Goal: Task Accomplishment & Management: Use online tool/utility

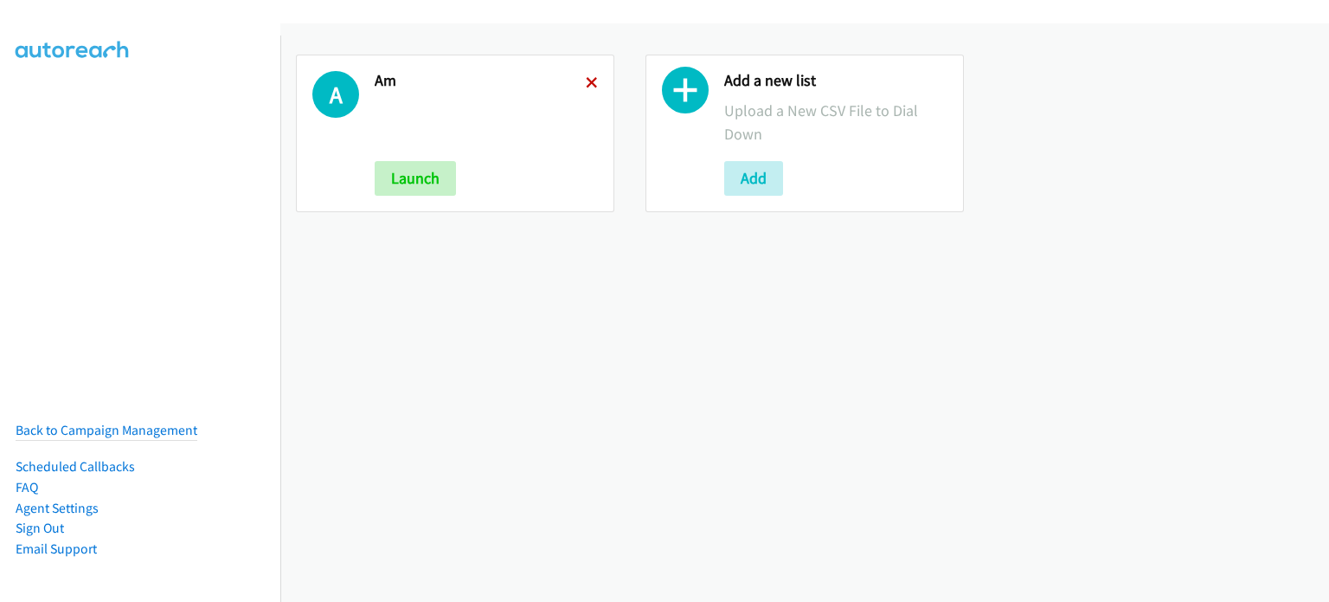
click at [586, 78] on icon at bounding box center [592, 84] width 12 height 12
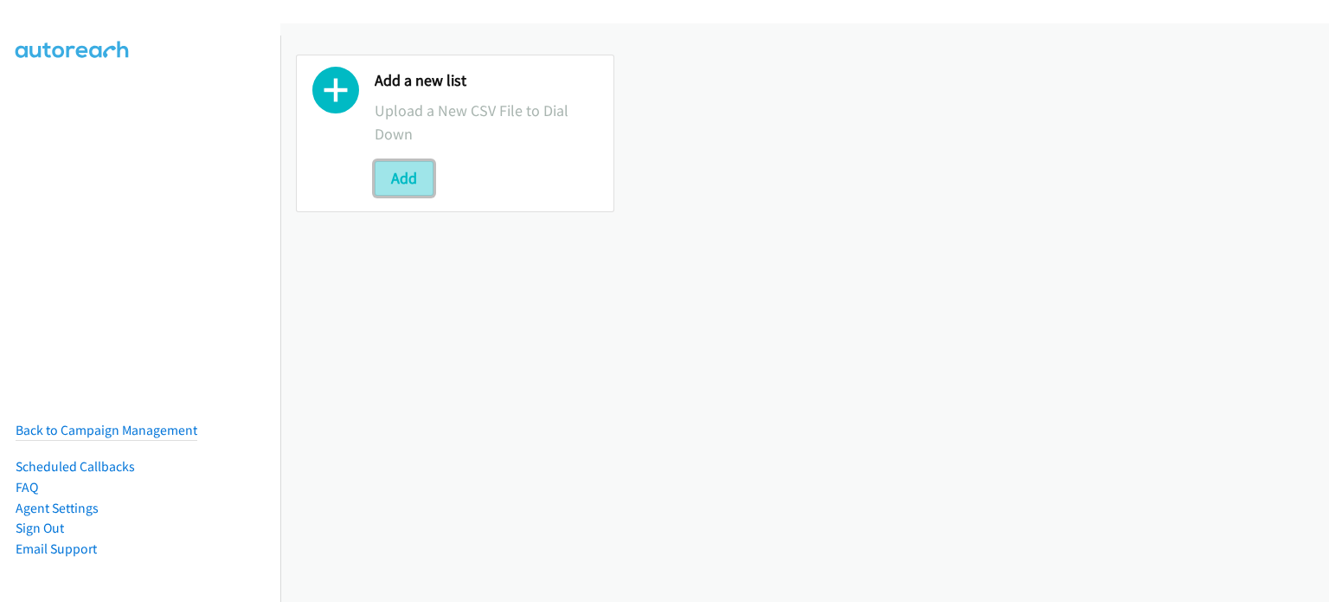
click at [411, 169] on button "Add" at bounding box center [404, 178] width 59 height 35
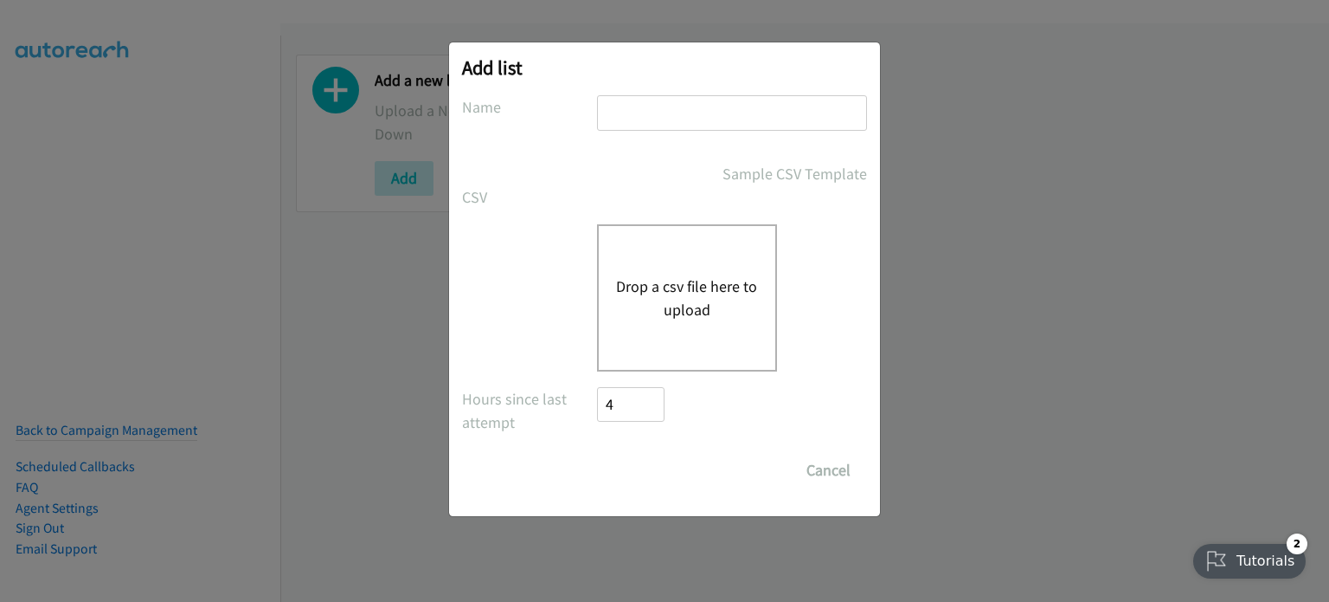
click at [672, 290] on button "Drop a csv file here to upload" at bounding box center [687, 297] width 142 height 47
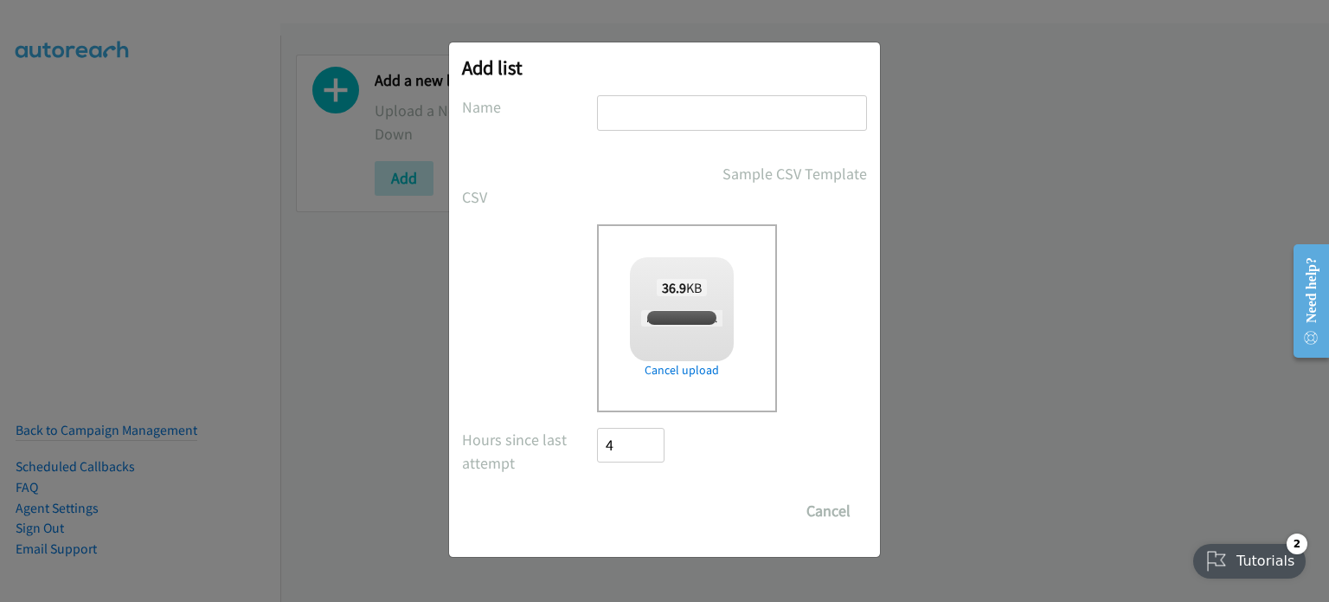
click at [663, 118] on input "text" at bounding box center [732, 112] width 270 height 35
checkbox input "true"
type input "PM"
click at [633, 514] on input "Save List" at bounding box center [642, 510] width 91 height 35
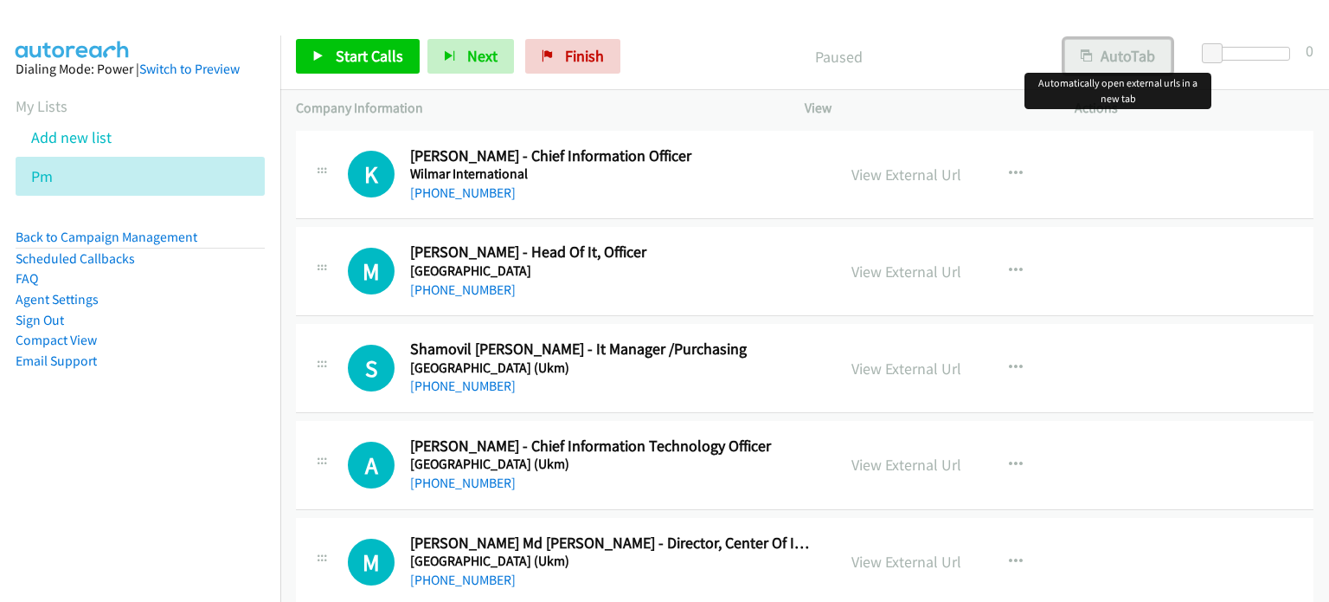
click at [1139, 52] on button "AutoTab" at bounding box center [1118, 56] width 107 height 35
click at [891, 172] on link "View External Url" at bounding box center [907, 174] width 110 height 20
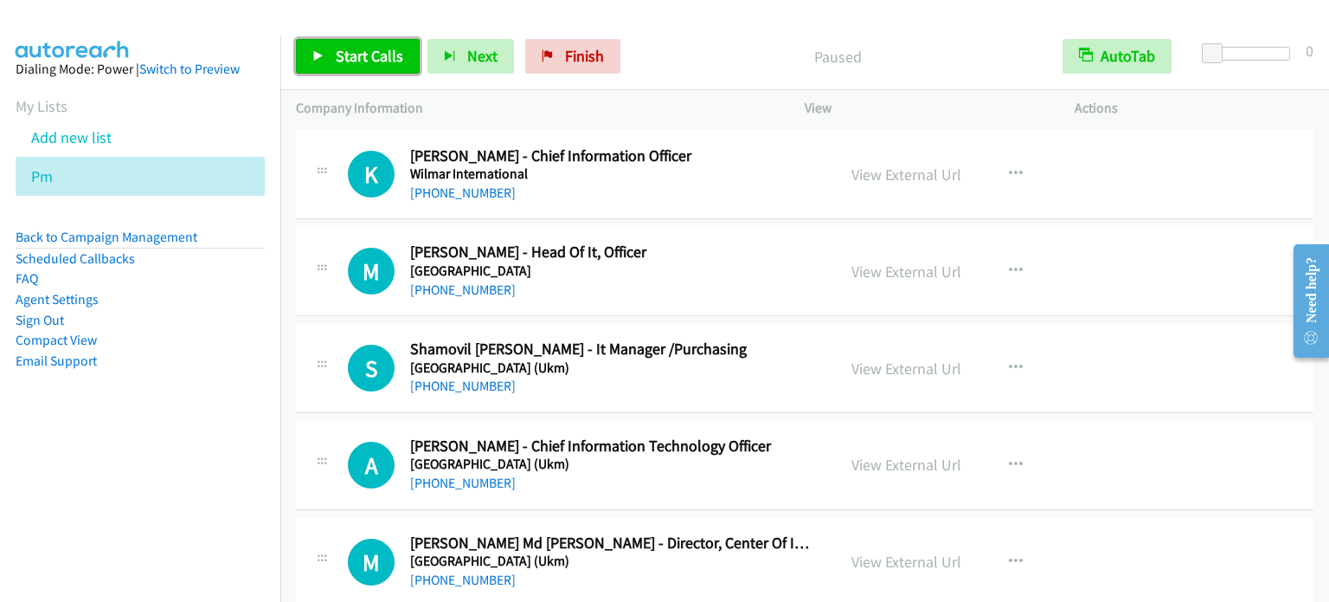
click at [357, 53] on span "Start Calls" at bounding box center [370, 56] width 68 height 20
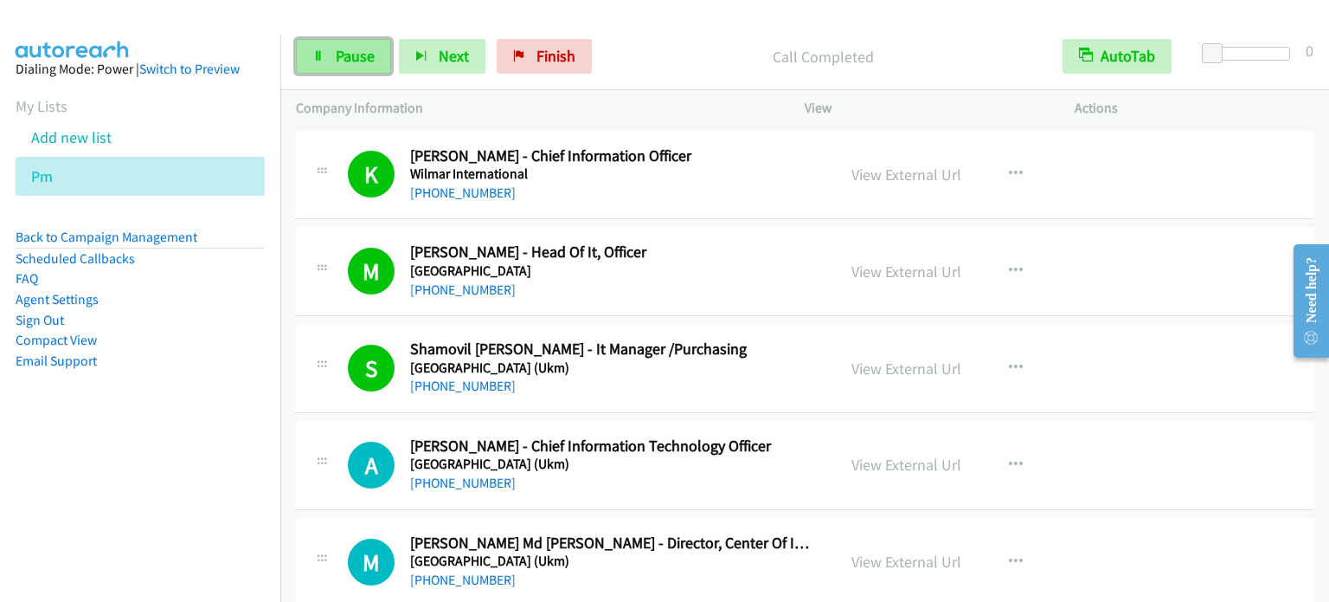
click at [329, 65] on link "Pause" at bounding box center [343, 56] width 95 height 35
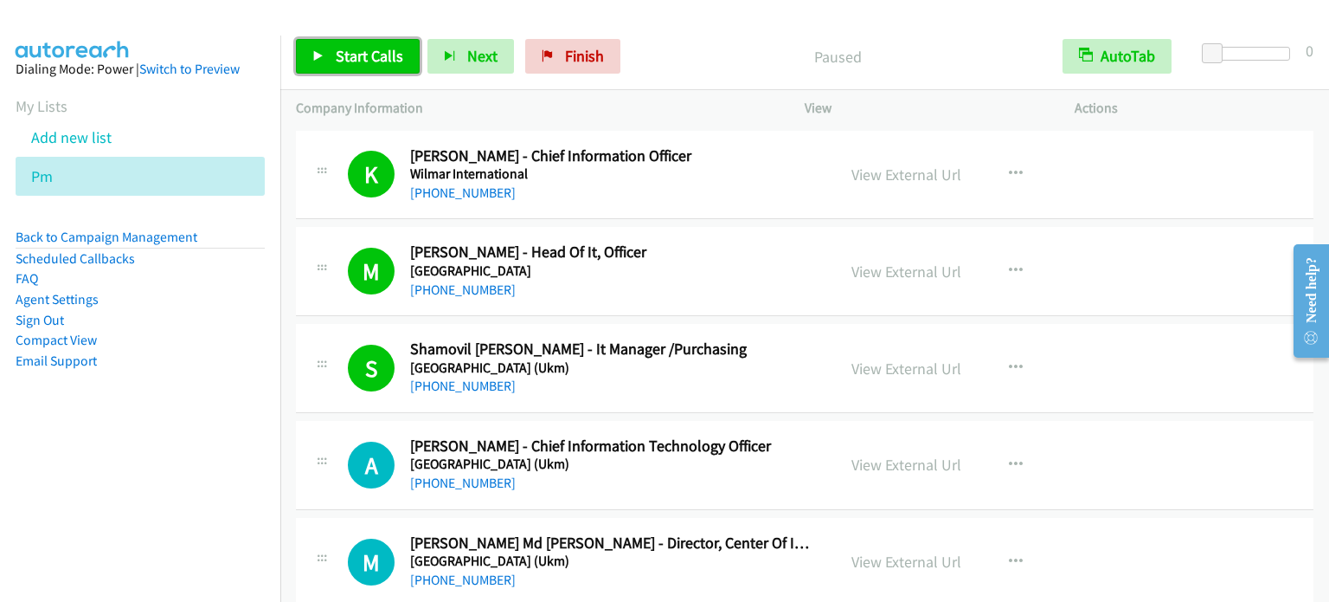
click at [336, 59] on span "Start Calls" at bounding box center [370, 56] width 68 height 20
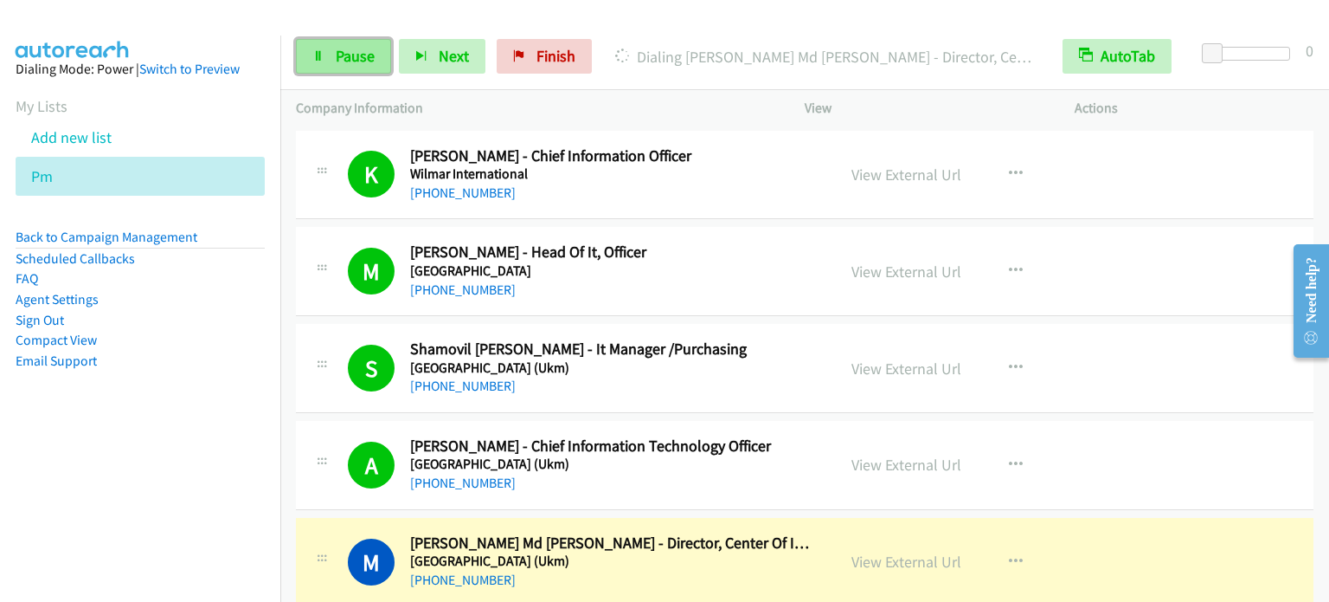
drag, startPoint x: 360, startPoint y: 61, endPoint x: 362, endPoint y: 48, distance: 14.0
click at [360, 61] on span "Pause" at bounding box center [355, 56] width 39 height 20
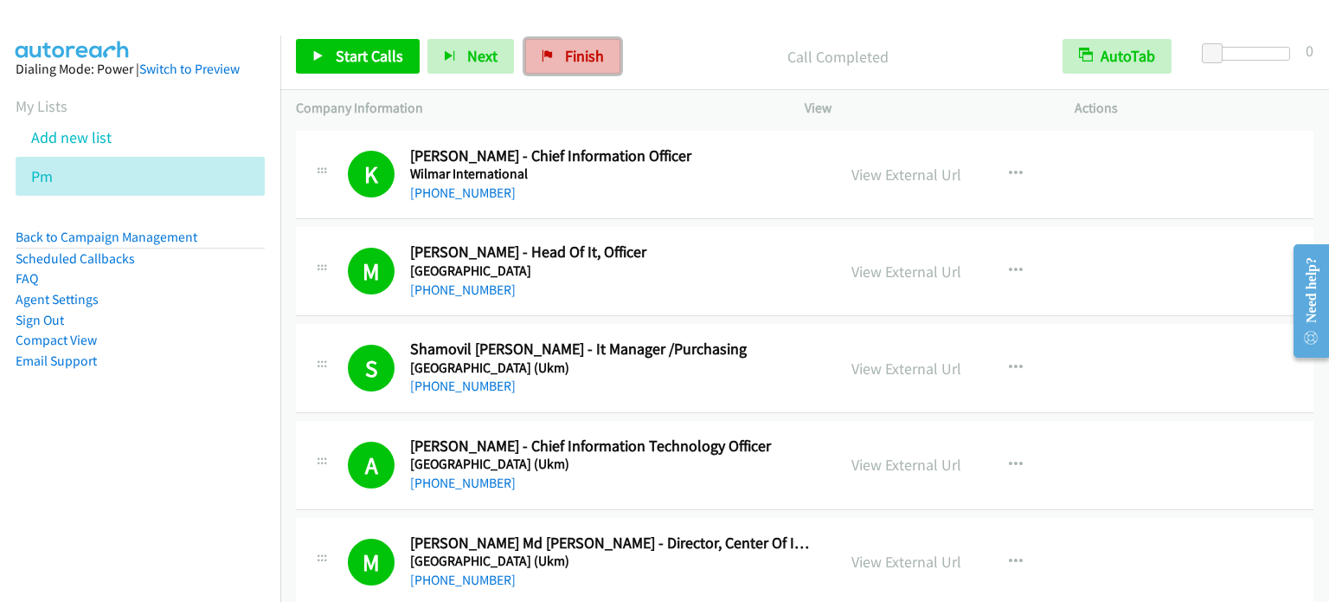
click at [585, 52] on span "Finish" at bounding box center [584, 56] width 39 height 20
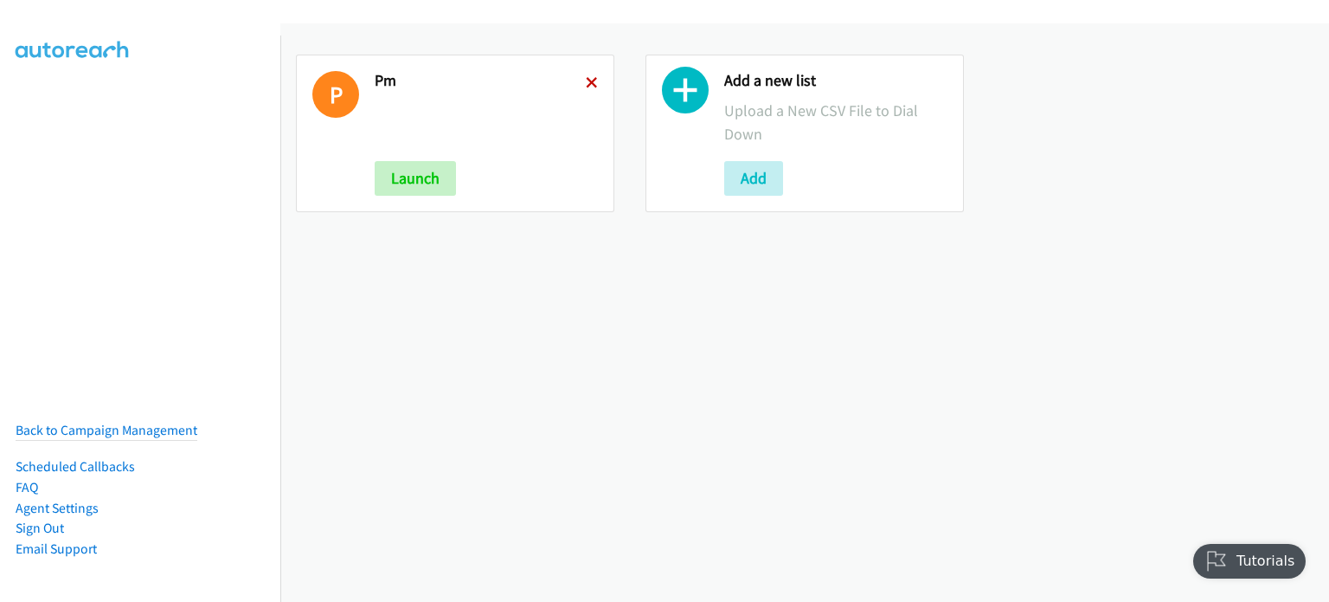
click at [586, 78] on icon at bounding box center [592, 84] width 12 height 12
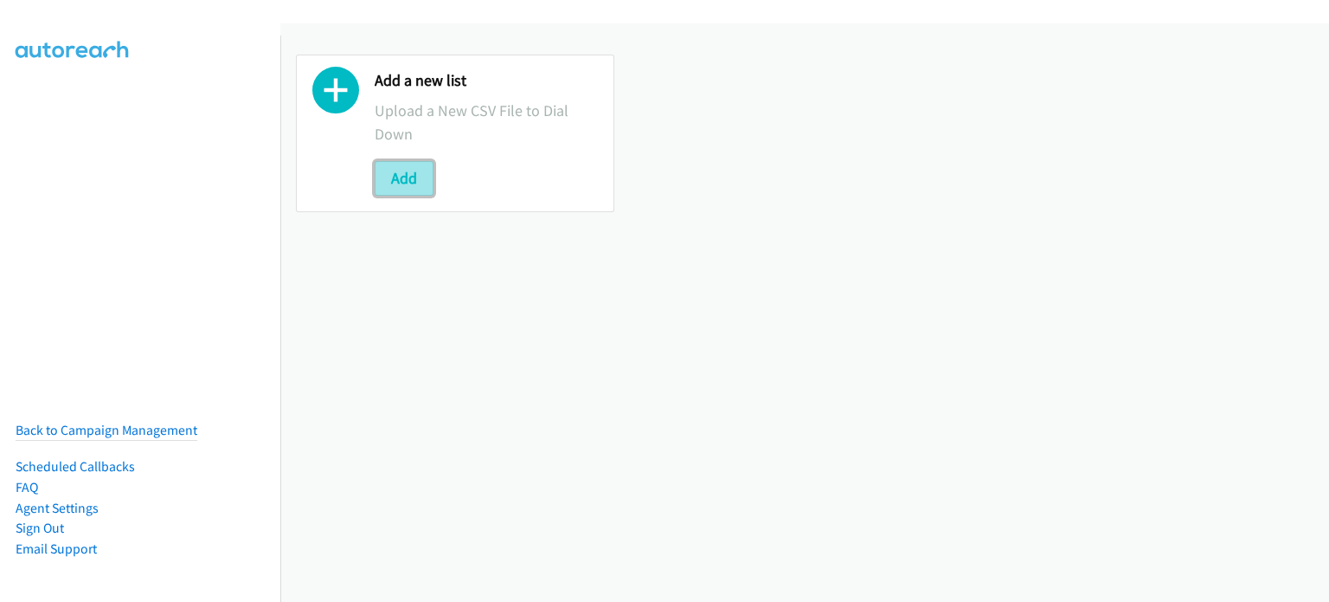
click at [415, 175] on button "Add" at bounding box center [404, 178] width 59 height 35
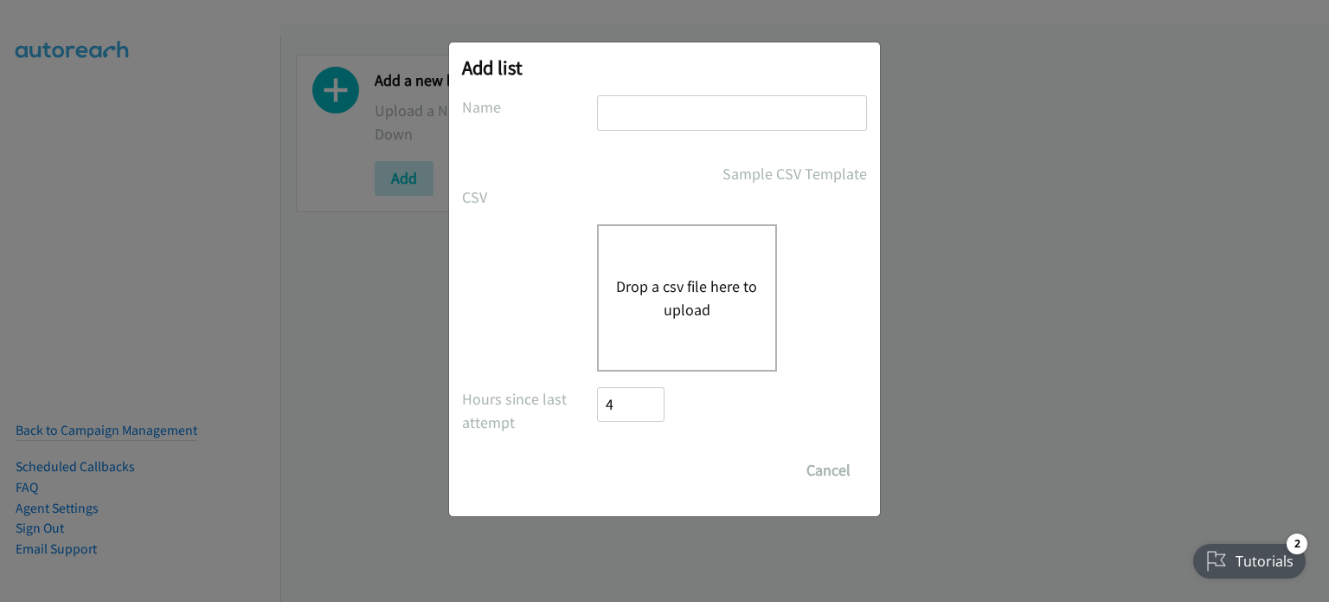
click at [638, 234] on div "Drop a csv file here to upload" at bounding box center [687, 297] width 180 height 147
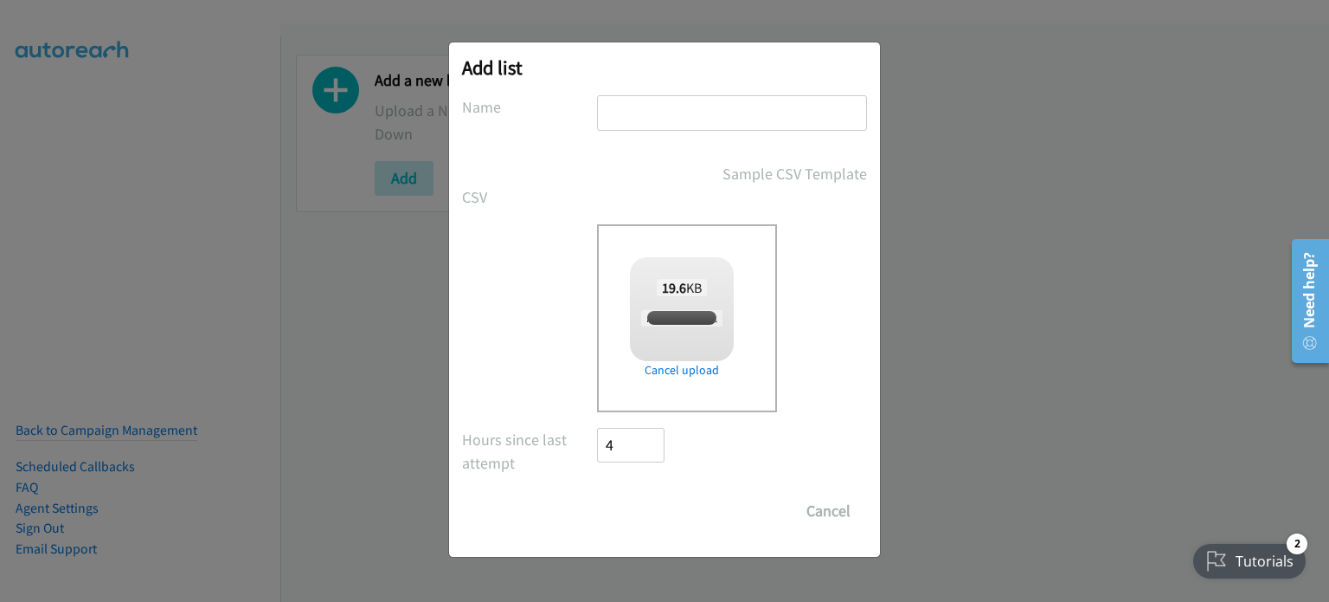
click at [704, 113] on input "text" at bounding box center [732, 112] width 270 height 35
checkbox input "true"
type input "PM"
click at [647, 512] on input "Save List" at bounding box center [642, 510] width 91 height 35
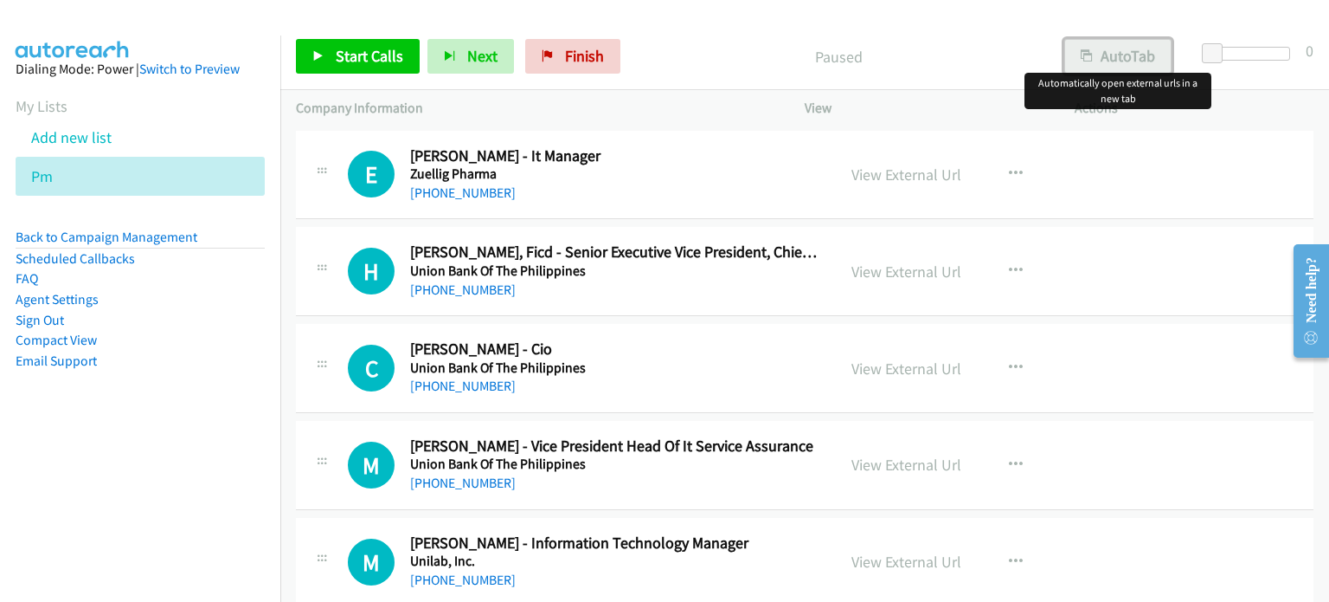
click at [1123, 58] on button "AutoTab" at bounding box center [1118, 56] width 107 height 35
click at [895, 175] on link "View External Url" at bounding box center [907, 174] width 110 height 20
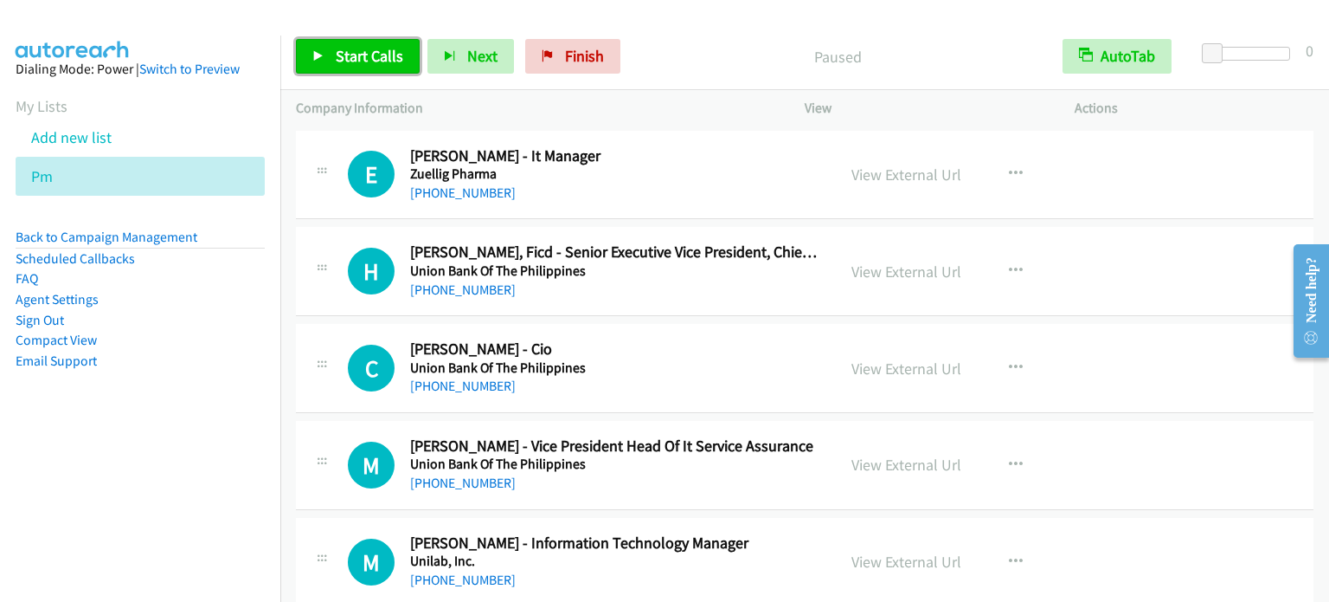
click at [371, 57] on span "Start Calls" at bounding box center [370, 56] width 68 height 20
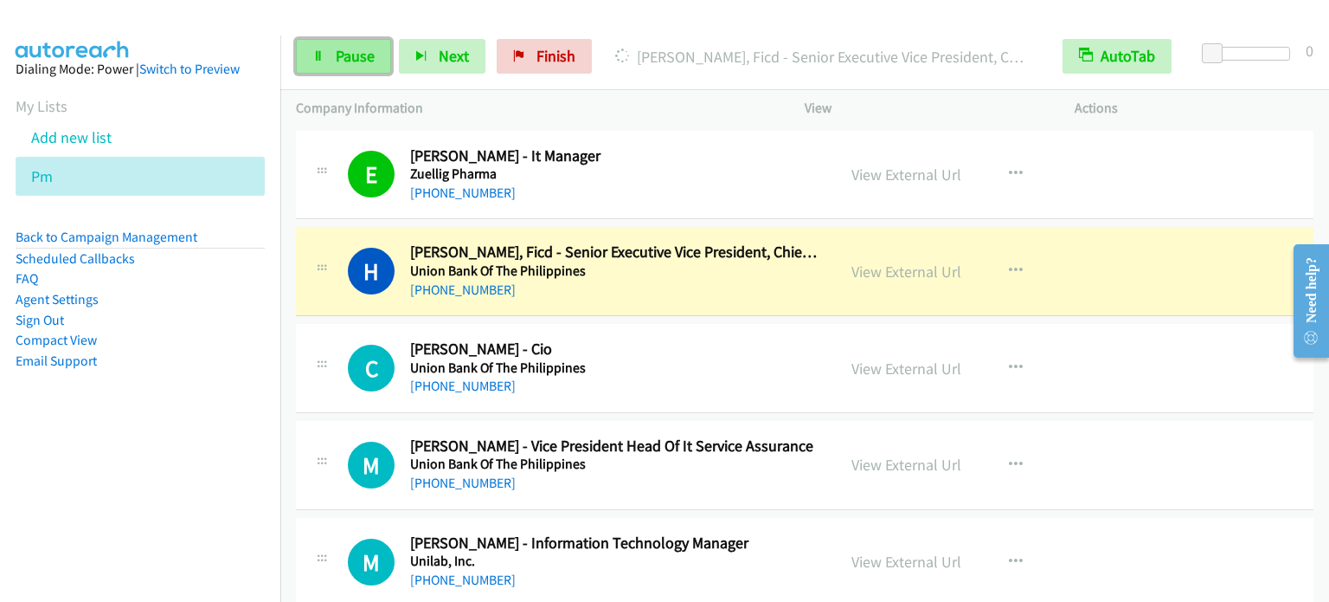
click at [346, 59] on span "Pause" at bounding box center [355, 56] width 39 height 20
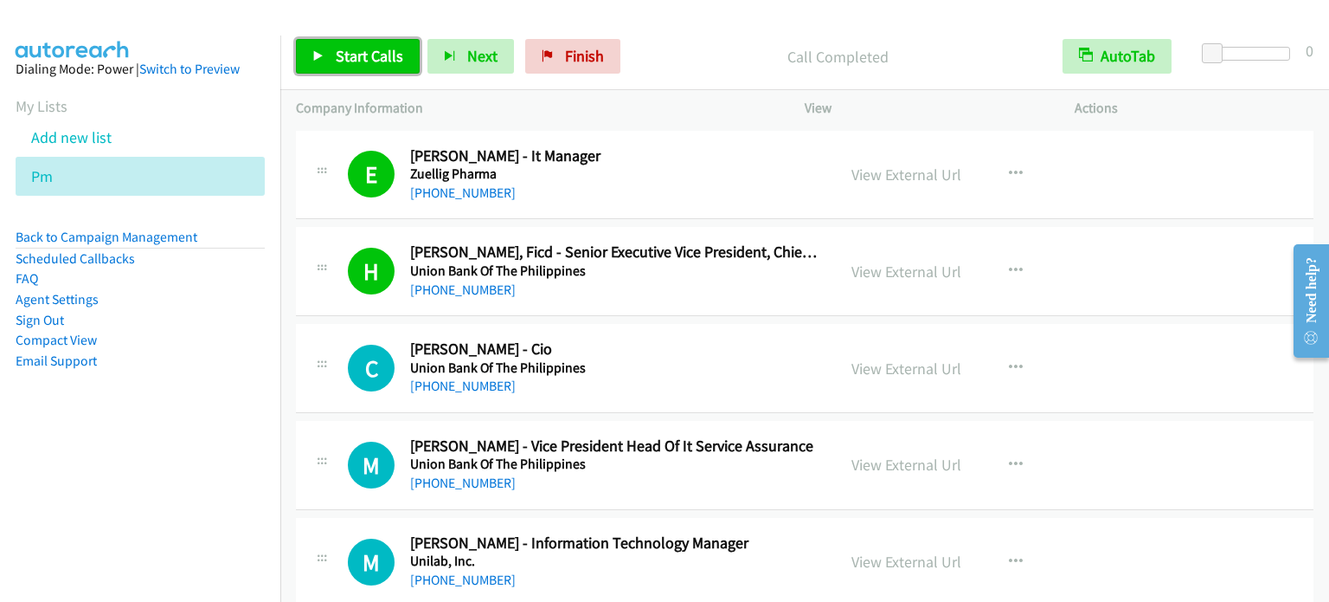
click at [371, 72] on link "Start Calls" at bounding box center [358, 56] width 124 height 35
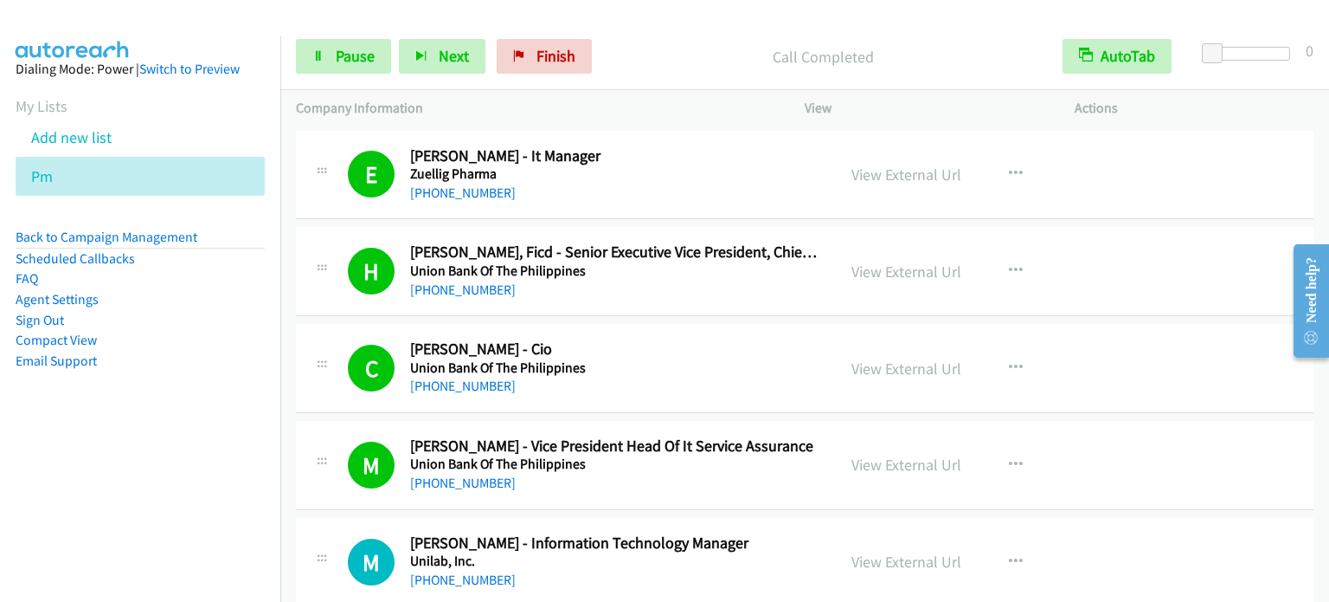
click at [151, 415] on aside "Dialing Mode: Power | Switch to Preview My Lists Add new list Pm Back to Campai…" at bounding box center [140, 242] width 280 height 414
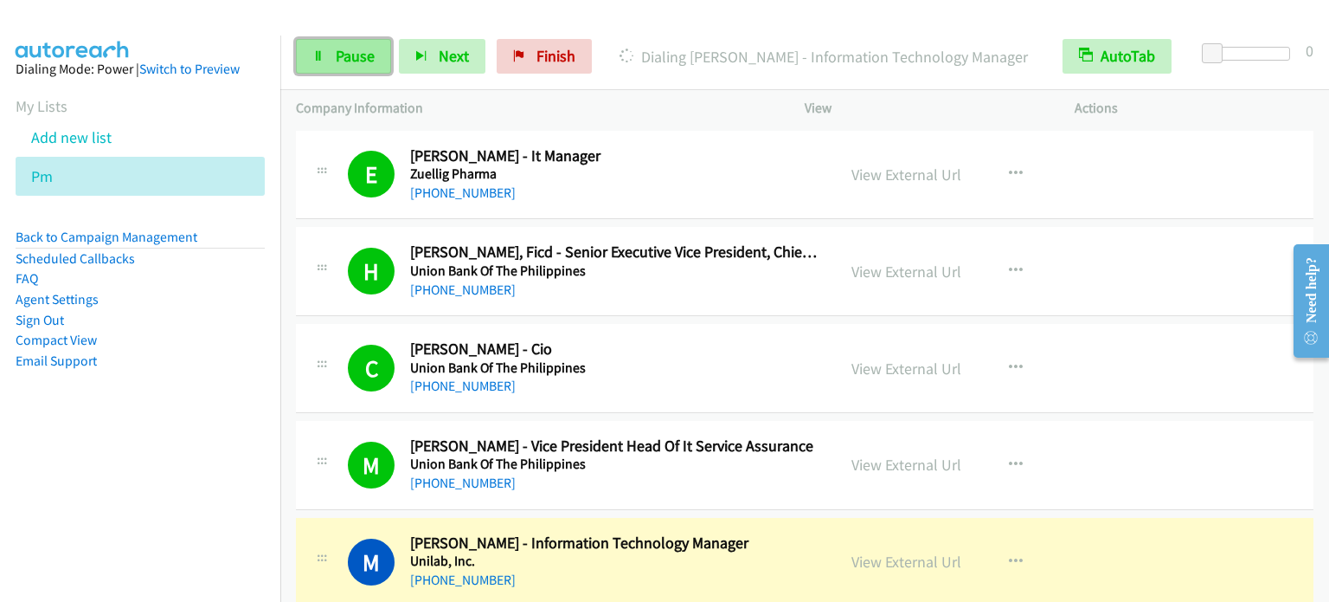
click at [340, 68] on link "Pause" at bounding box center [343, 56] width 95 height 35
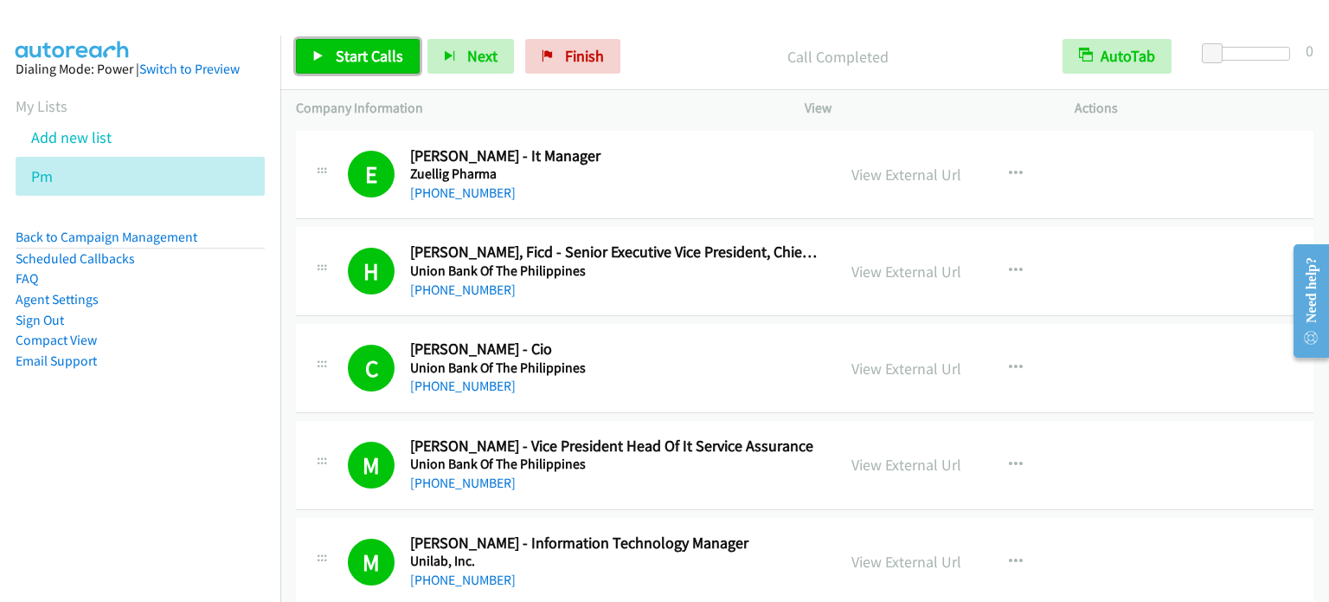
click at [357, 61] on span "Start Calls" at bounding box center [370, 56] width 68 height 20
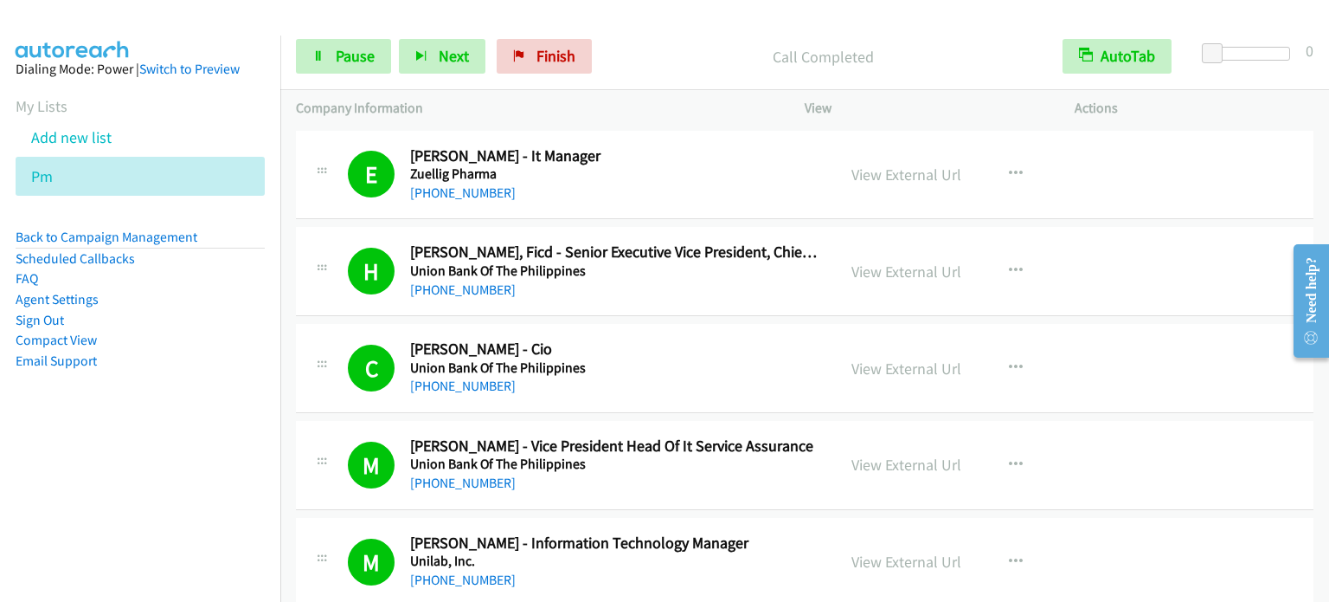
click at [248, 413] on aside "Dialing Mode: Power | Switch to Preview My Lists Add new list Pm Back to Campai…" at bounding box center [140, 242] width 280 height 414
click at [347, 62] on span "Pause" at bounding box center [355, 56] width 39 height 20
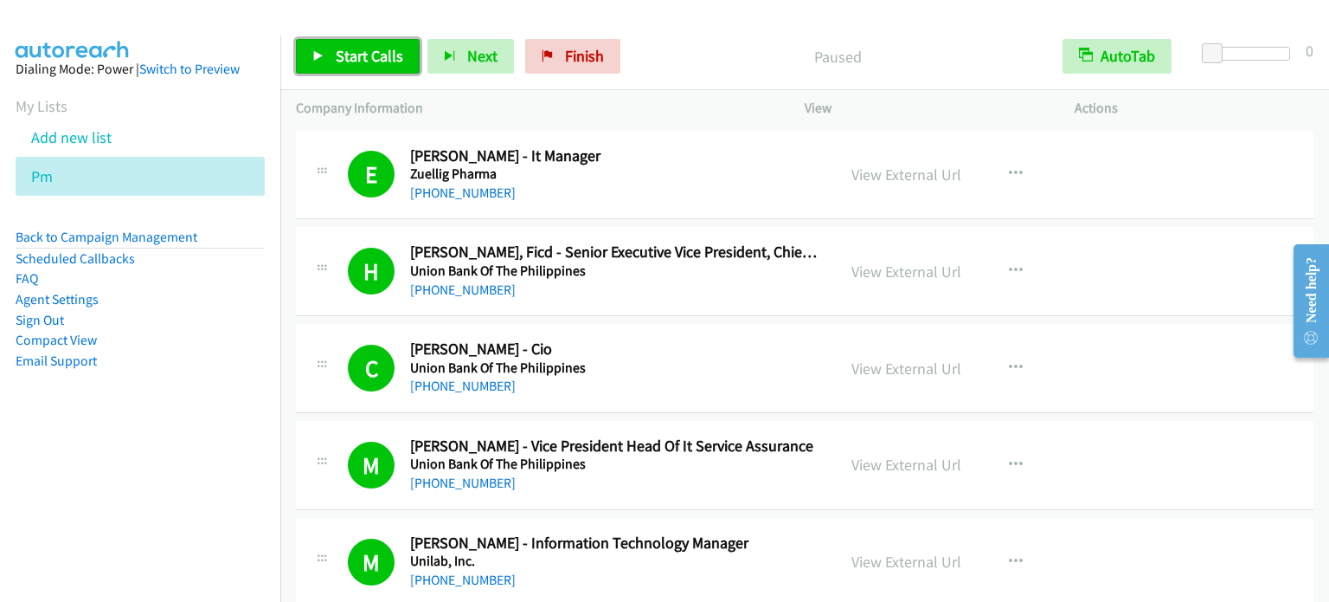
click at [368, 52] on span "Start Calls" at bounding box center [370, 56] width 68 height 20
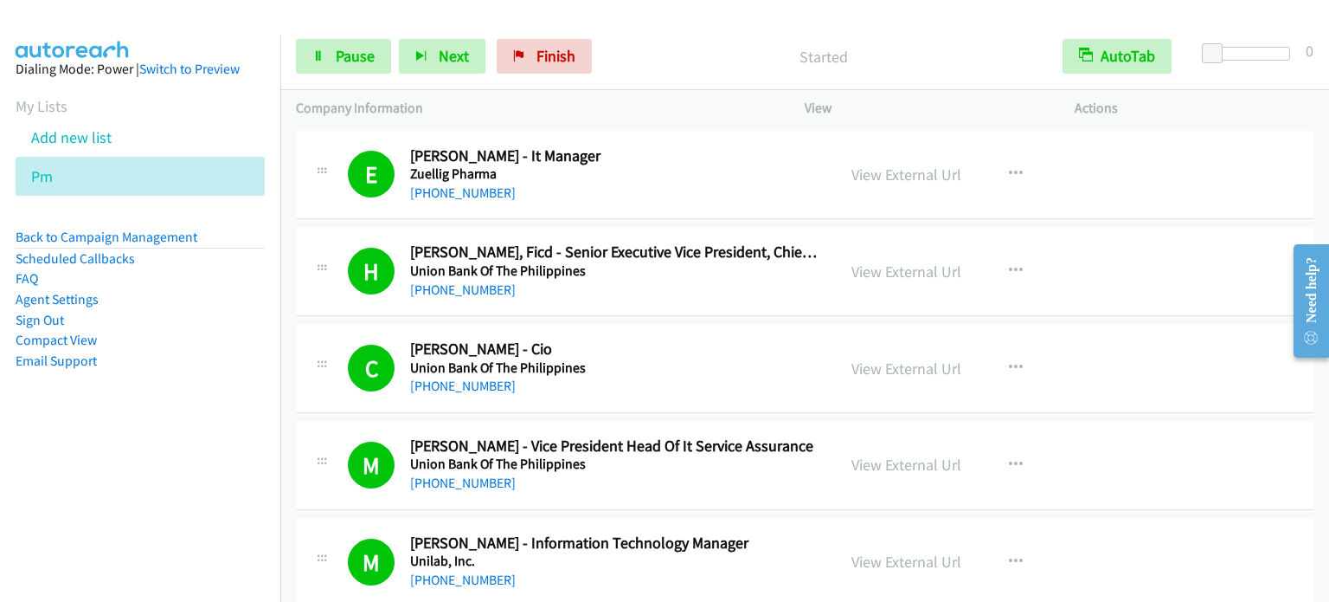
drag, startPoint x: 118, startPoint y: 423, endPoint x: 168, endPoint y: 280, distance: 152.2
click at [118, 423] on aside "Dialing Mode: Power | Switch to Preview My Lists Add new list Pm Back to Campai…" at bounding box center [140, 242] width 280 height 414
click at [348, 61] on span "Pause" at bounding box center [355, 56] width 39 height 20
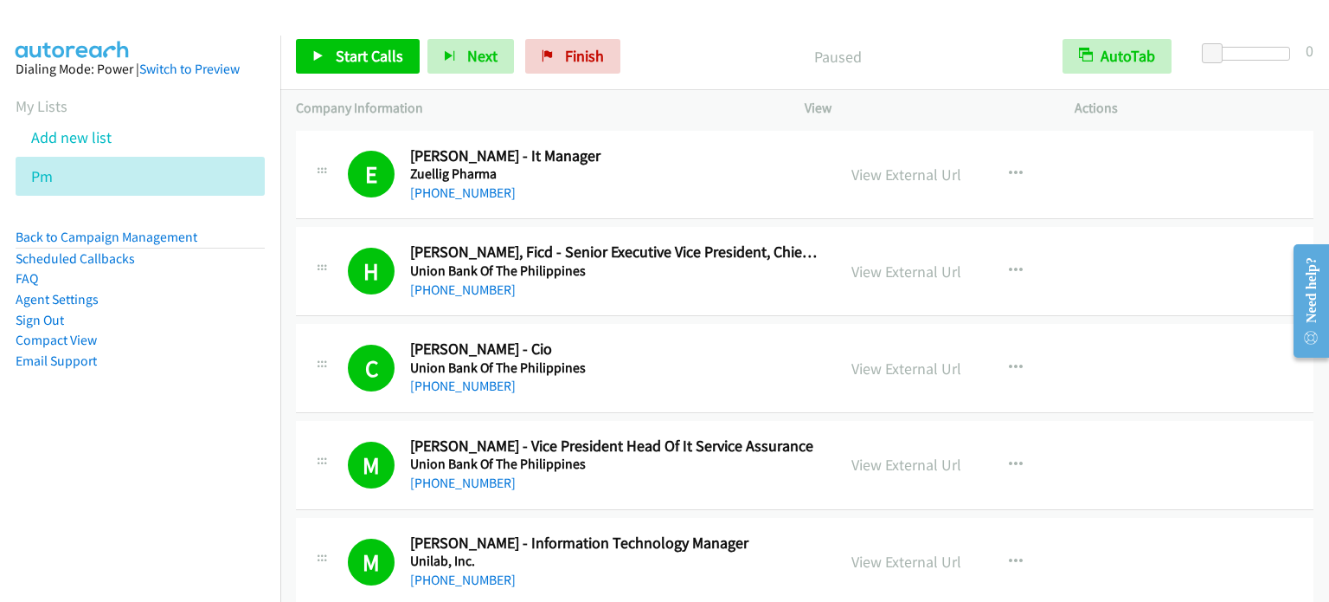
drag, startPoint x: 228, startPoint y: 384, endPoint x: 274, endPoint y: 299, distance: 96.0
click at [235, 370] on aside "Dialing Mode: Power | Switch to Preview My Lists Add new list Pm Back to Campai…" at bounding box center [140, 242] width 280 height 414
click at [387, 53] on span "Start Calls" at bounding box center [370, 56] width 68 height 20
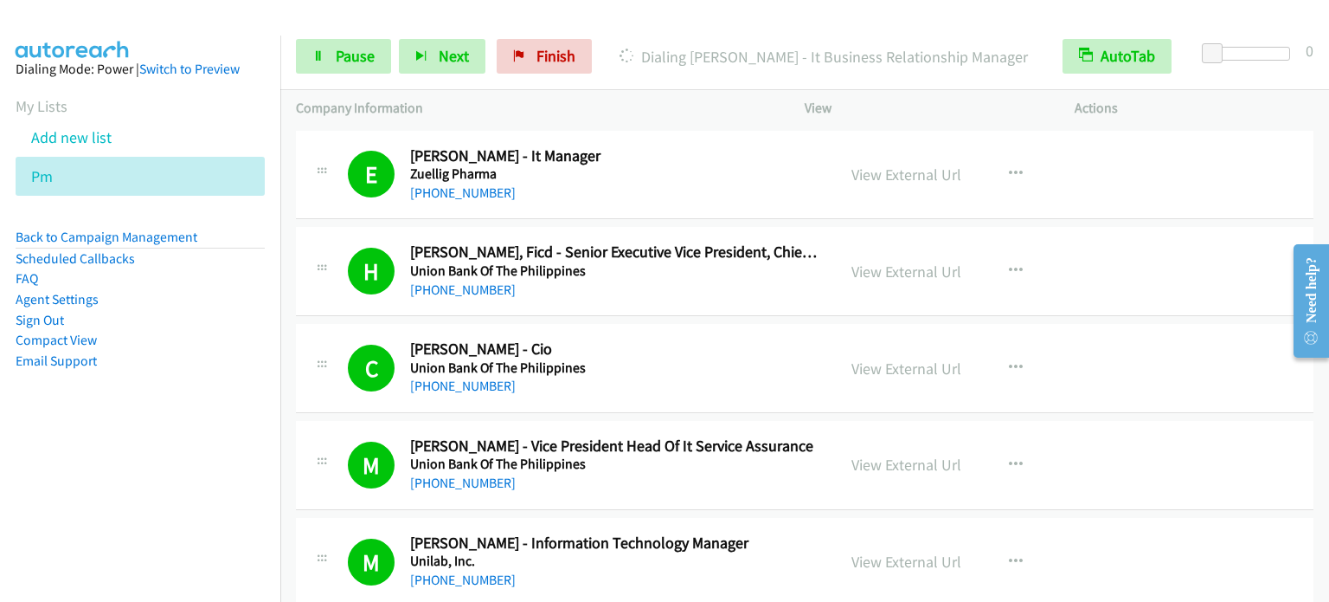
click at [134, 505] on nav "Dialing Mode: Power | Switch to Preview My Lists Add new list Pm Back to Campai…" at bounding box center [140, 336] width 281 height 602
click at [377, 56] on link "Pause" at bounding box center [343, 56] width 95 height 35
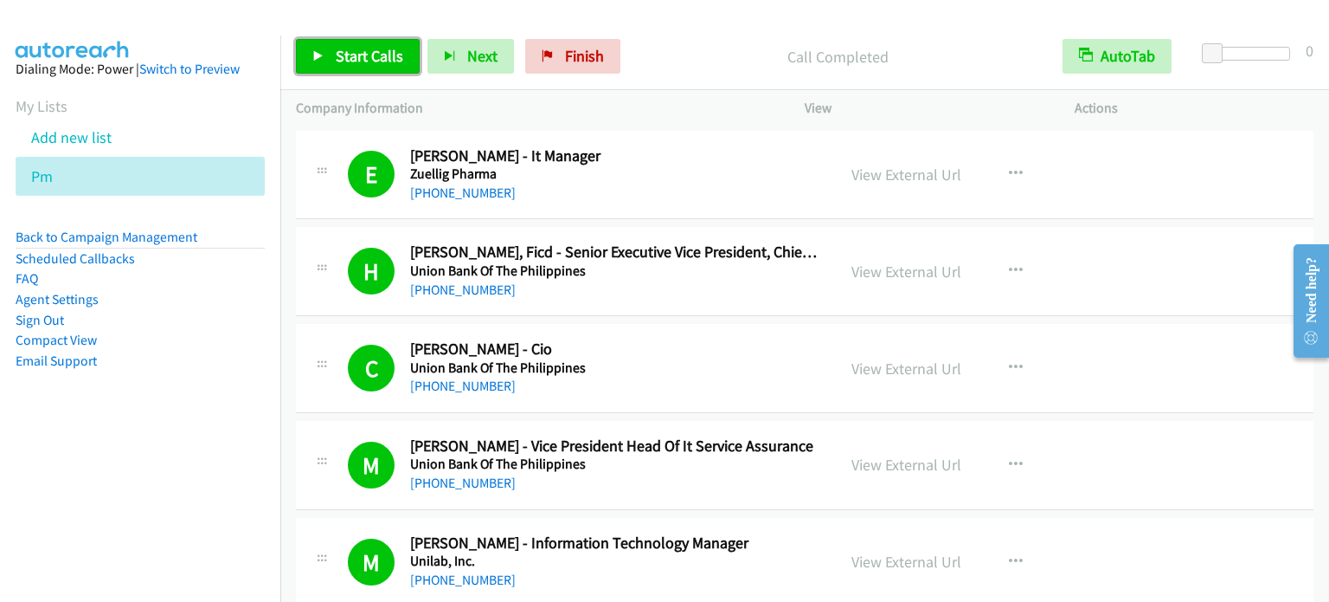
click at [374, 49] on span "Start Calls" at bounding box center [370, 56] width 68 height 20
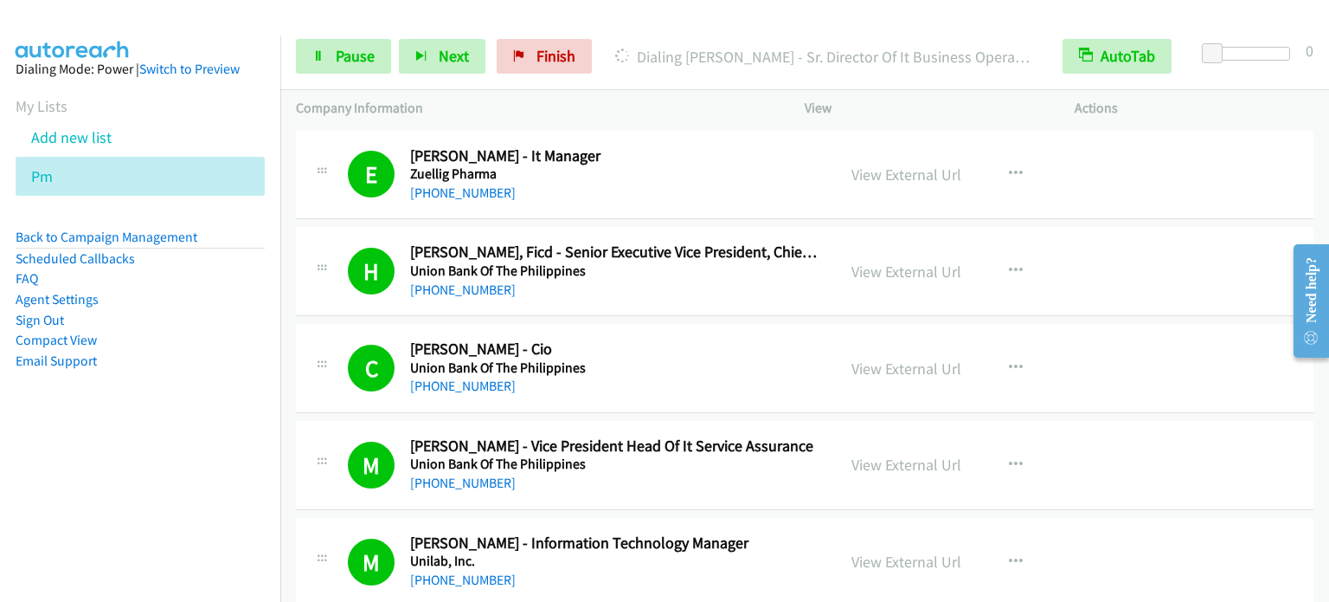
click at [219, 372] on aside "Dialing Mode: Power | Switch to Preview My Lists Add new list Pm Back to Campai…" at bounding box center [140, 242] width 280 height 414
click at [132, 468] on nav "Dialing Mode: Power | Switch to Preview My Lists Add new list Pm Back to Campai…" at bounding box center [140, 336] width 281 height 602
click at [188, 460] on nav "Dialing Mode: Power | Switch to Preview My Lists Add new list Pm Back to Campai…" at bounding box center [140, 336] width 281 height 602
click at [346, 55] on span "Pause" at bounding box center [355, 56] width 39 height 20
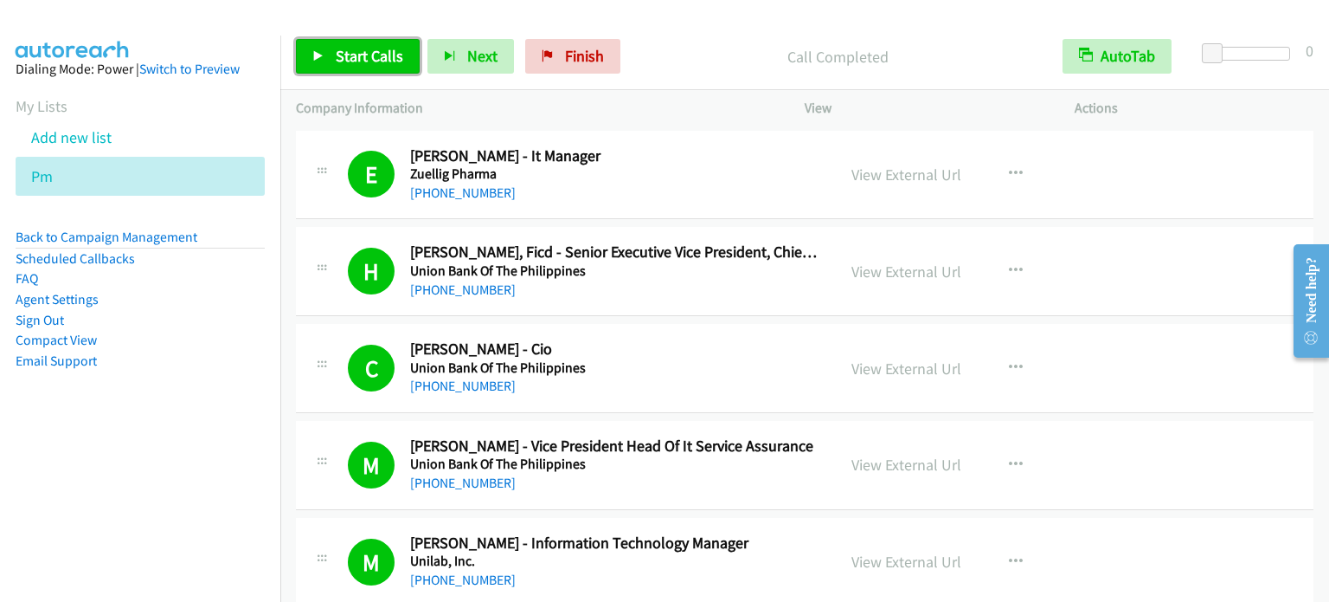
click at [329, 63] on link "Start Calls" at bounding box center [358, 56] width 124 height 35
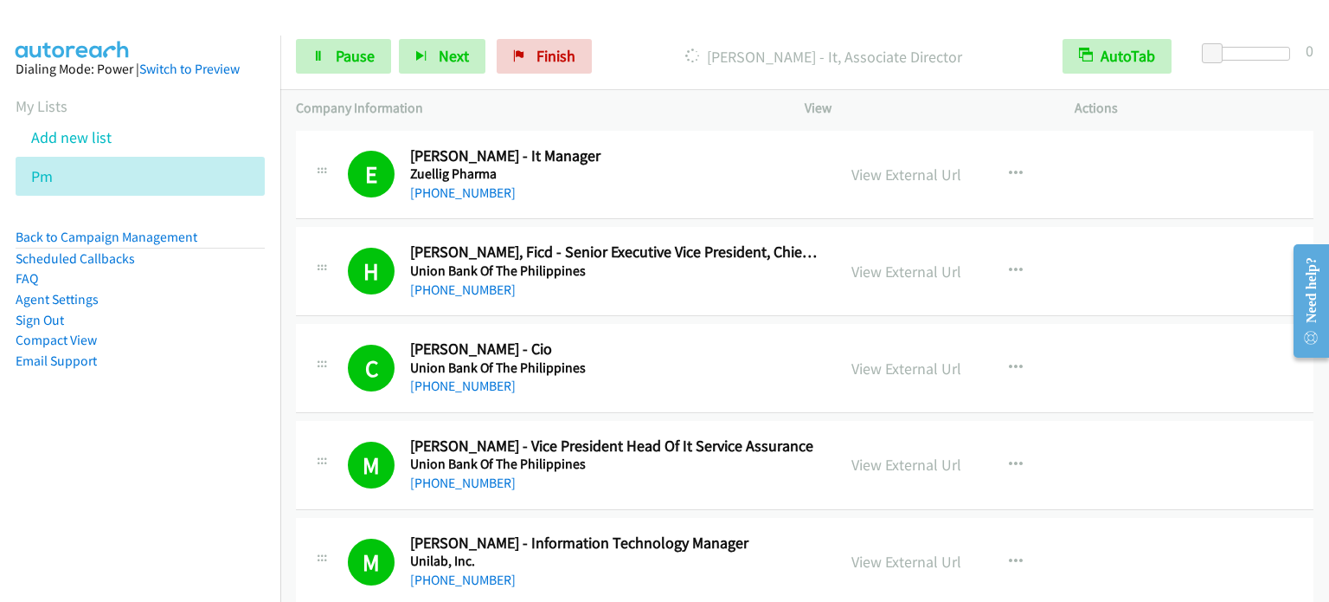
click at [136, 449] on nav "Dialing Mode: Power | Switch to Preview My Lists Add new list Pm Back to Campai…" at bounding box center [140, 336] width 281 height 602
click at [143, 439] on aside "Dialing Mode: Power | Switch to Preview My Lists Add new list Pm Back to Campai…" at bounding box center [140, 242] width 280 height 414
click at [222, 437] on aside "Dialing Mode: Power | Switch to Preview My Lists Add new list Pm Back to Campai…" at bounding box center [140, 242] width 280 height 414
click at [217, 460] on nav "Dialing Mode: Power | Switch to Preview My Lists Add new list Pm Back to Campai…" at bounding box center [140, 336] width 281 height 602
click at [257, 407] on aside "Dialing Mode: Power | Switch to Preview My Lists Add new list Pm Back to Campai…" at bounding box center [140, 242] width 280 height 414
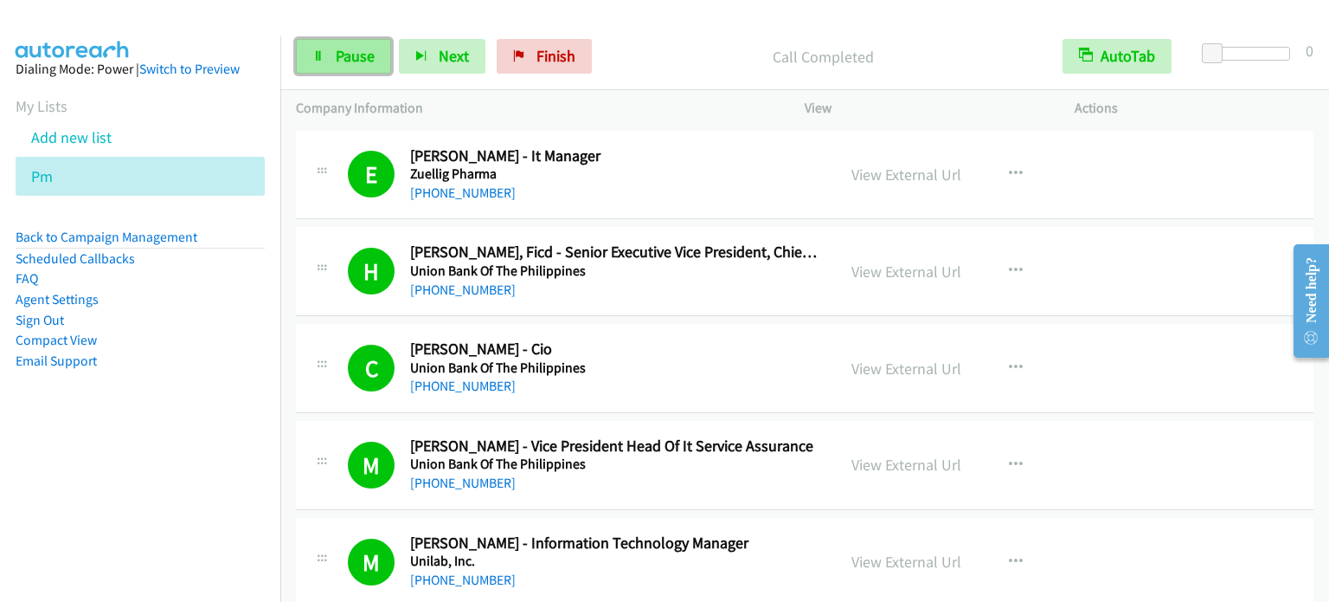
click at [346, 51] on span "Pause" at bounding box center [355, 56] width 39 height 20
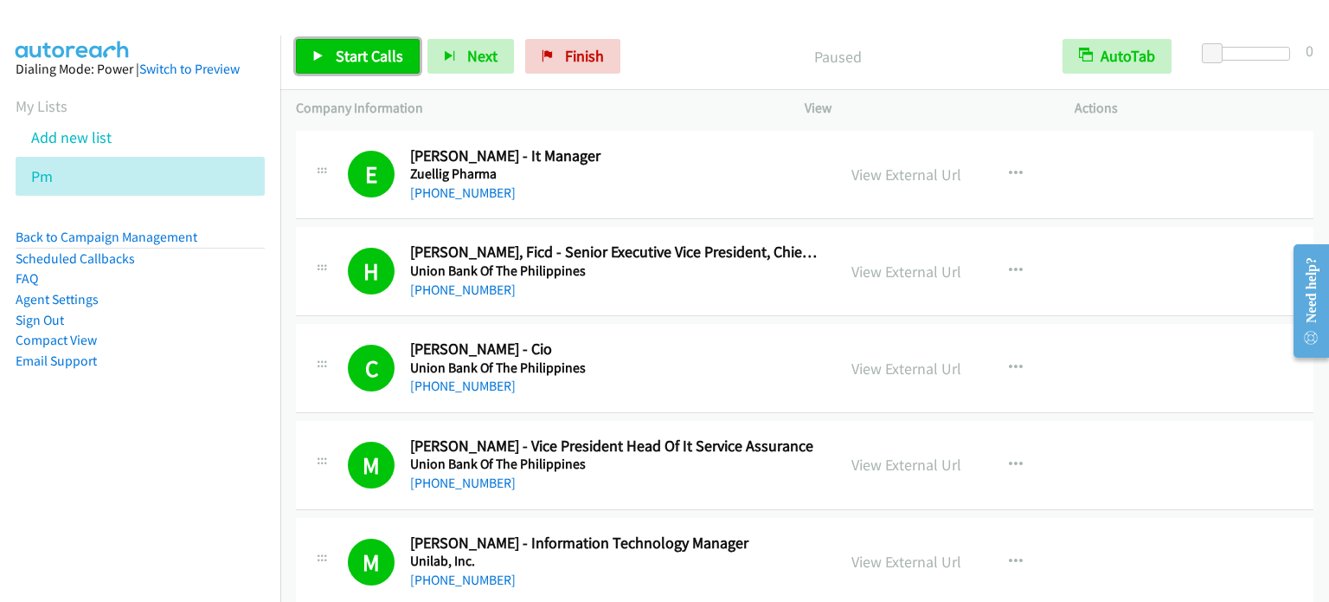
click at [349, 56] on span "Start Calls" at bounding box center [370, 56] width 68 height 20
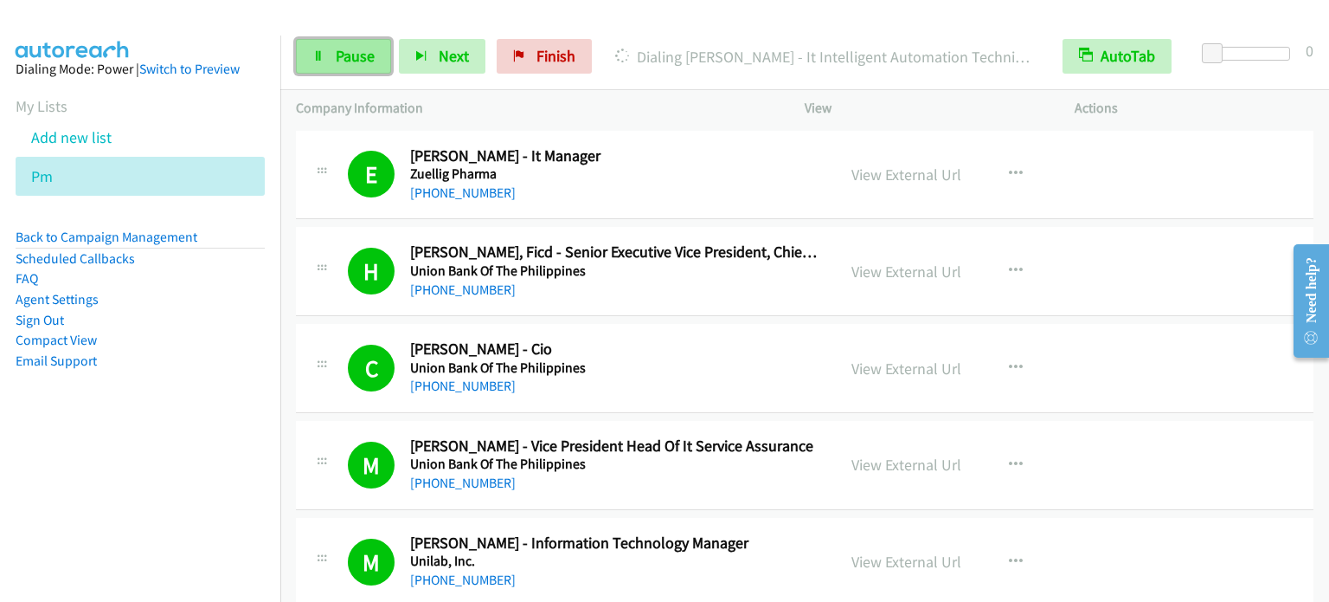
click at [360, 57] on span "Pause" at bounding box center [355, 56] width 39 height 20
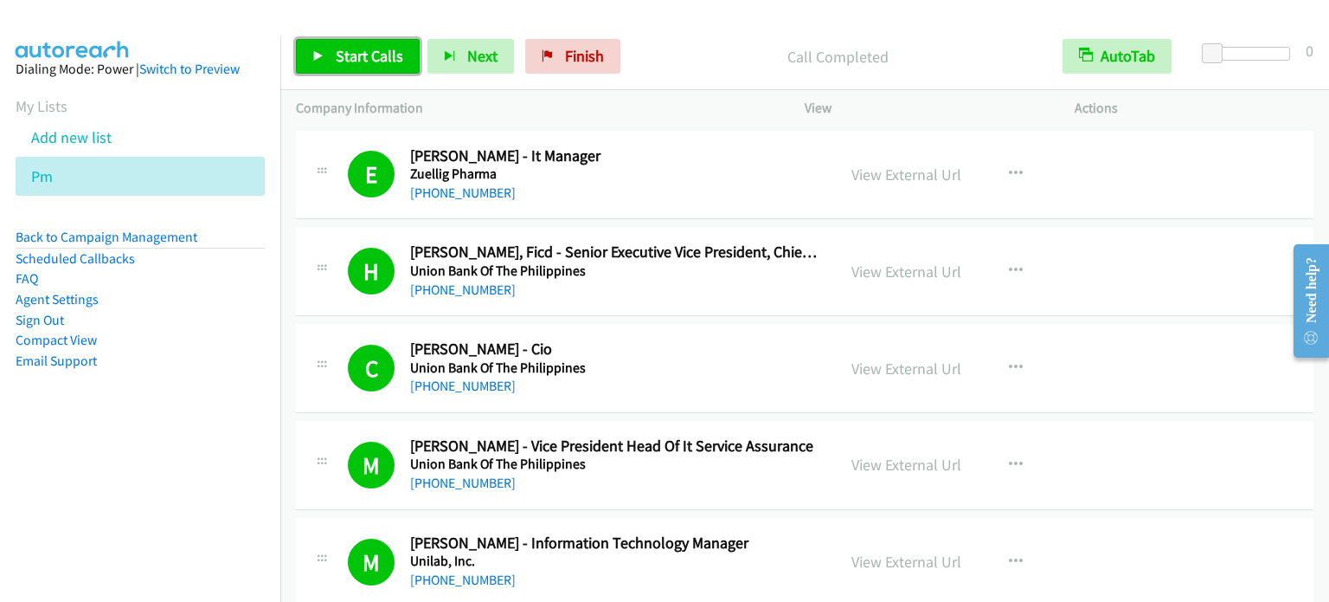
click at [373, 51] on span "Start Calls" at bounding box center [370, 56] width 68 height 20
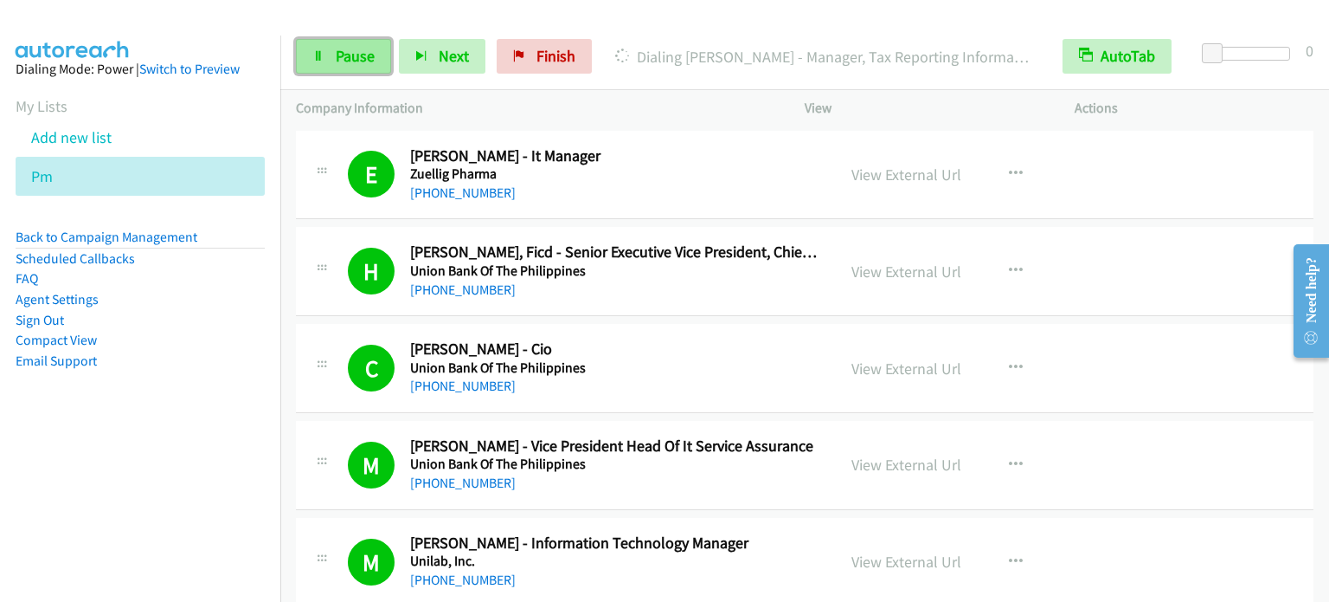
click at [373, 55] on span "Pause" at bounding box center [355, 56] width 39 height 20
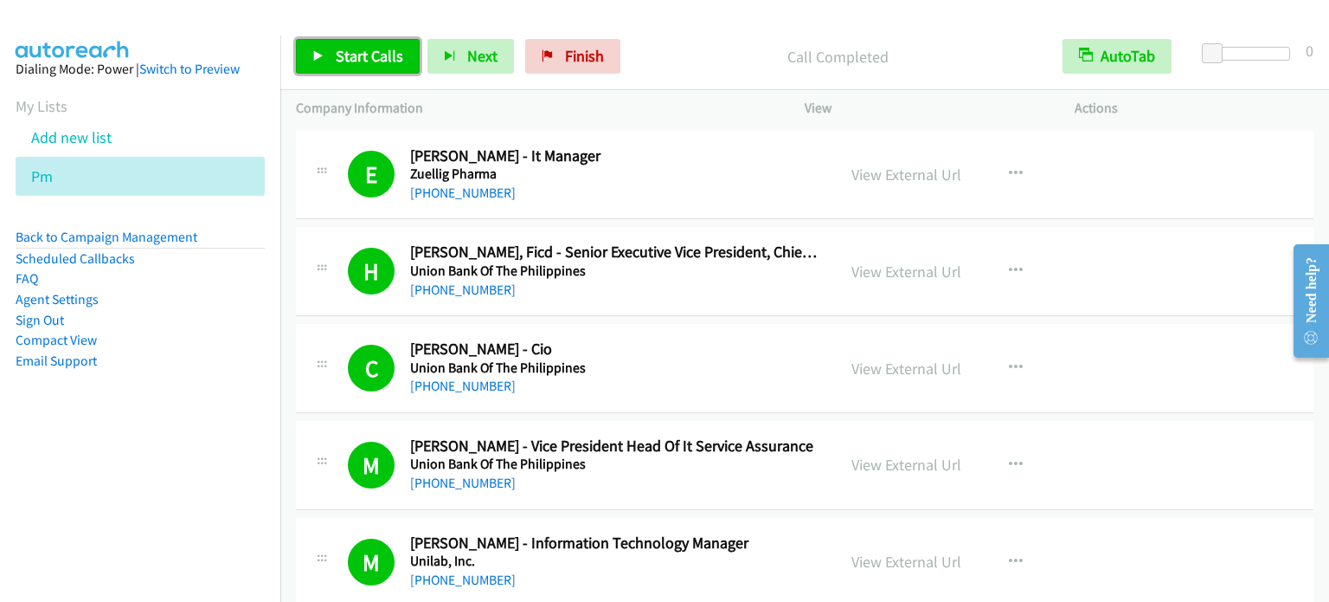
click at [391, 43] on link "Start Calls" at bounding box center [358, 56] width 124 height 35
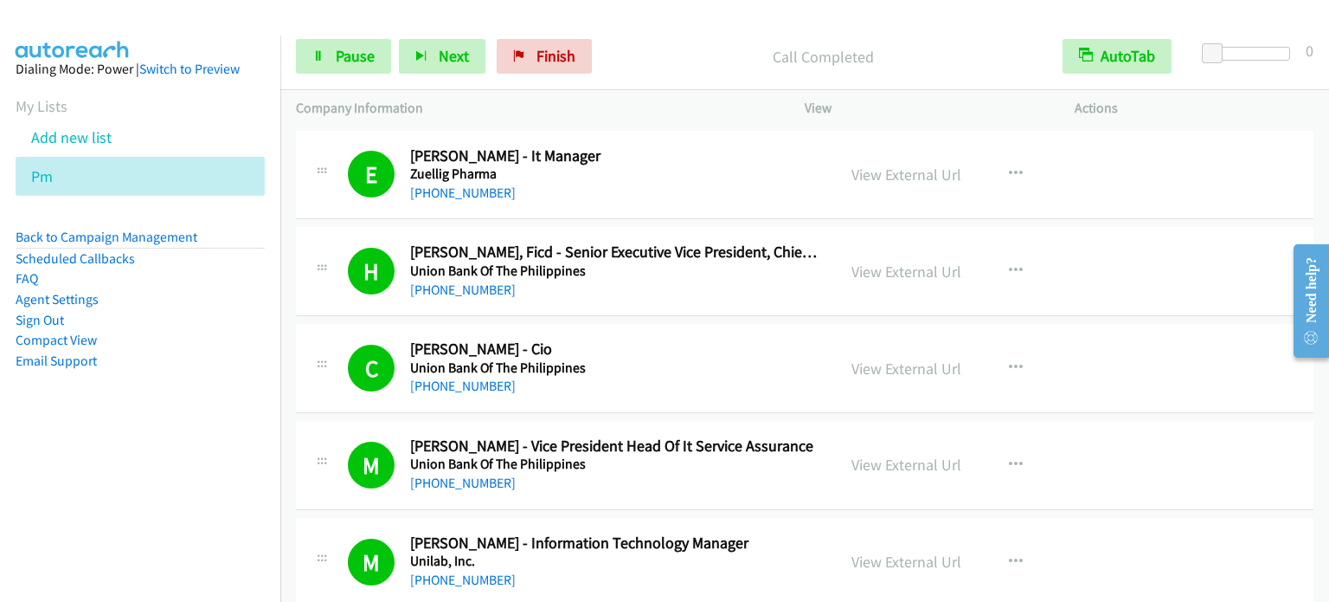
click at [166, 396] on aside "Dialing Mode: Power | Switch to Preview My Lists Add new list Pm Back to Campai…" at bounding box center [140, 242] width 280 height 414
click at [325, 57] on link "Pause" at bounding box center [343, 56] width 95 height 35
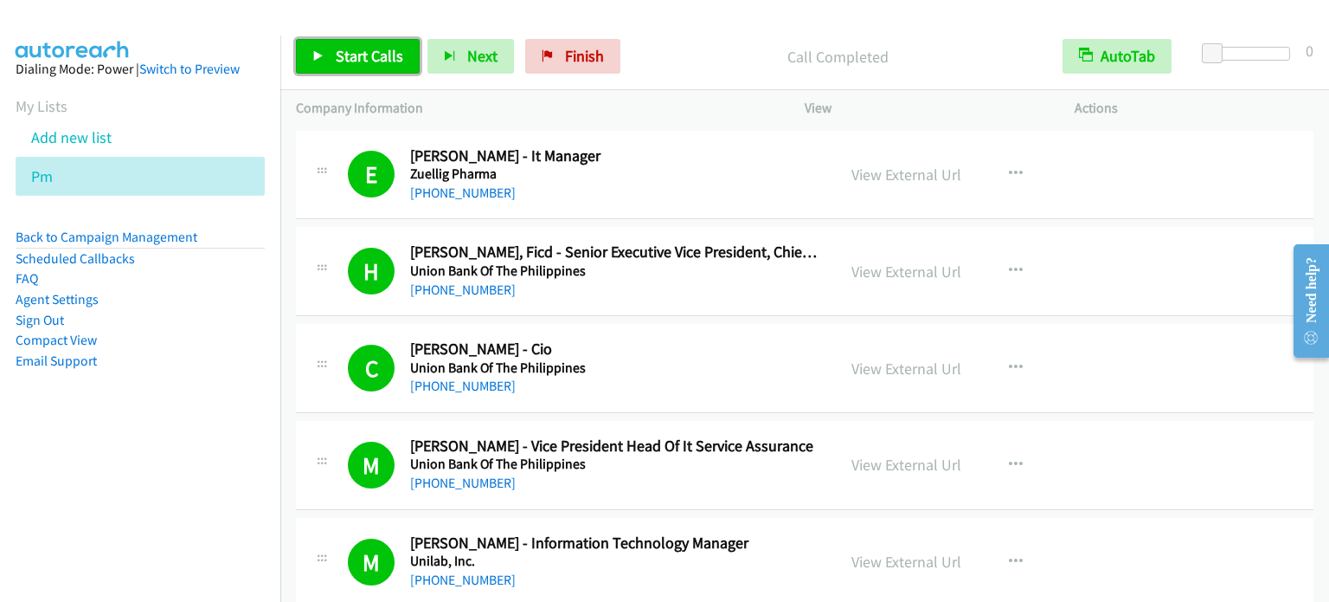
click at [364, 60] on span "Start Calls" at bounding box center [370, 56] width 68 height 20
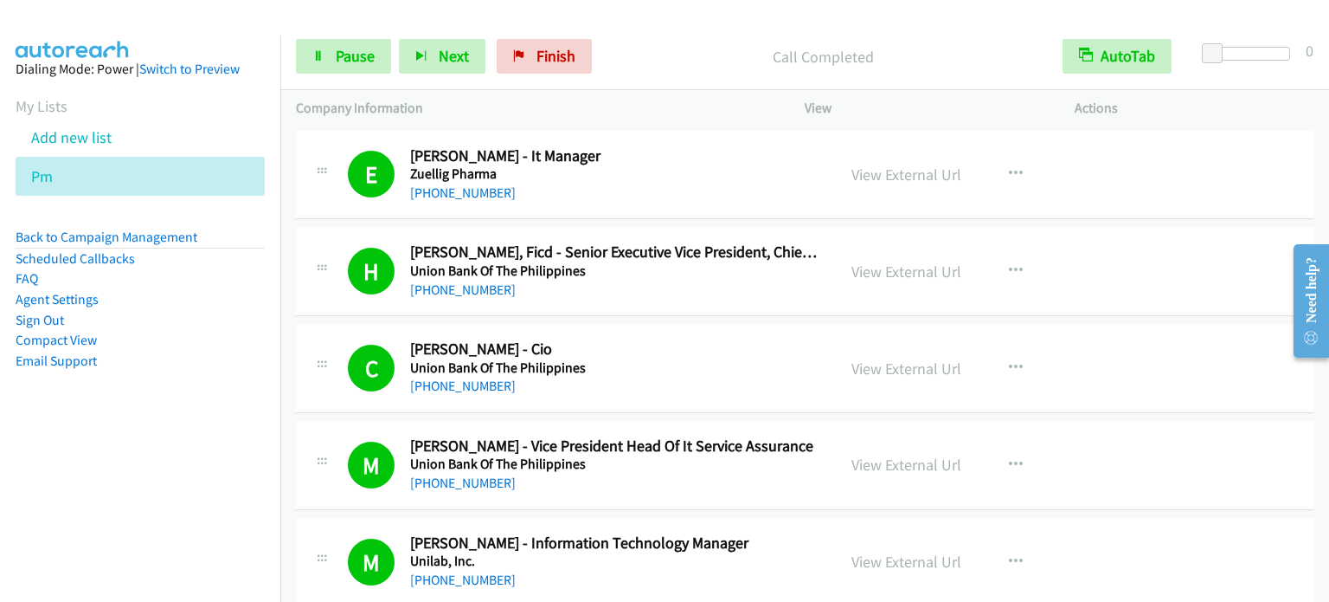
drag, startPoint x: 197, startPoint y: 385, endPoint x: 491, endPoint y: 39, distance: 453.8
click at [199, 383] on aside "Dialing Mode: Power | Switch to Preview My Lists Add new list Pm Back to Campai…" at bounding box center [140, 242] width 280 height 414
click at [220, 382] on aside "Dialing Mode: Power | Switch to Preview My Lists Add new list Pm Back to Campai…" at bounding box center [140, 242] width 280 height 414
click at [374, 62] on link "Pause" at bounding box center [343, 56] width 95 height 35
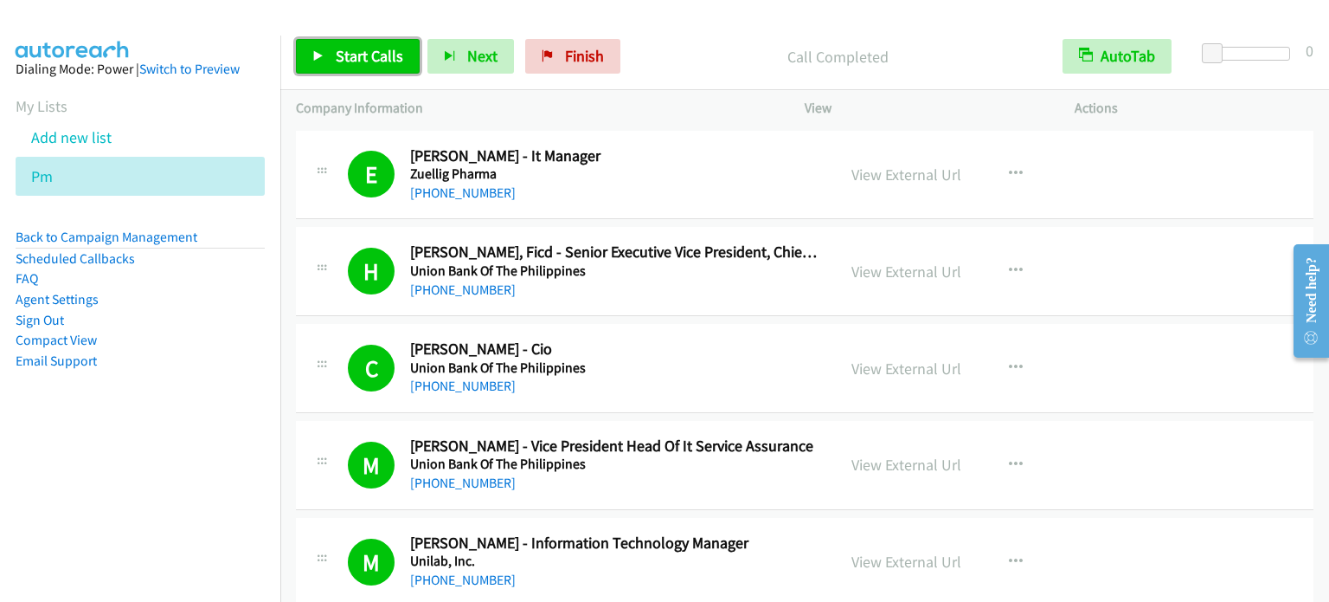
click at [348, 57] on span "Start Calls" at bounding box center [370, 56] width 68 height 20
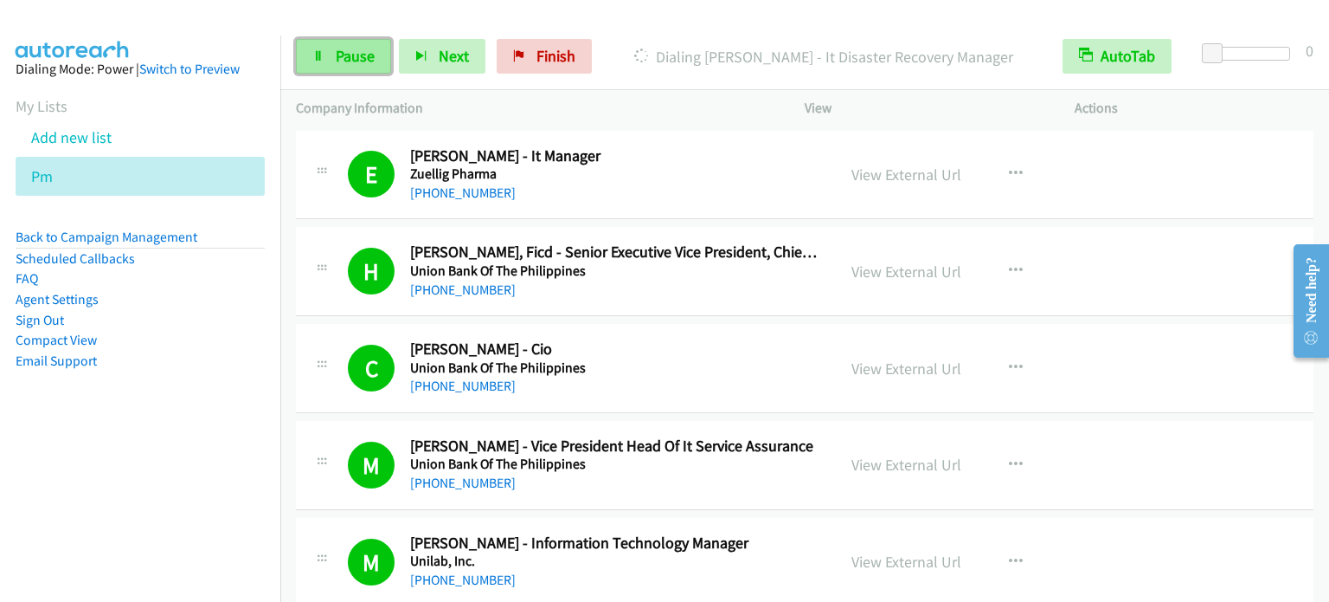
click at [364, 55] on span "Pause" at bounding box center [355, 56] width 39 height 20
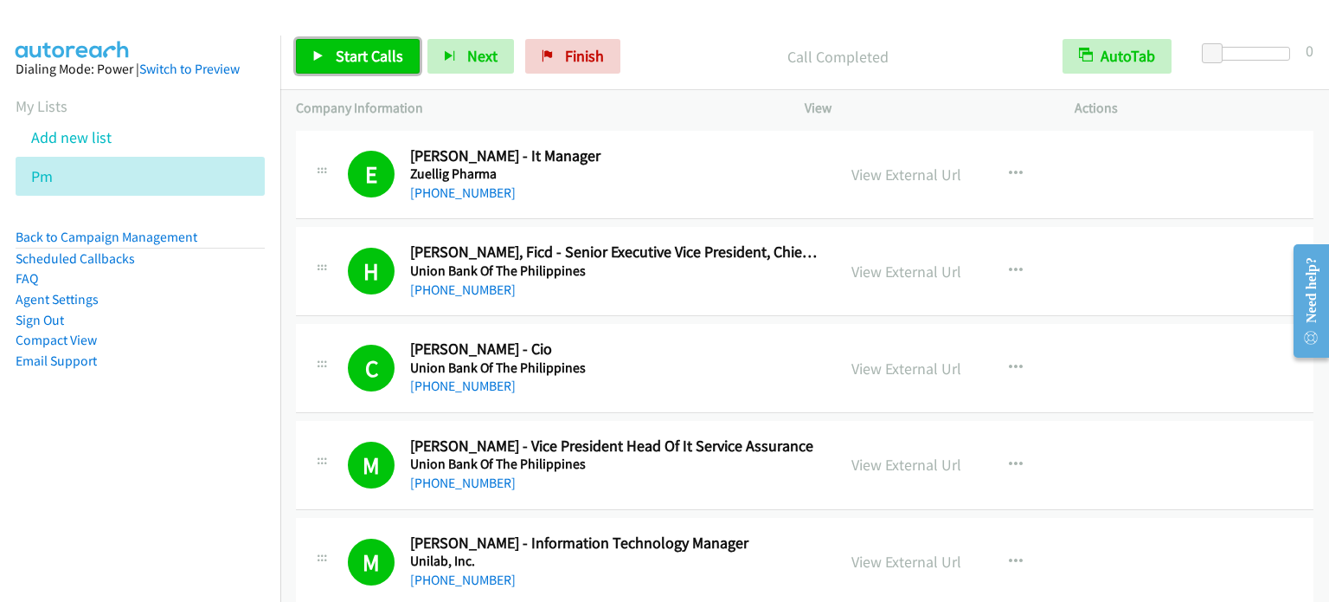
click at [368, 51] on span "Start Calls" at bounding box center [370, 56] width 68 height 20
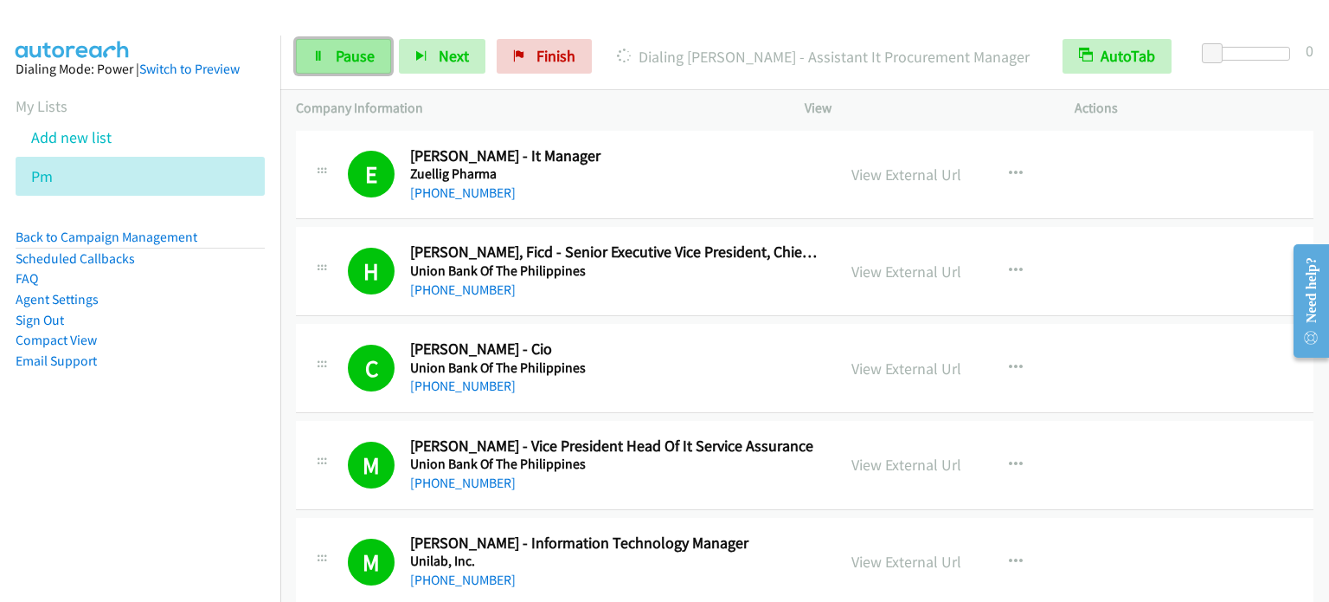
click at [384, 41] on link "Pause" at bounding box center [343, 56] width 95 height 35
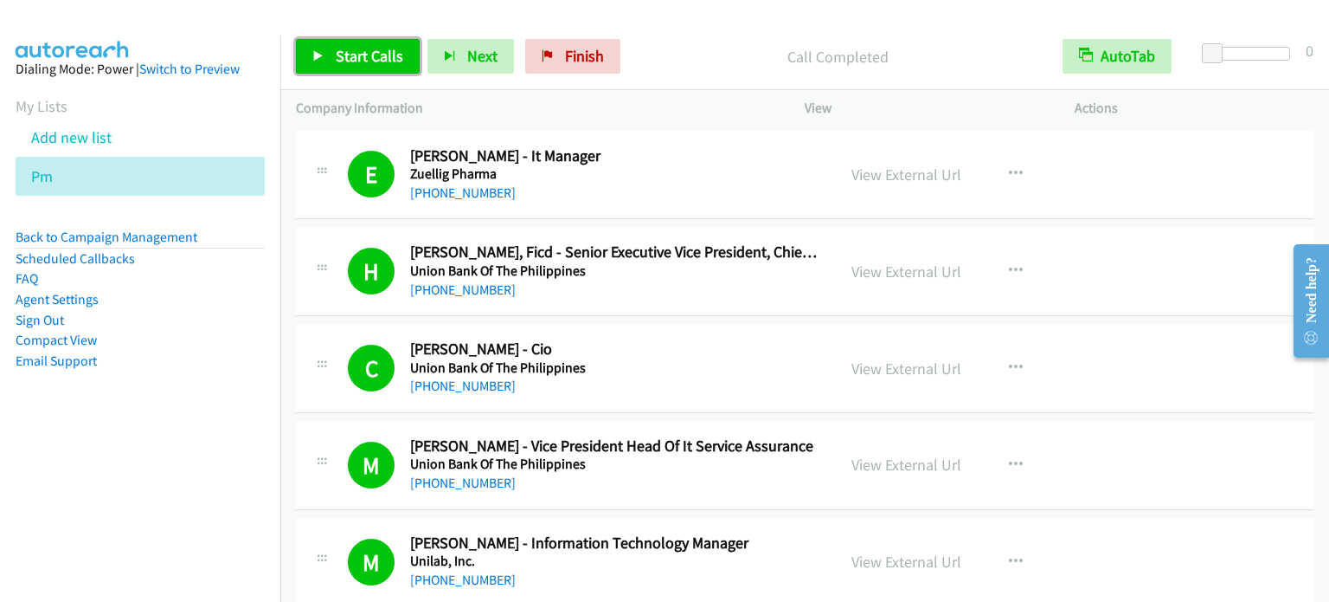
click at [354, 61] on span "Start Calls" at bounding box center [370, 56] width 68 height 20
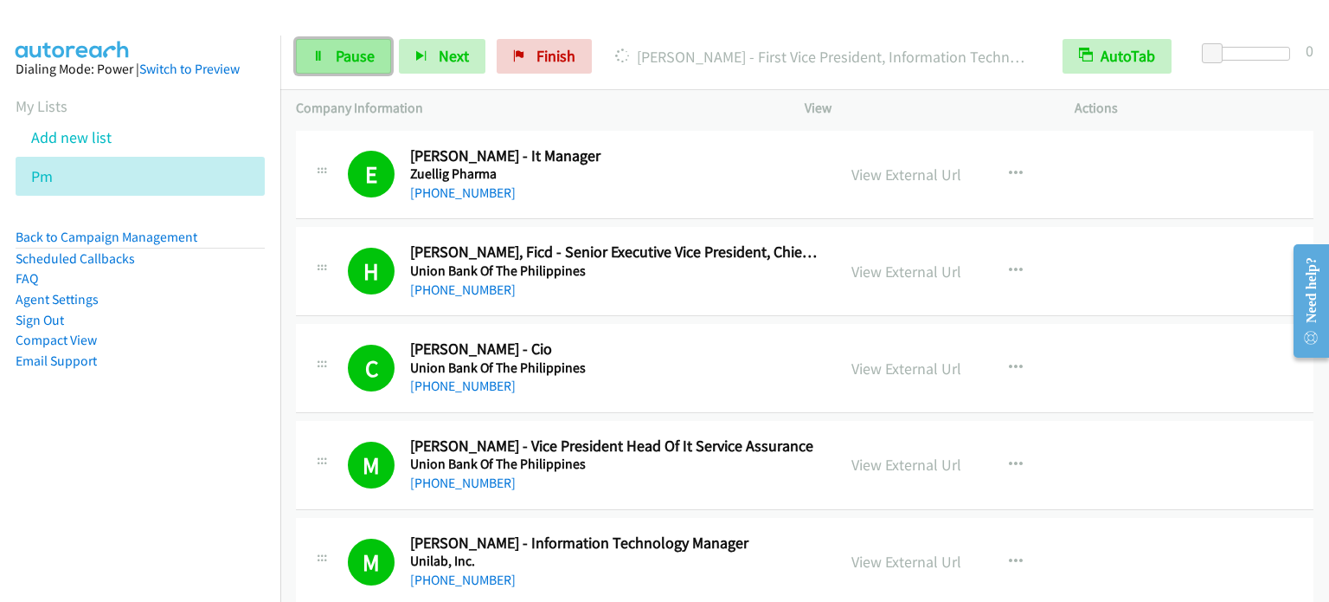
click at [348, 64] on span "Pause" at bounding box center [355, 56] width 39 height 20
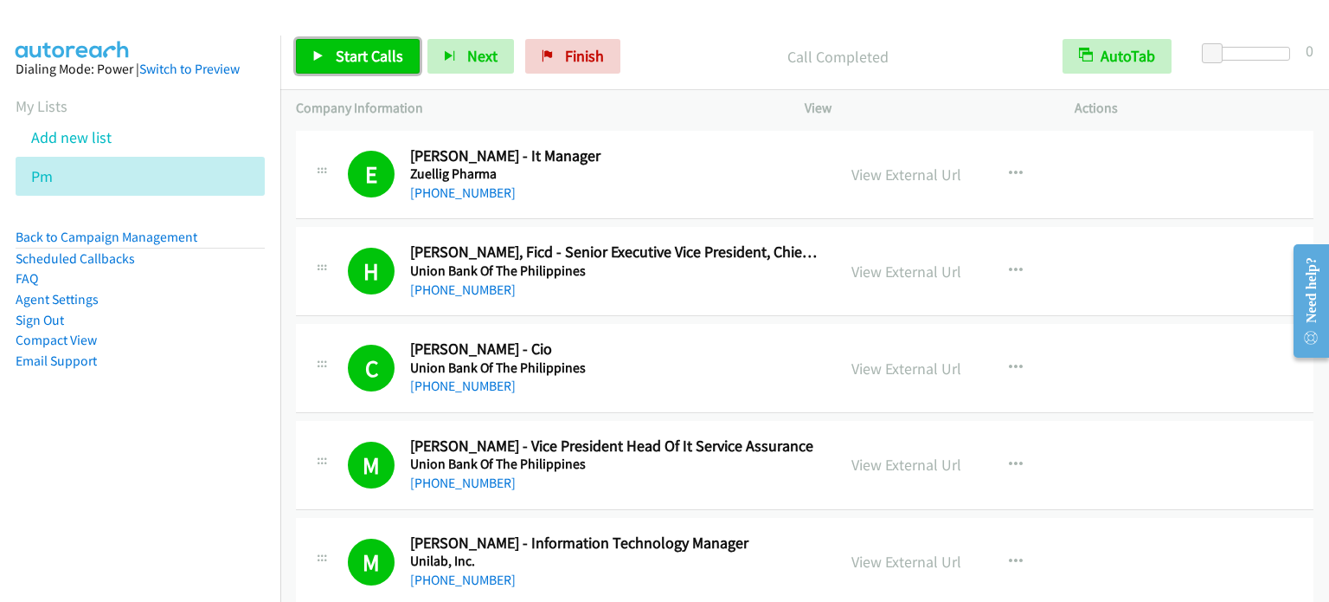
click at [388, 48] on span "Start Calls" at bounding box center [370, 56] width 68 height 20
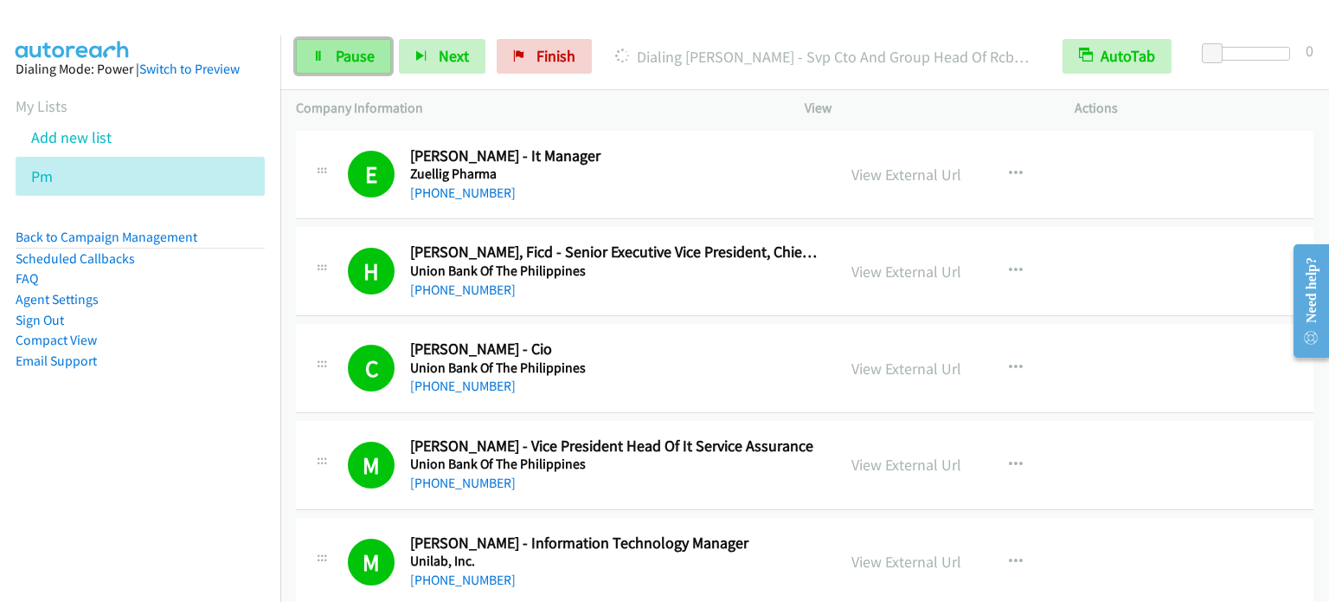
click at [325, 55] on link "Pause" at bounding box center [343, 56] width 95 height 35
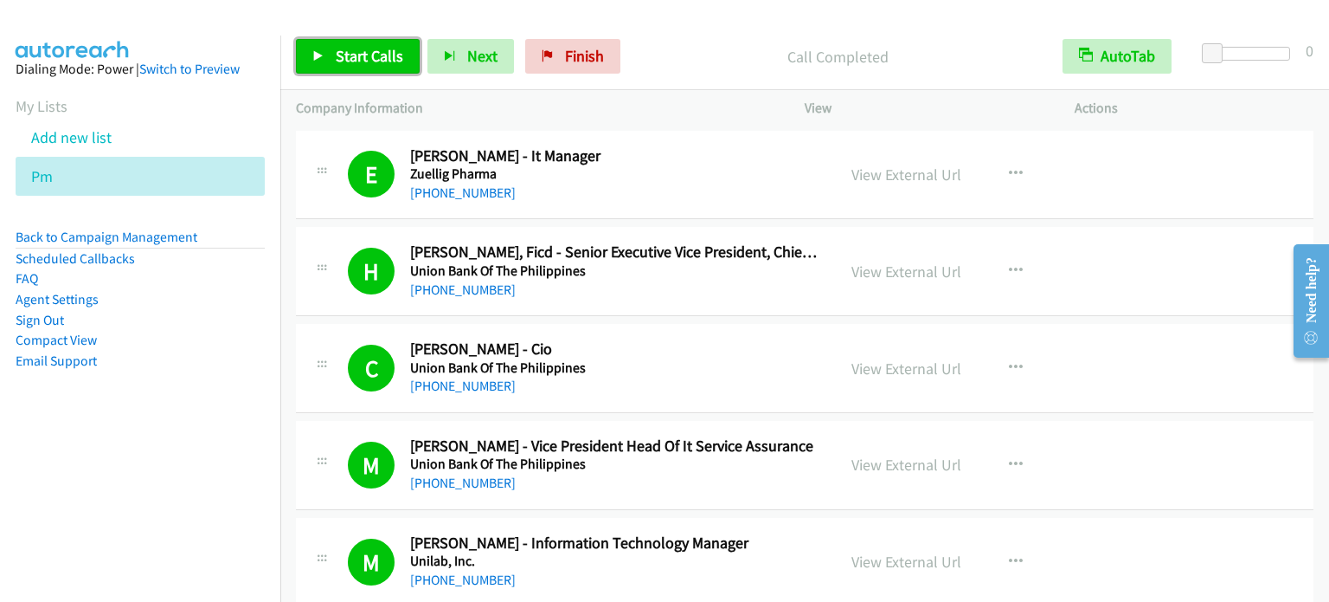
click at [388, 55] on span "Start Calls" at bounding box center [370, 56] width 68 height 20
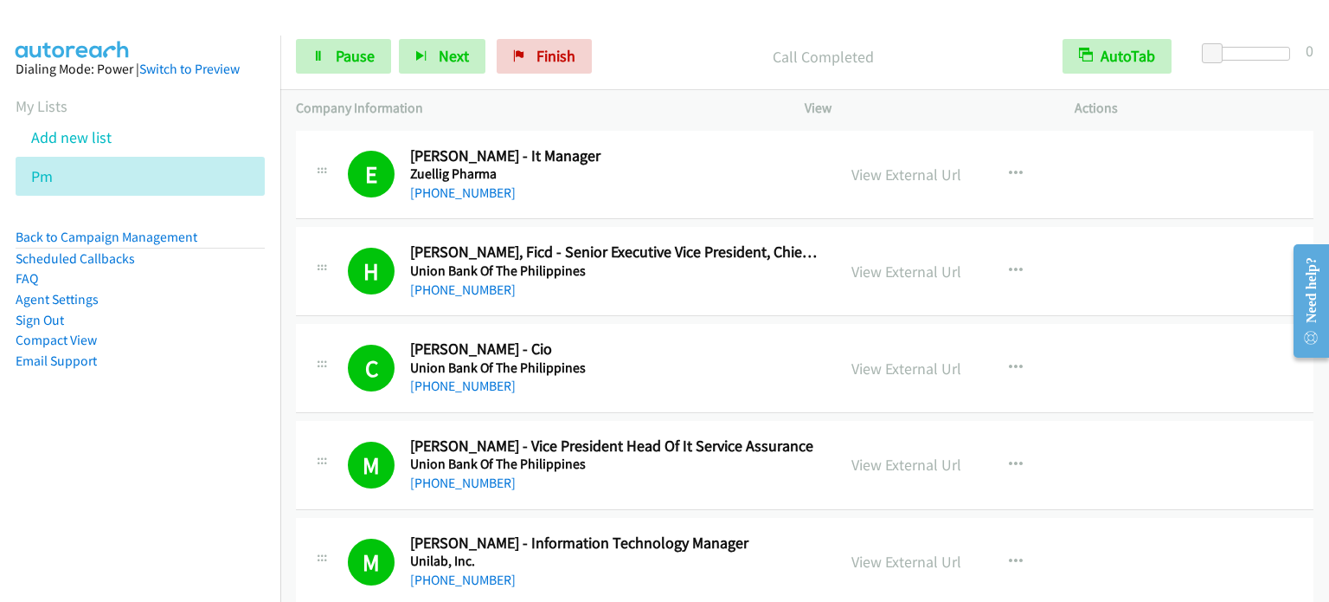
drag, startPoint x: 196, startPoint y: 404, endPoint x: 205, endPoint y: 402, distance: 9.7
click at [196, 404] on aside "Dialing Mode: Power | Switch to Preview My Lists Add new list Pm Back to Campai…" at bounding box center [140, 242] width 280 height 414
click at [339, 56] on span "Pause" at bounding box center [355, 56] width 39 height 20
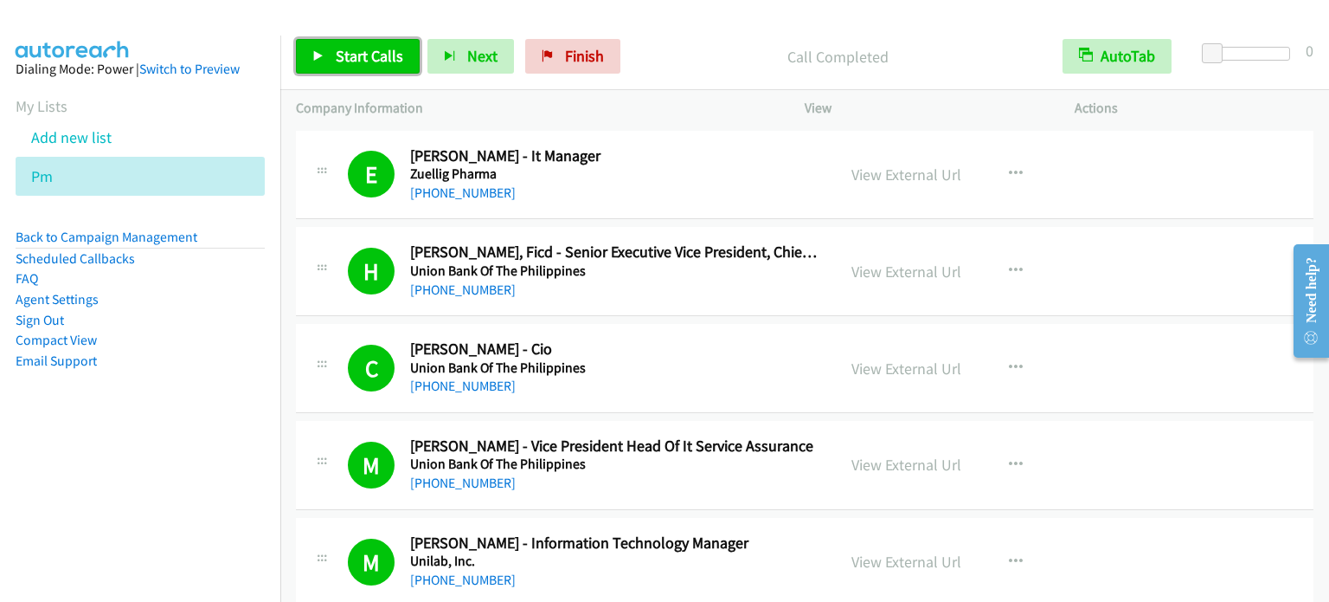
click at [374, 48] on span "Start Calls" at bounding box center [370, 56] width 68 height 20
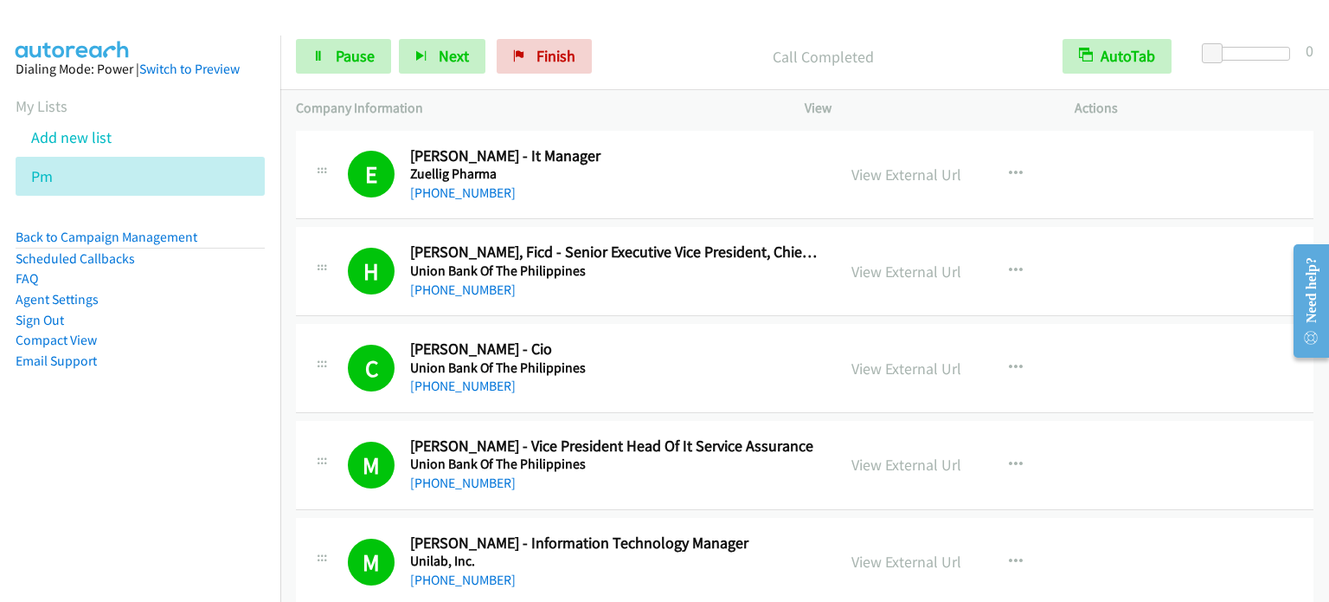
click at [171, 402] on aside "Dialing Mode: Power | Switch to Preview My Lists Add new list Pm Back to Campai…" at bounding box center [140, 242] width 280 height 414
click at [340, 58] on span "Pause" at bounding box center [355, 56] width 39 height 20
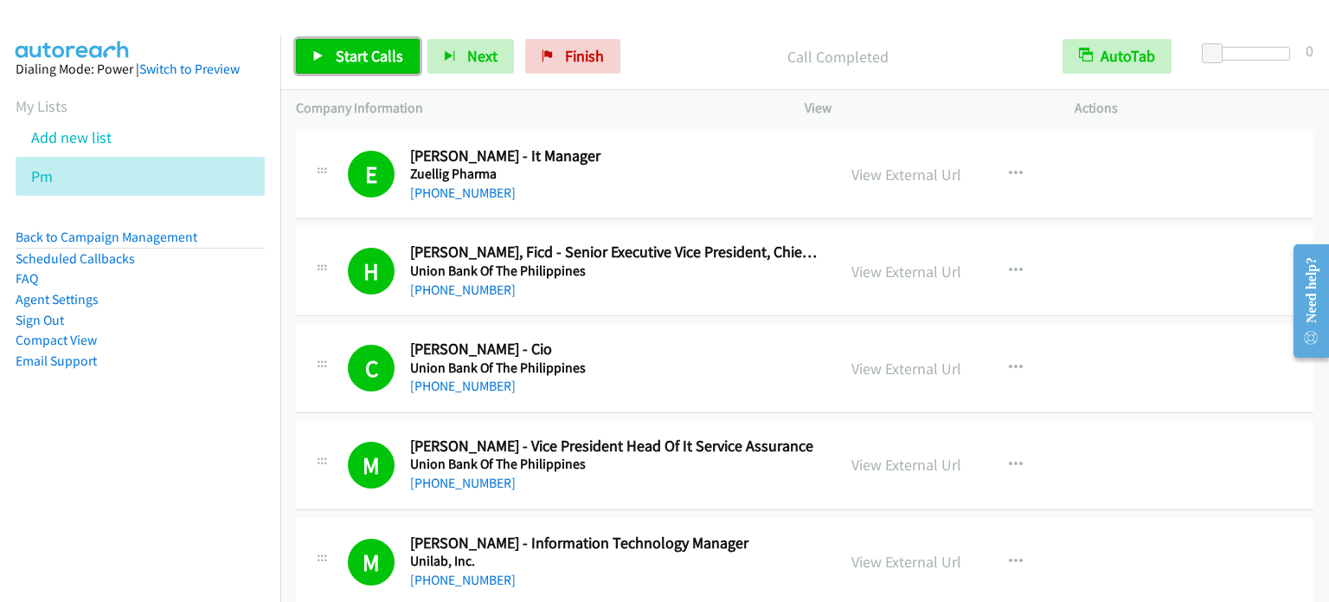
click at [391, 46] on span "Start Calls" at bounding box center [370, 56] width 68 height 20
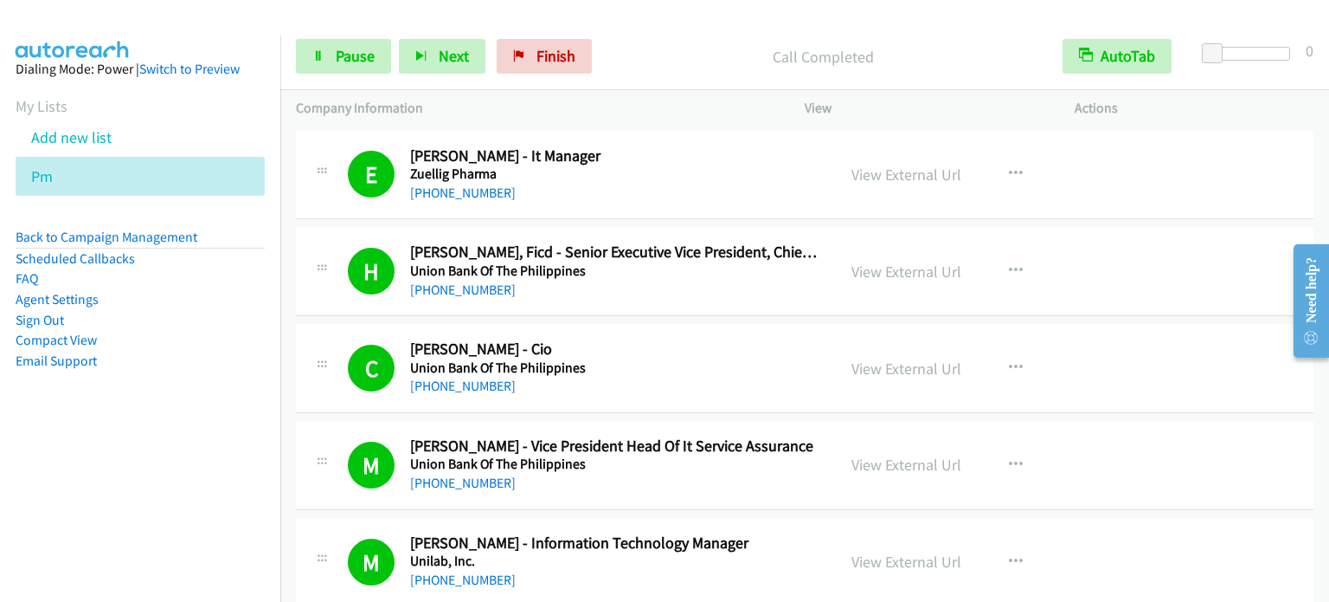
click at [183, 484] on nav "Dialing Mode: Power | Switch to Preview My Lists Add new list Pm Back to Campai…" at bounding box center [140, 336] width 281 height 602
click at [364, 48] on span "Pause" at bounding box center [355, 56] width 39 height 20
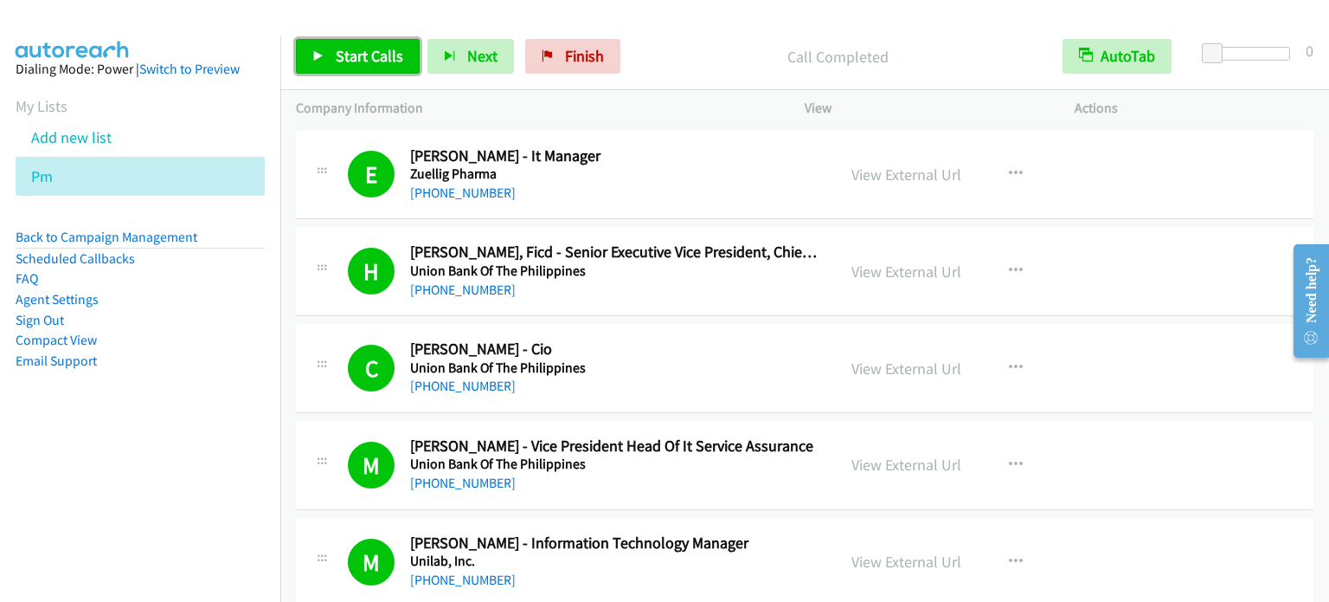
click at [370, 54] on span "Start Calls" at bounding box center [370, 56] width 68 height 20
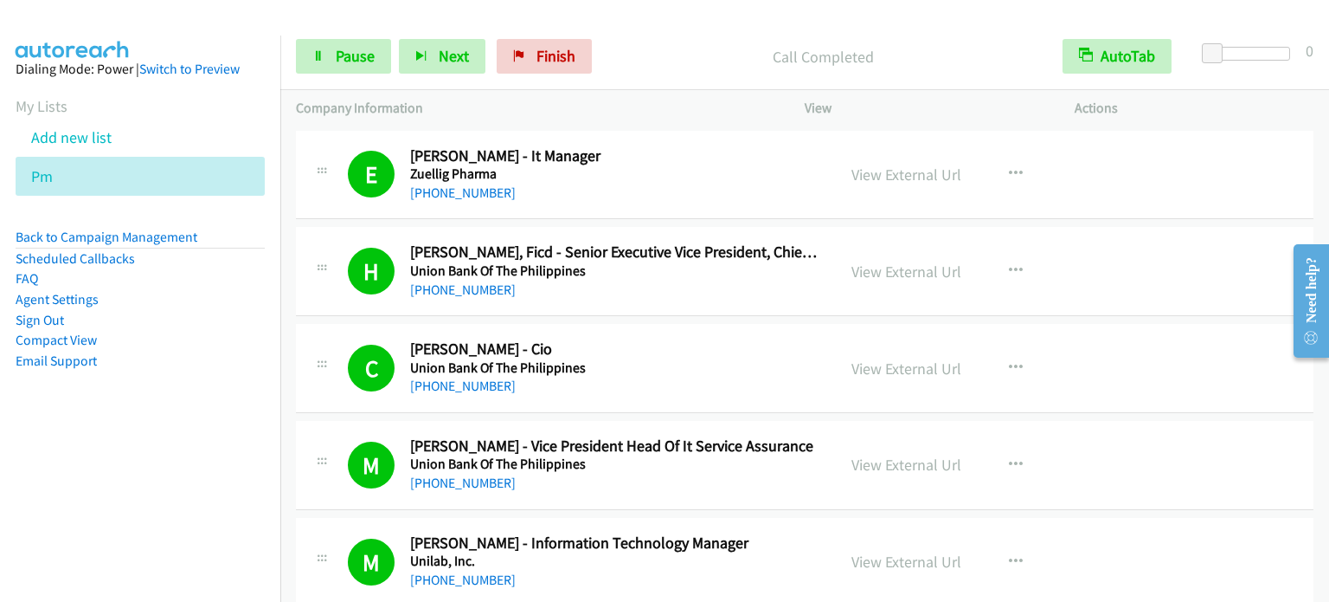
click at [187, 382] on aside "Dialing Mode: Power | Switch to Preview My Lists Add new list Pm Back to Campai…" at bounding box center [140, 242] width 280 height 414
click at [340, 61] on span "Pause" at bounding box center [355, 56] width 39 height 20
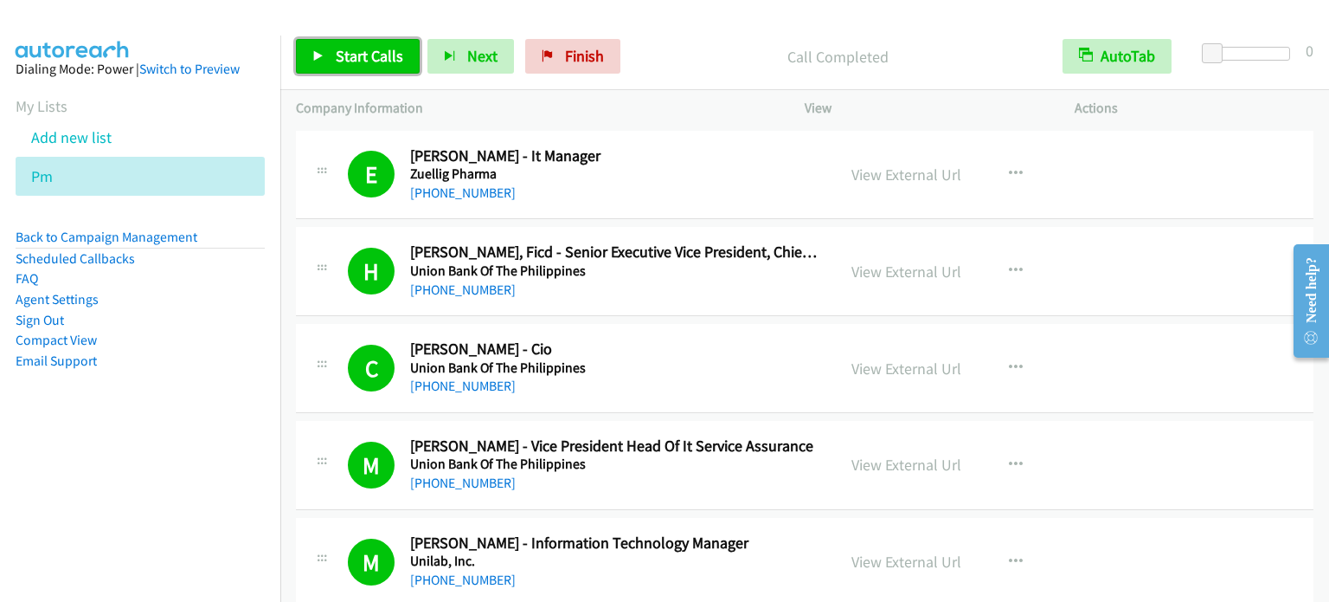
click at [363, 66] on link "Start Calls" at bounding box center [358, 56] width 124 height 35
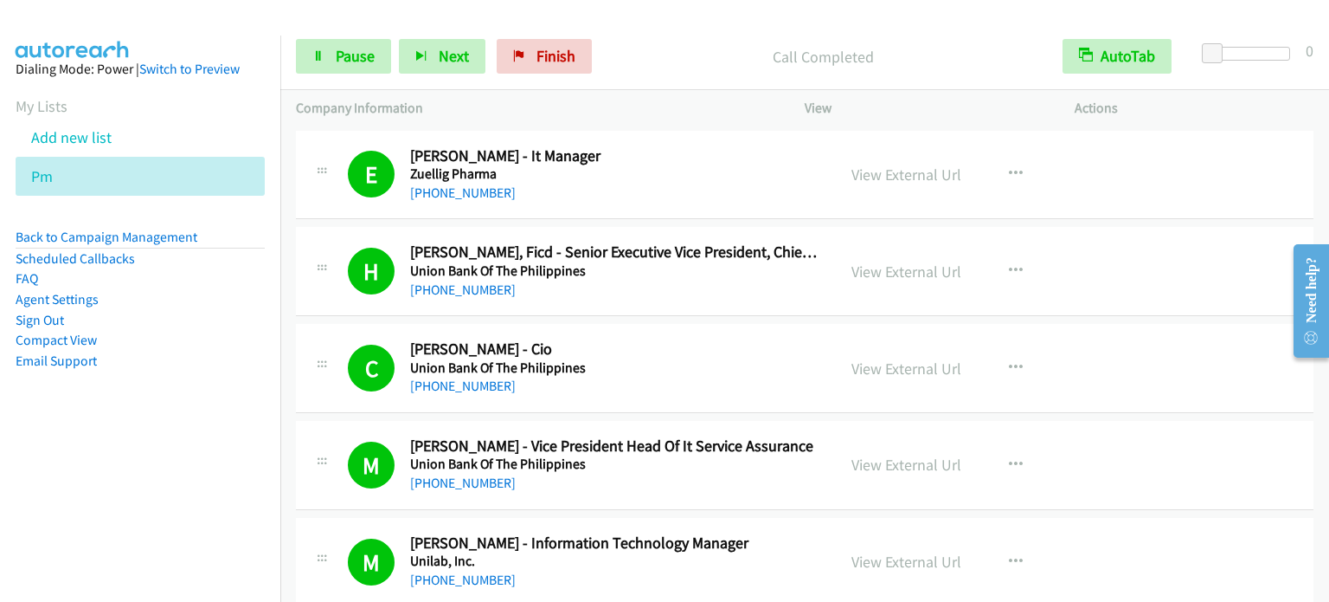
click at [256, 498] on nav "Dialing Mode: Power | Switch to Preview My Lists Add new list Pm Back to Campai…" at bounding box center [140, 336] width 281 height 602
click at [349, 65] on span "Pause" at bounding box center [355, 56] width 39 height 20
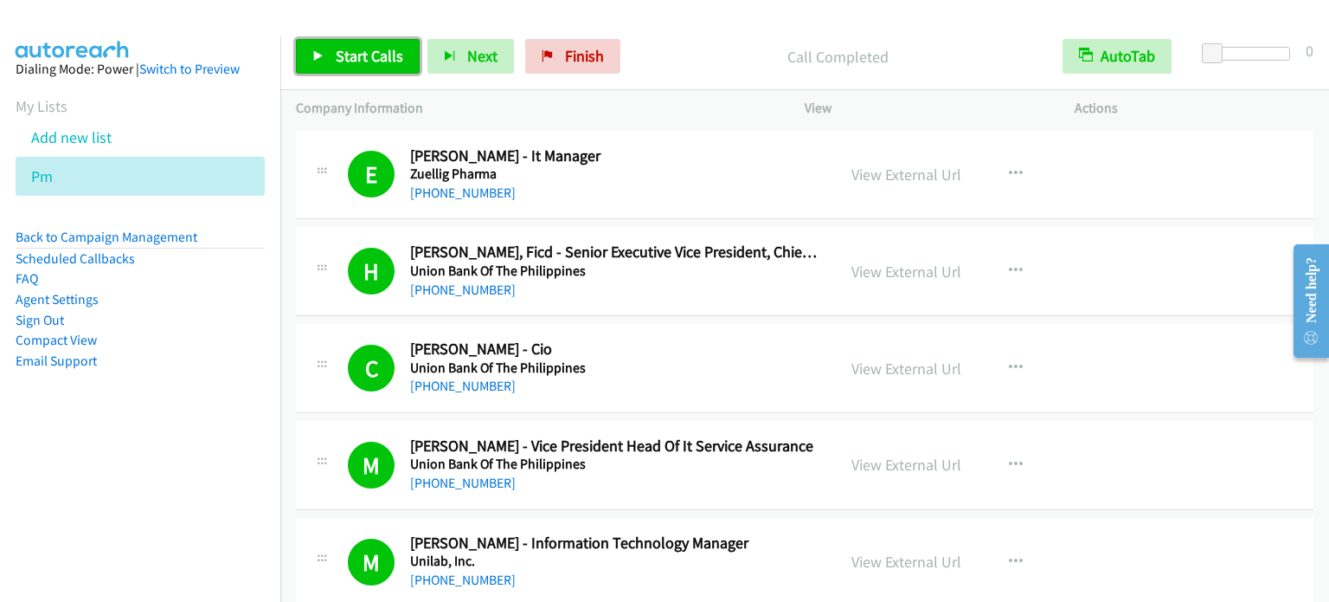
click at [357, 49] on span "Start Calls" at bounding box center [370, 56] width 68 height 20
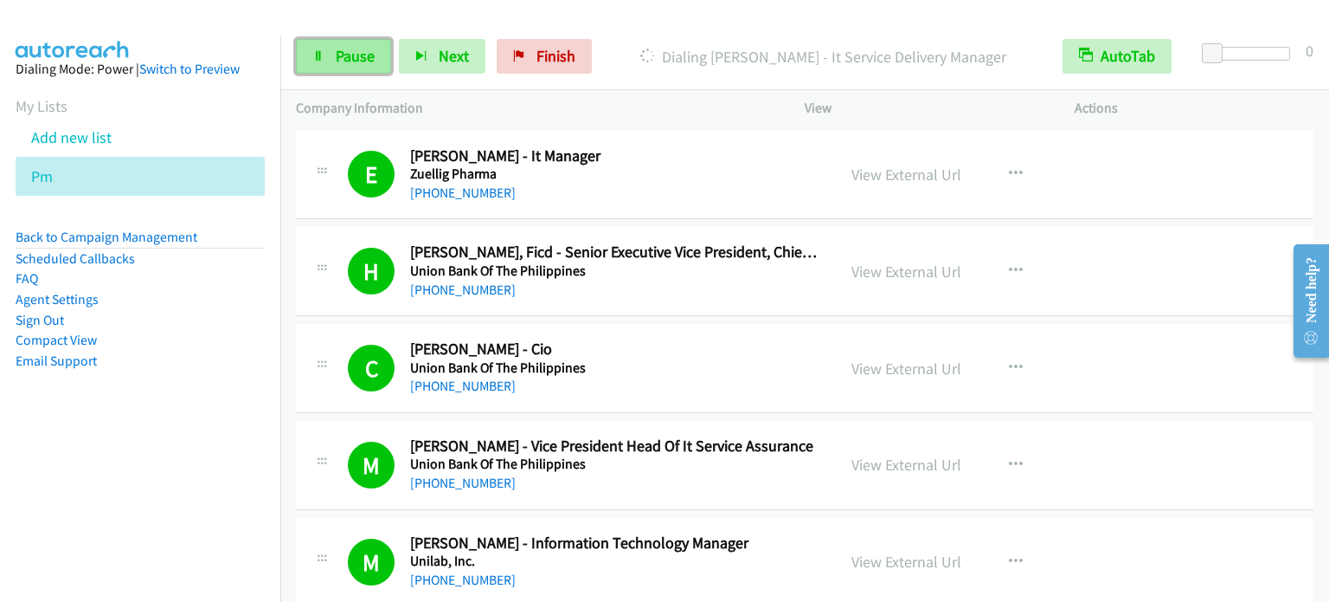
click at [354, 56] on span "Pause" at bounding box center [355, 56] width 39 height 20
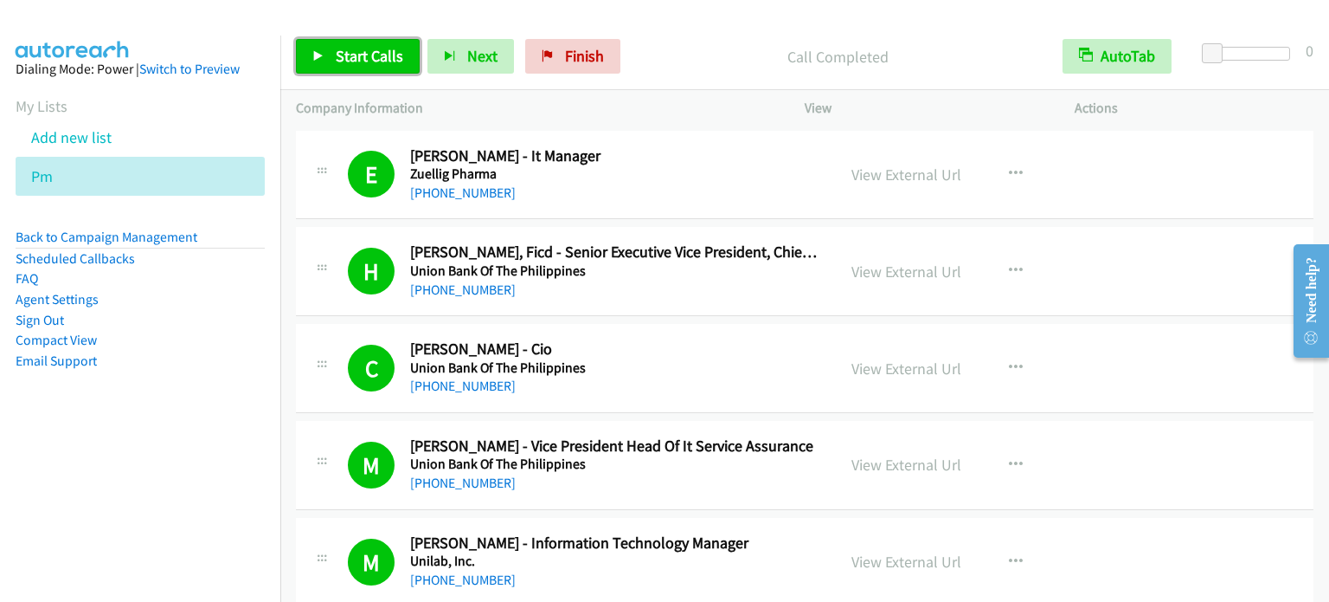
click at [348, 65] on link "Start Calls" at bounding box center [358, 56] width 124 height 35
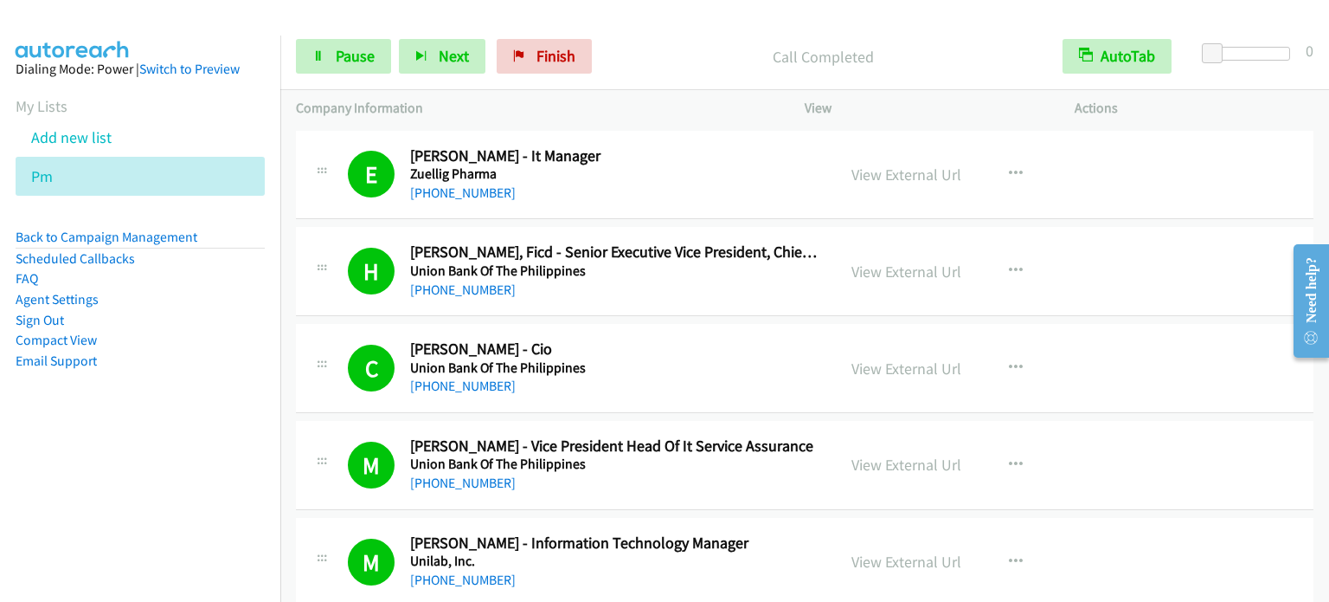
click at [222, 397] on aside "Dialing Mode: Power | Switch to Preview My Lists Add new list Pm Back to Campai…" at bounding box center [140, 242] width 280 height 414
click at [343, 51] on span "Pause" at bounding box center [355, 56] width 39 height 20
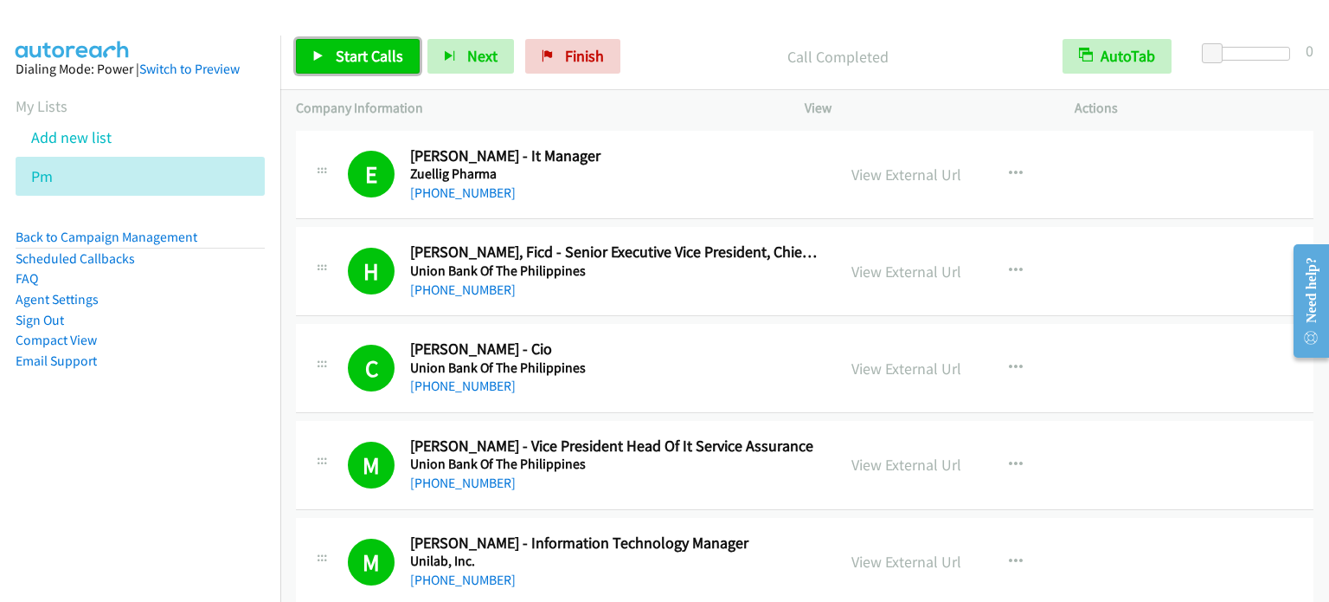
click at [377, 48] on span "Start Calls" at bounding box center [370, 56] width 68 height 20
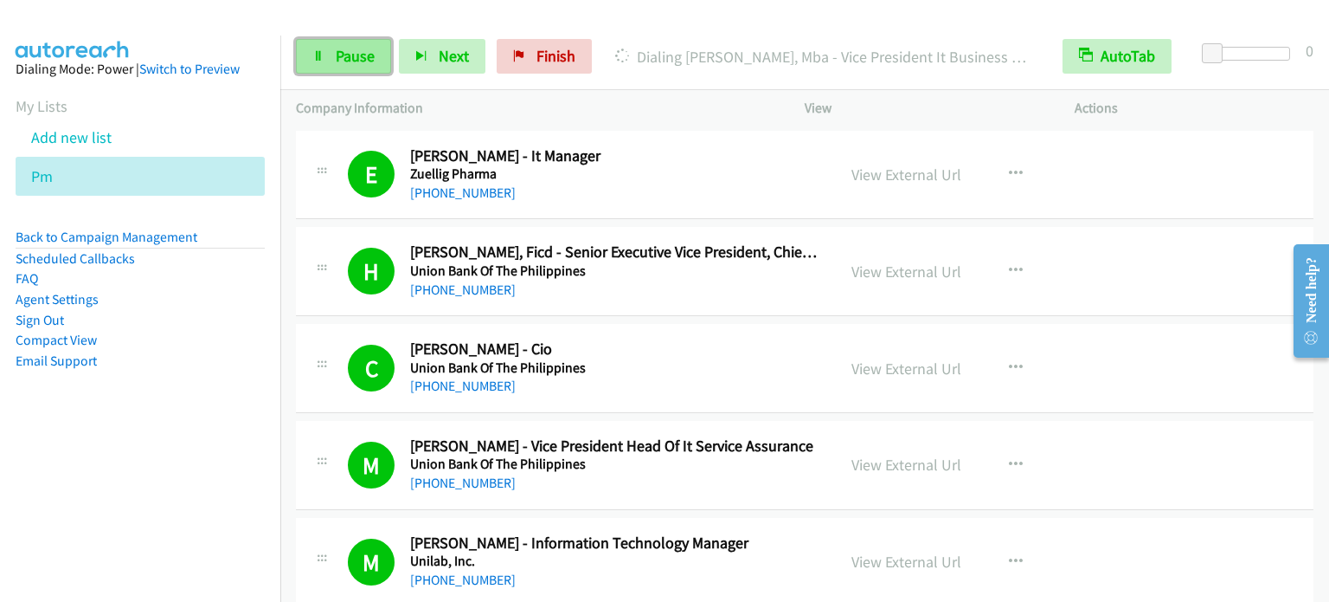
click at [311, 55] on link "Pause" at bounding box center [343, 56] width 95 height 35
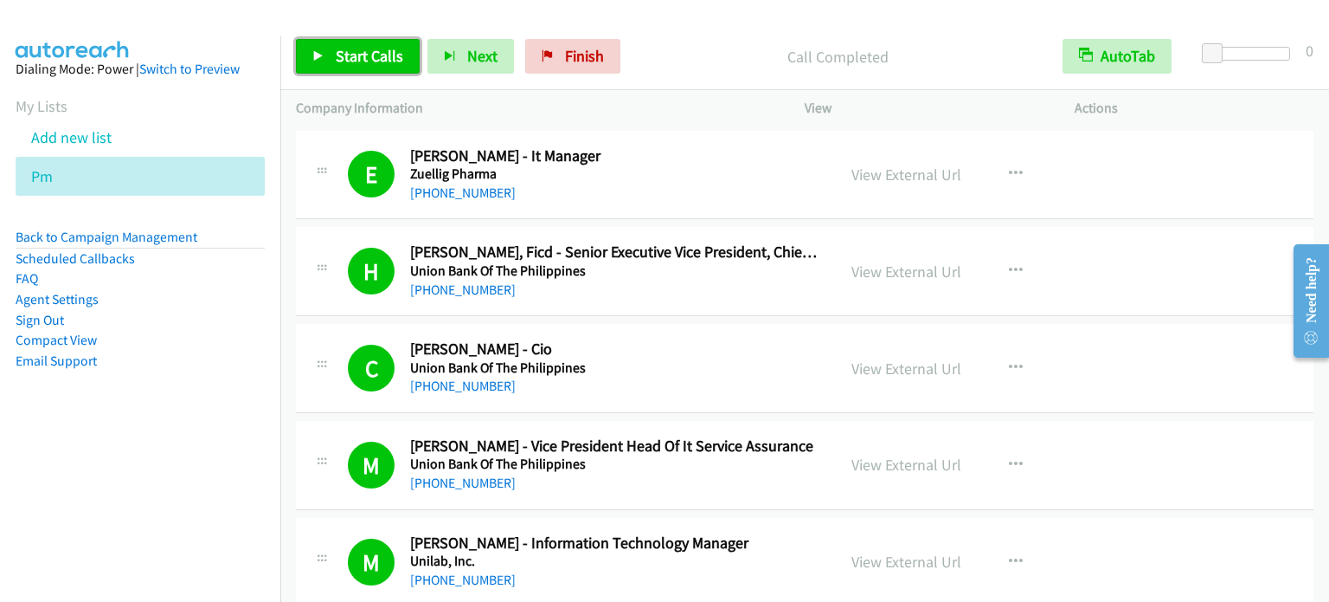
click at [362, 58] on span "Start Calls" at bounding box center [370, 56] width 68 height 20
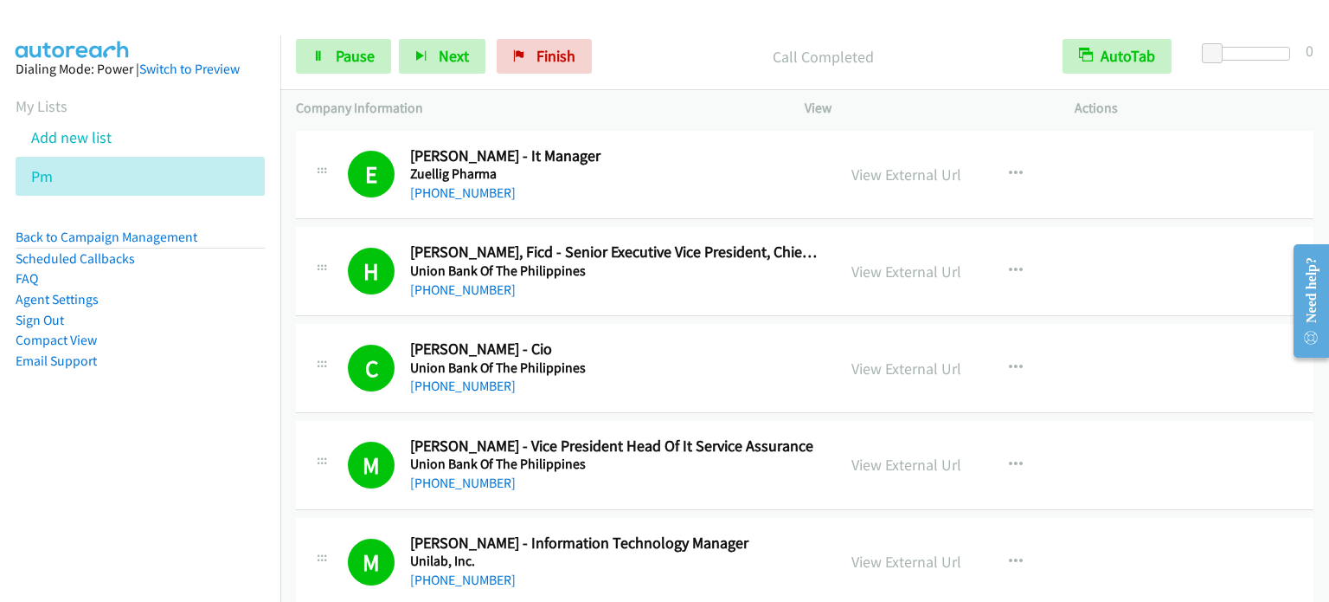
drag, startPoint x: 241, startPoint y: 427, endPoint x: 362, endPoint y: 274, distance: 194.6
click at [239, 430] on aside "Dialing Mode: Power | Switch to Preview My Lists Add new list Pm Back to Campai…" at bounding box center [140, 242] width 280 height 414
click at [336, 60] on span "Pause" at bounding box center [355, 56] width 39 height 20
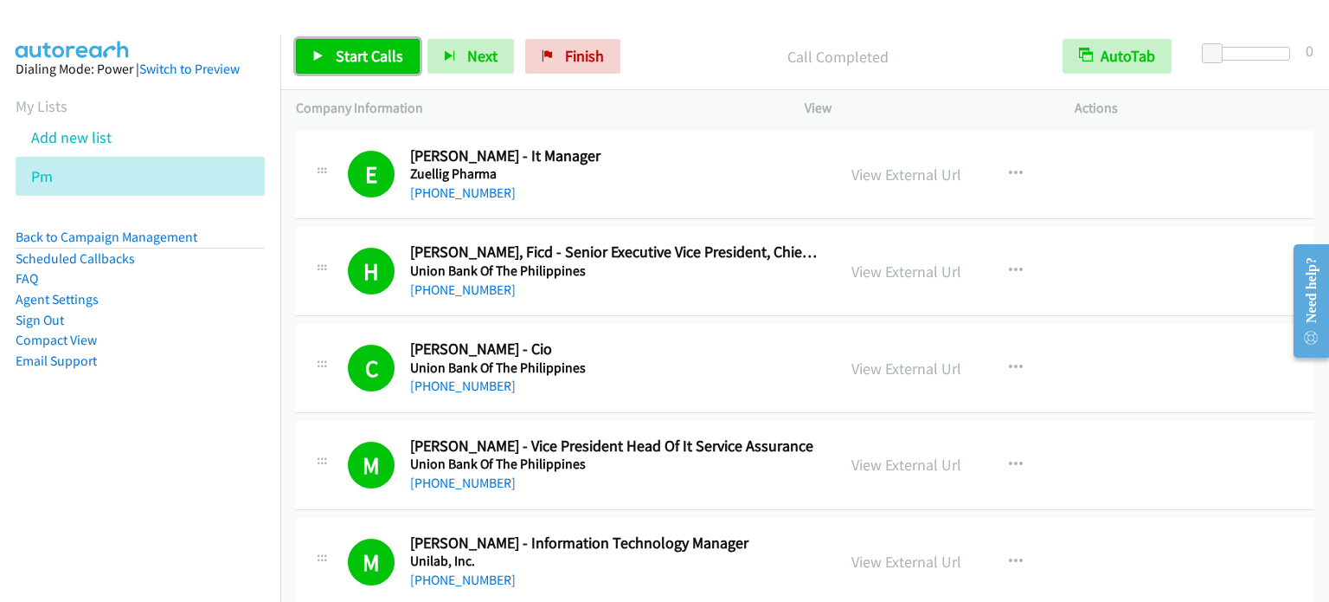
click at [377, 59] on span "Start Calls" at bounding box center [370, 56] width 68 height 20
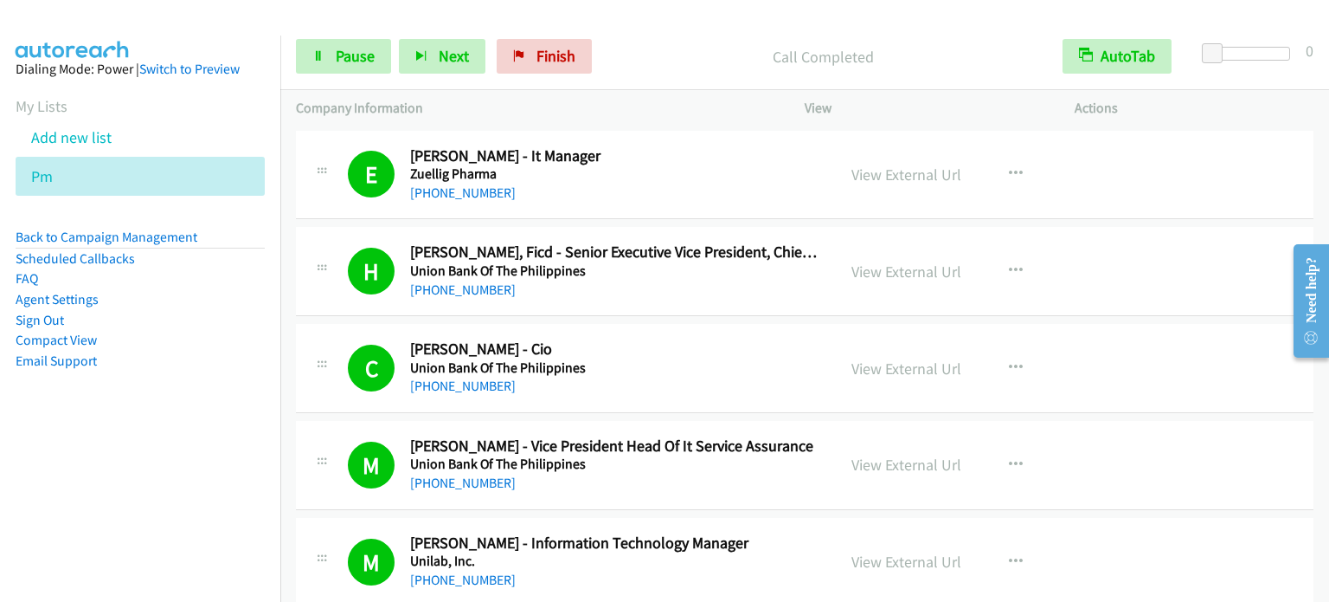
click at [209, 398] on aside "Dialing Mode: Power | Switch to Preview My Lists Add new list Pm Back to Campai…" at bounding box center [140, 242] width 280 height 414
click at [212, 349] on li "Compact View" at bounding box center [140, 340] width 249 height 21
click at [368, 48] on span "Pause" at bounding box center [355, 56] width 39 height 20
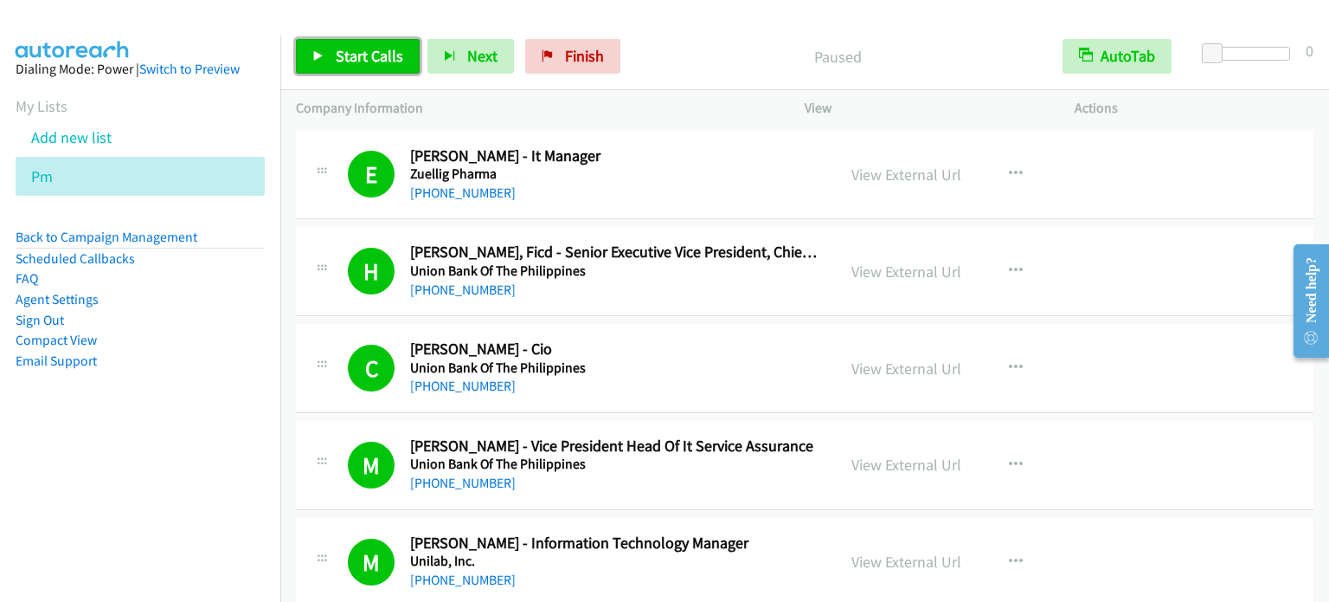
click at [364, 55] on span "Start Calls" at bounding box center [370, 56] width 68 height 20
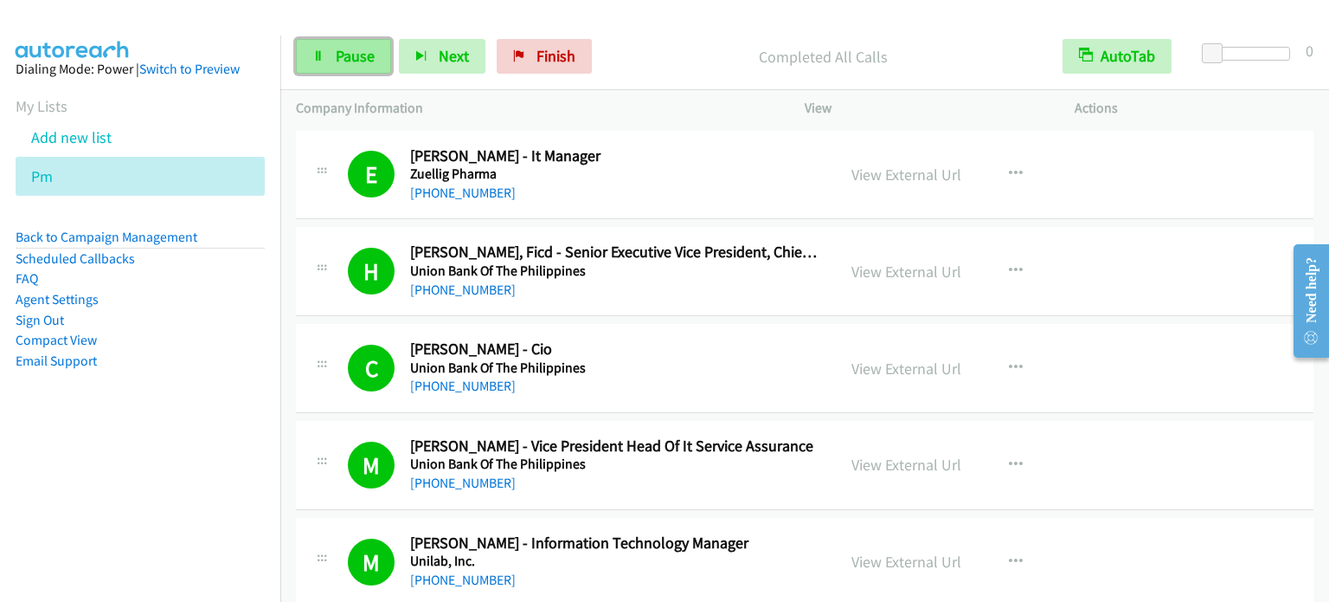
click at [357, 47] on span "Pause" at bounding box center [355, 56] width 39 height 20
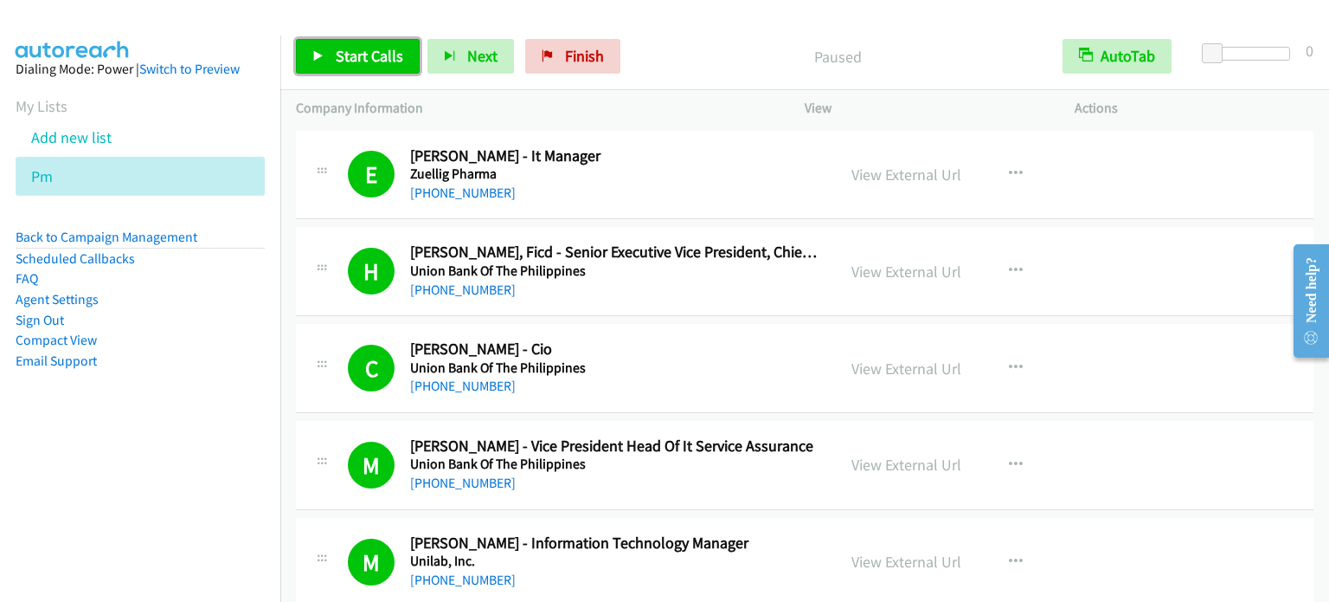
click at [349, 61] on span "Start Calls" at bounding box center [370, 56] width 68 height 20
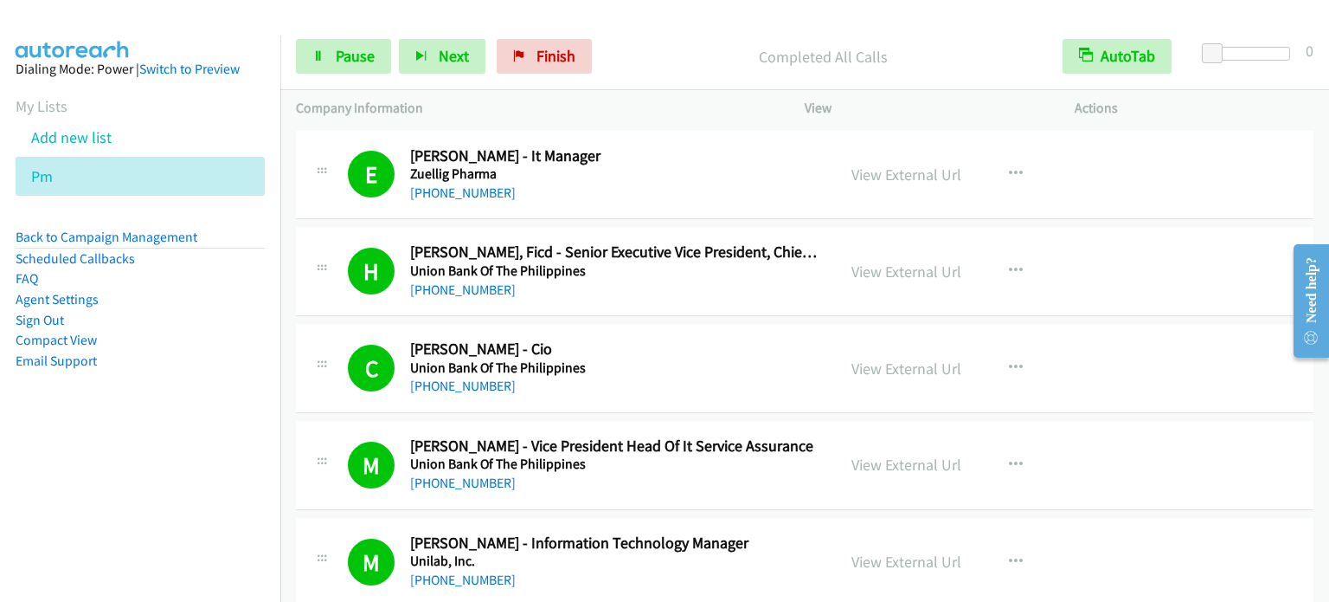
drag, startPoint x: 165, startPoint y: 411, endPoint x: 312, endPoint y: 286, distance: 192.7
click at [166, 411] on aside "Dialing Mode: Power | Switch to Preview My Lists Add new list Pm Back to Campai…" at bounding box center [140, 242] width 280 height 414
click at [949, 30] on div "Start Calls Pause Next Finish Completed All Calls AutoTab AutoTab 0" at bounding box center [804, 56] width 1049 height 67
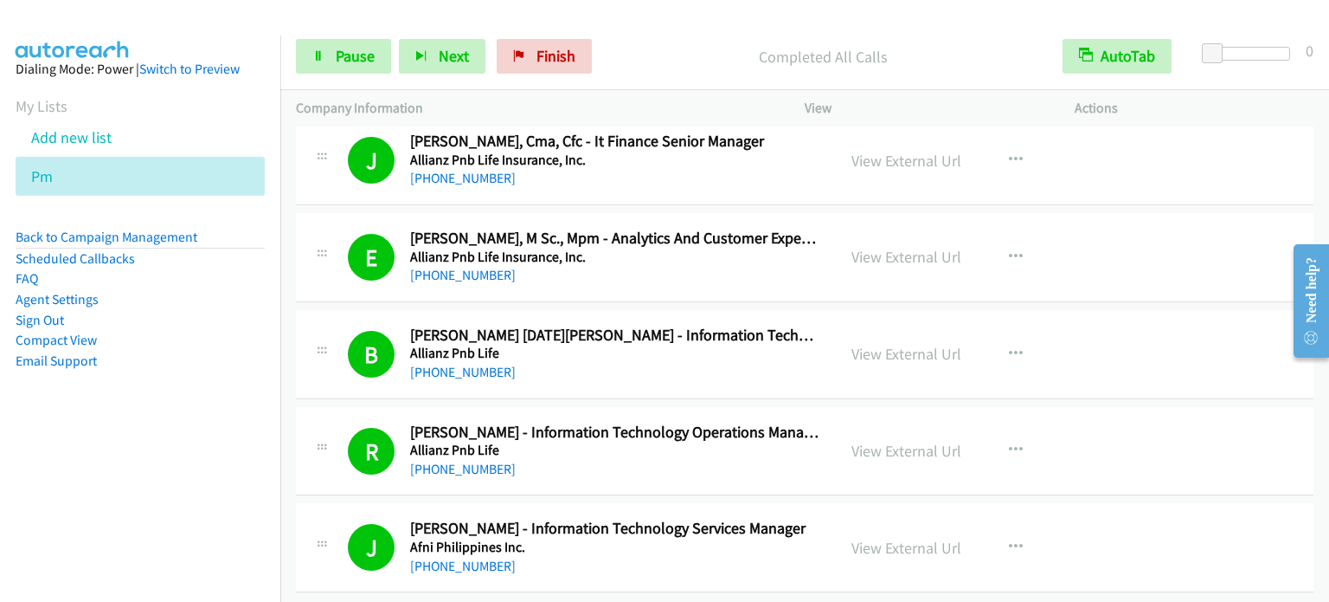
scroll to position [8087, 0]
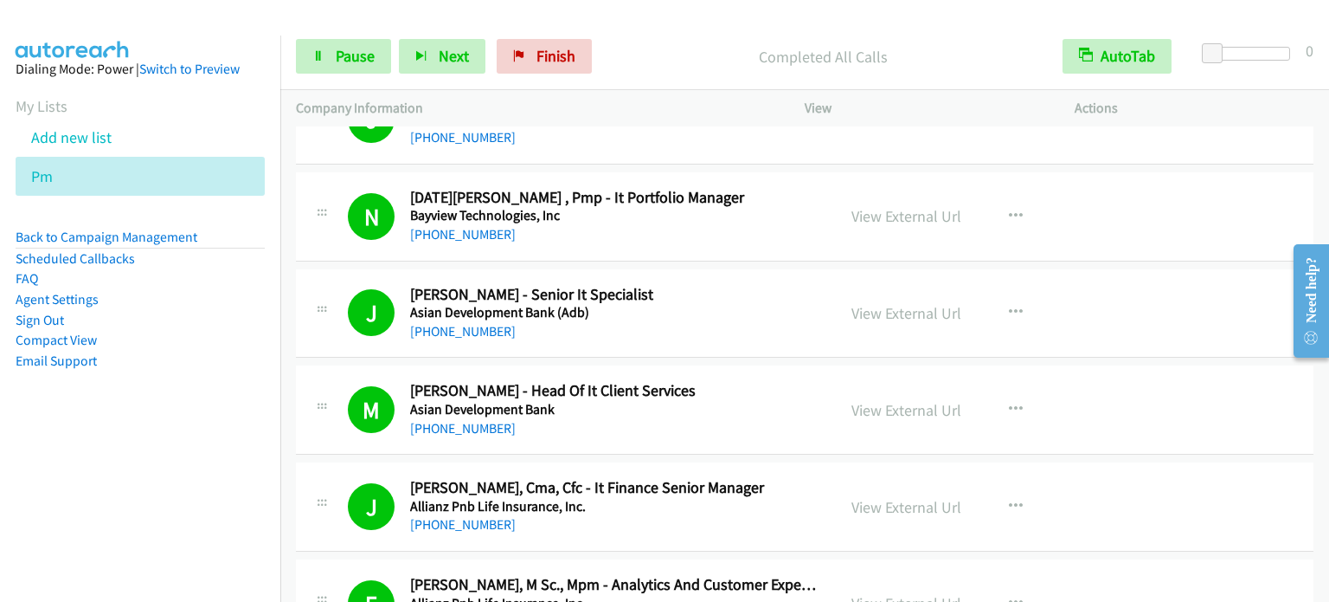
click at [183, 422] on aside "Dialing Mode: Power | Switch to Preview My Lists Add new list Pm Back to Campai…" at bounding box center [140, 242] width 280 height 414
click at [225, 477] on nav "Dialing Mode: Power | Switch to Preview My Lists Add new list Pm Back to Campai…" at bounding box center [140, 336] width 281 height 602
click at [557, 48] on span "Finish" at bounding box center [556, 56] width 39 height 20
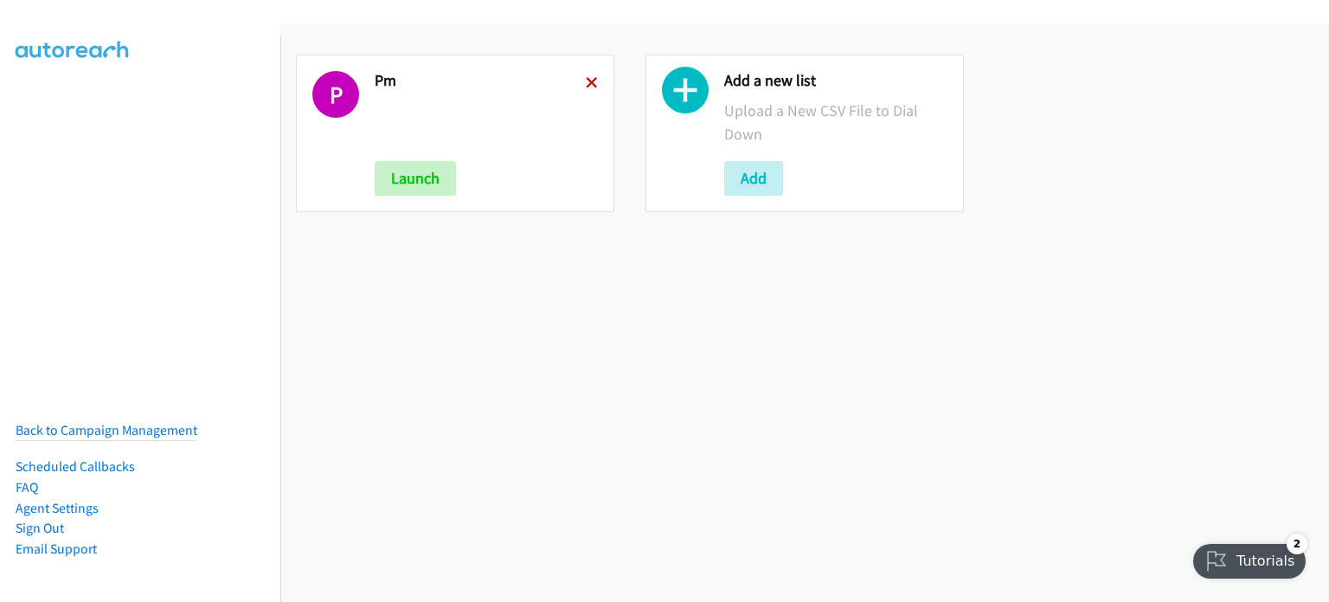
click at [588, 79] on icon at bounding box center [592, 84] width 12 height 12
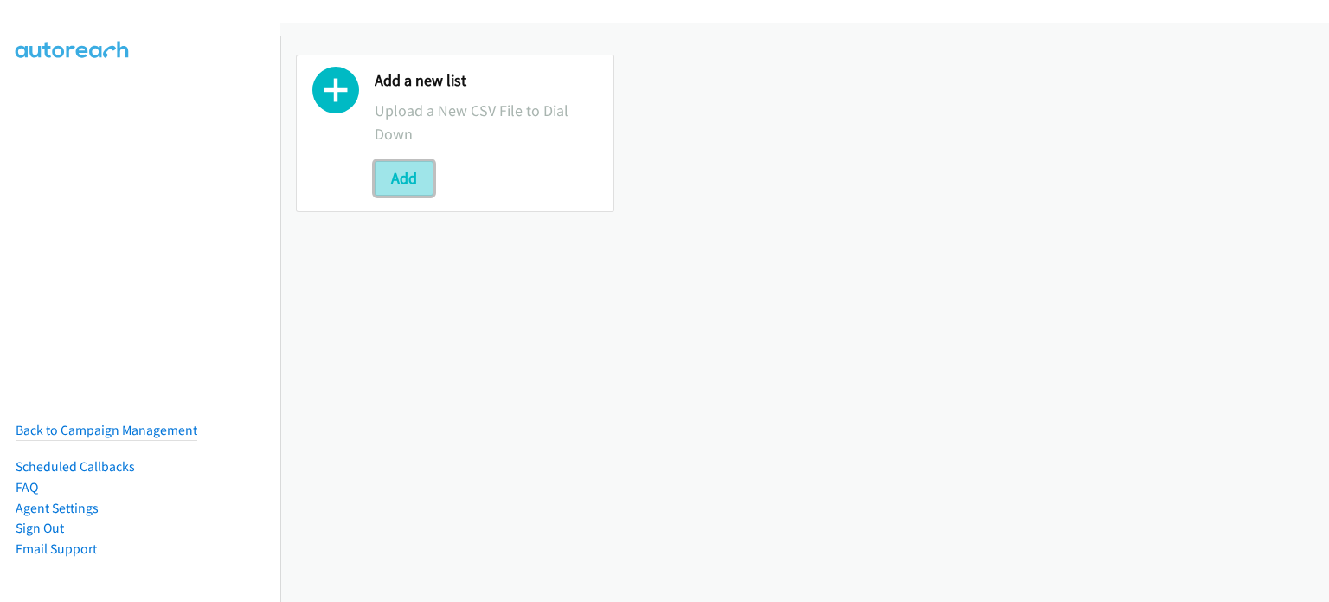
click at [415, 179] on button "Add" at bounding box center [404, 178] width 59 height 35
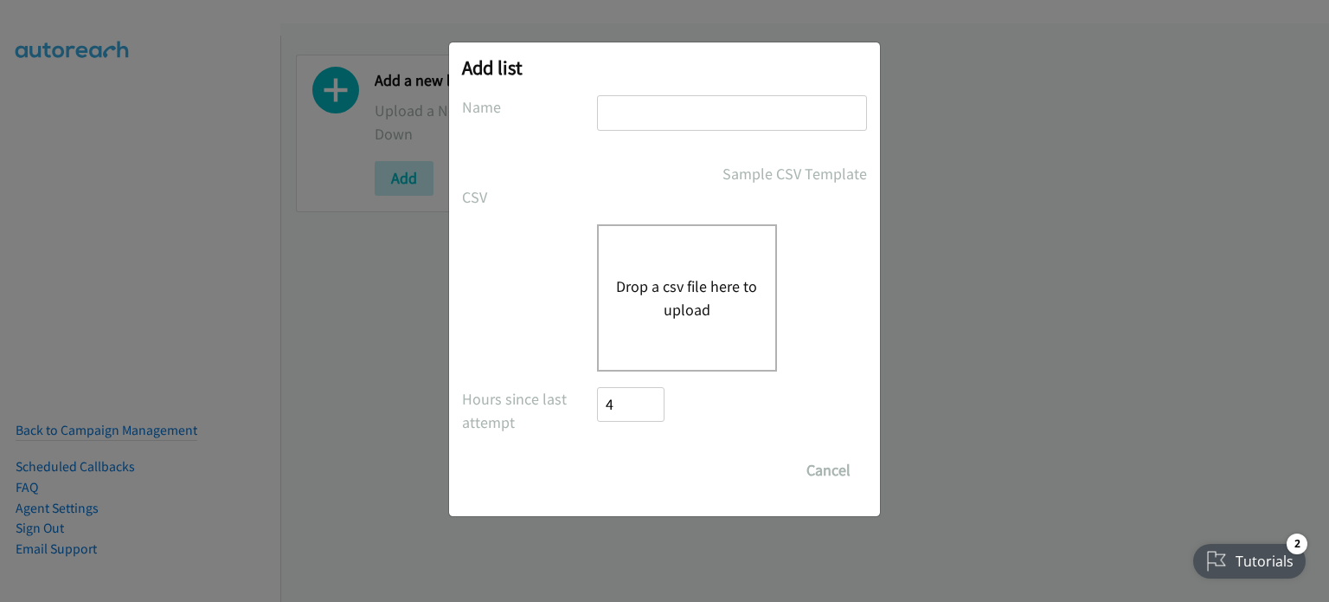
click at [615, 252] on div "Drop a csv file here to upload" at bounding box center [687, 297] width 180 height 147
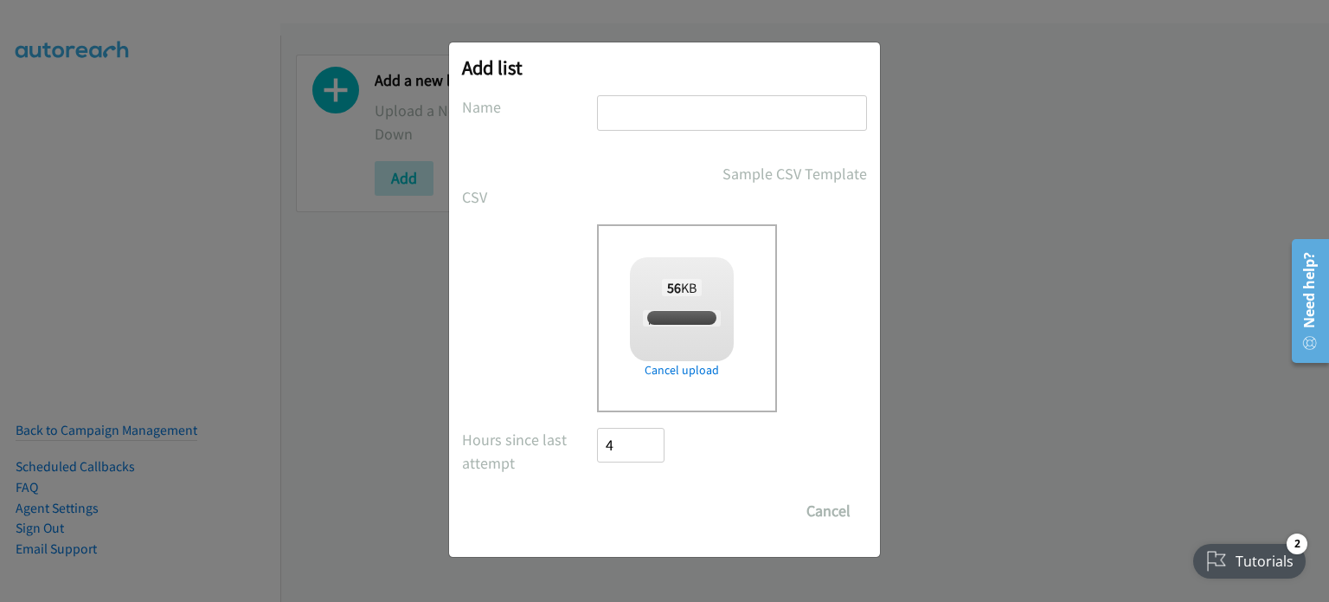
checkbox input "true"
click at [638, 121] on input "text" at bounding box center [732, 112] width 270 height 35
type input "pm"
click at [627, 522] on input "Save List" at bounding box center [642, 510] width 91 height 35
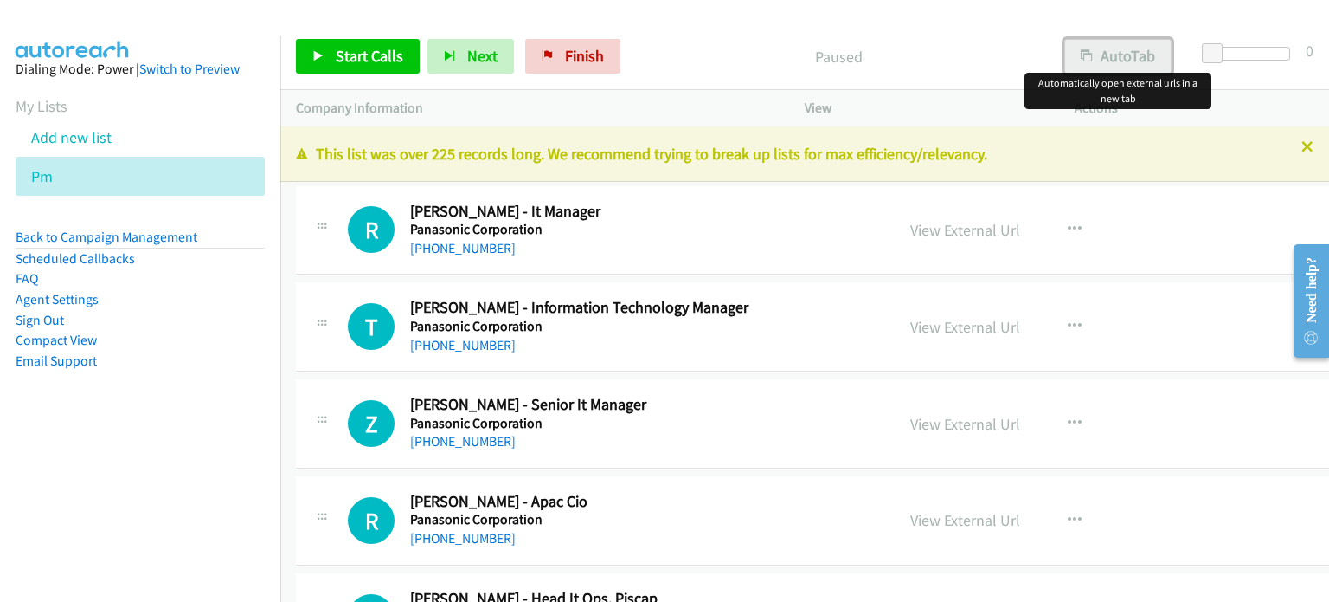
click at [1146, 58] on button "AutoTab" at bounding box center [1118, 56] width 107 height 35
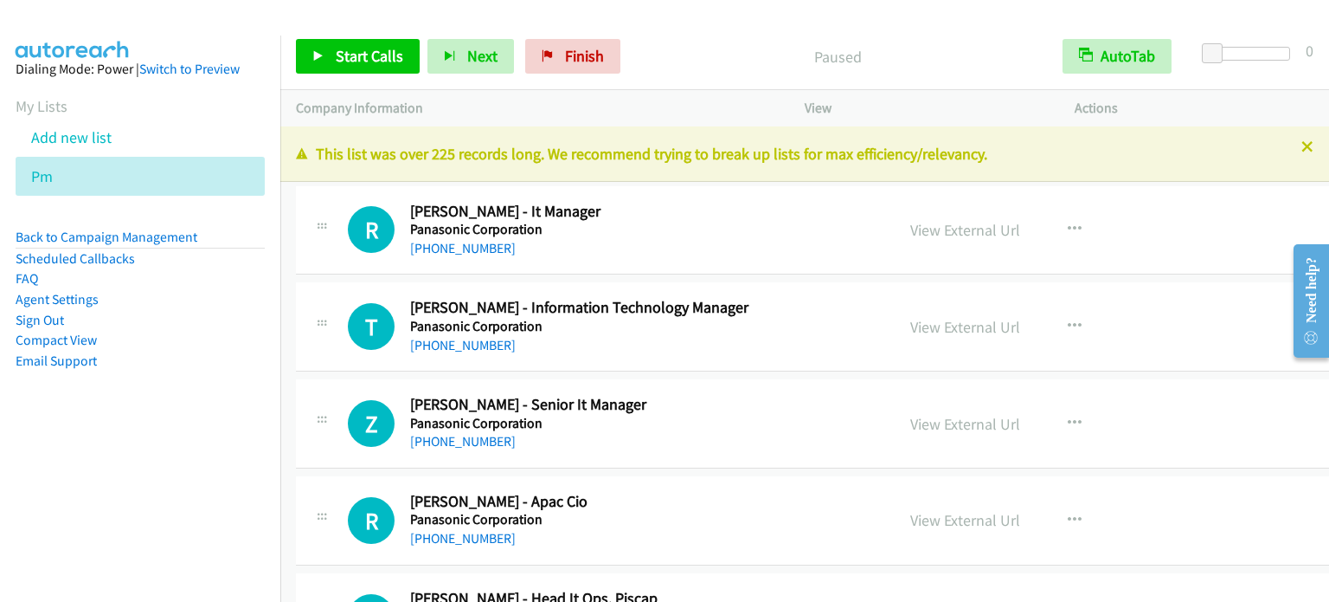
drag, startPoint x: 203, startPoint y: 399, endPoint x: 385, endPoint y: 123, distance: 330.6
click at [203, 400] on aside "Dialing Mode: Power | Switch to Preview My Lists Add new list Pm Back to Campai…" at bounding box center [140, 242] width 280 height 414
drag, startPoint x: 183, startPoint y: 373, endPoint x: 441, endPoint y: 46, distance: 416.6
click at [186, 373] on aside "Dialing Mode: Power | Switch to Preview My Lists Add new list Pm Back to Campai…" at bounding box center [140, 242] width 280 height 414
click at [183, 414] on aside "Dialing Mode: Power | Switch to Preview My Lists Add new list Pm Back to Campai…" at bounding box center [140, 242] width 280 height 414
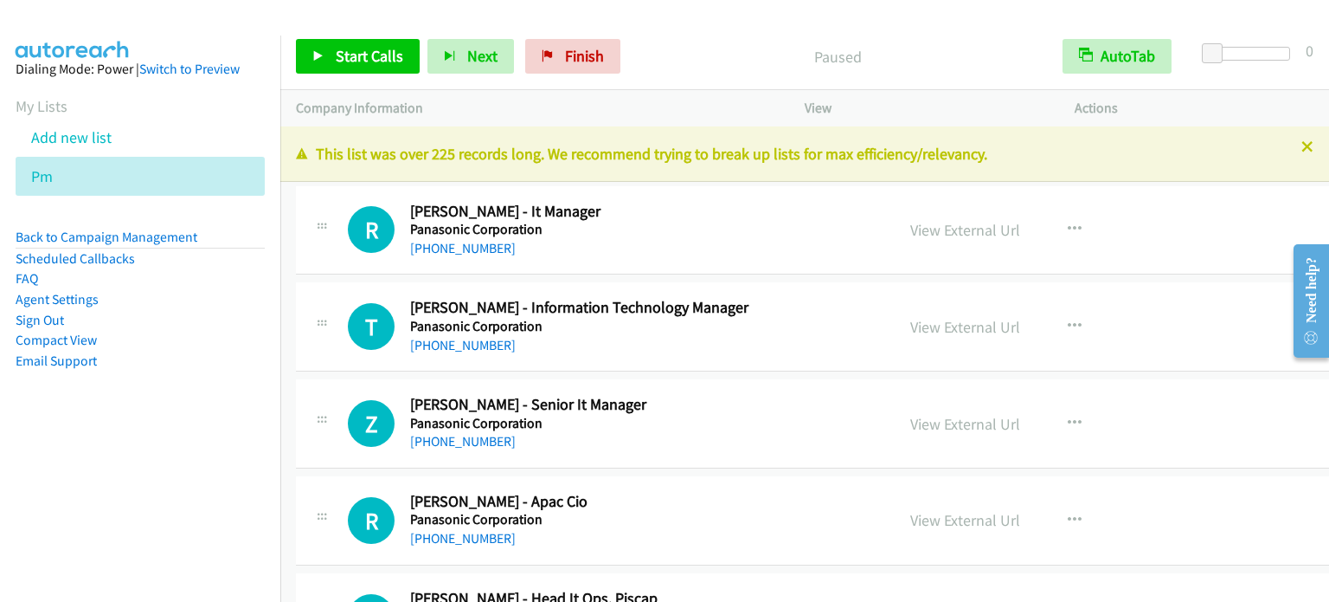
drag, startPoint x: 132, startPoint y: 385, endPoint x: 151, endPoint y: 376, distance: 20.9
click at [132, 385] on aside "Dialing Mode: Power | Switch to Preview My Lists Add new list Pm Back to Campai…" at bounding box center [140, 242] width 280 height 414
click at [369, 56] on span "Start Calls" at bounding box center [370, 56] width 68 height 20
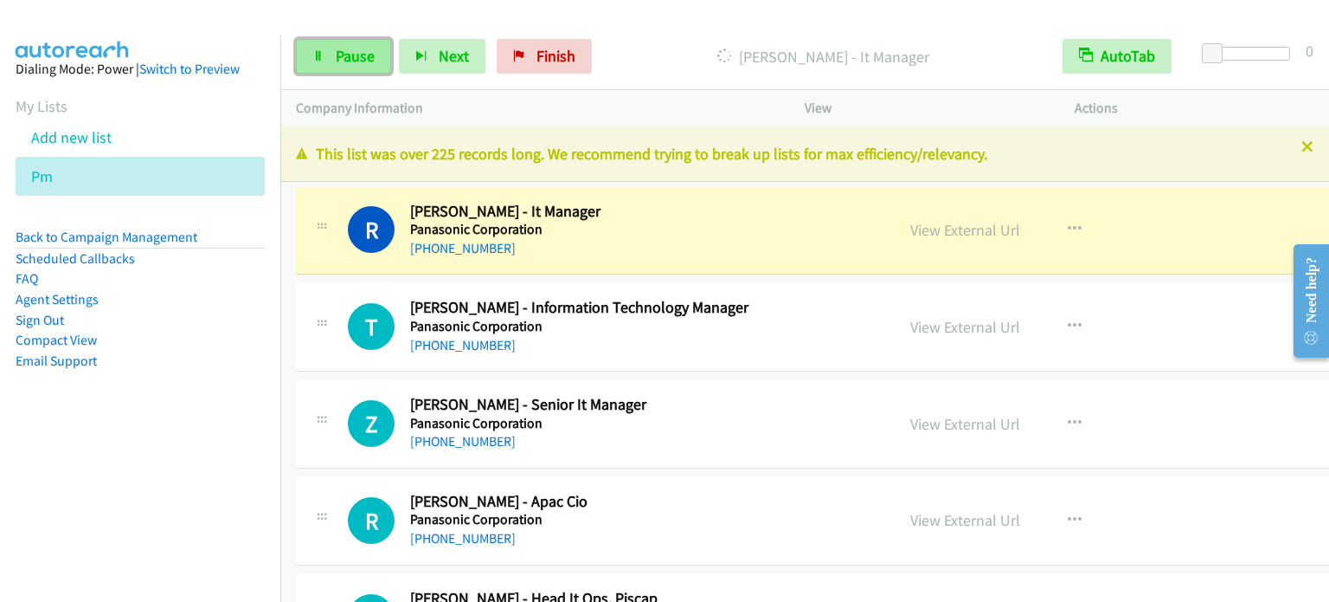
click at [360, 44] on link "Pause" at bounding box center [343, 56] width 95 height 35
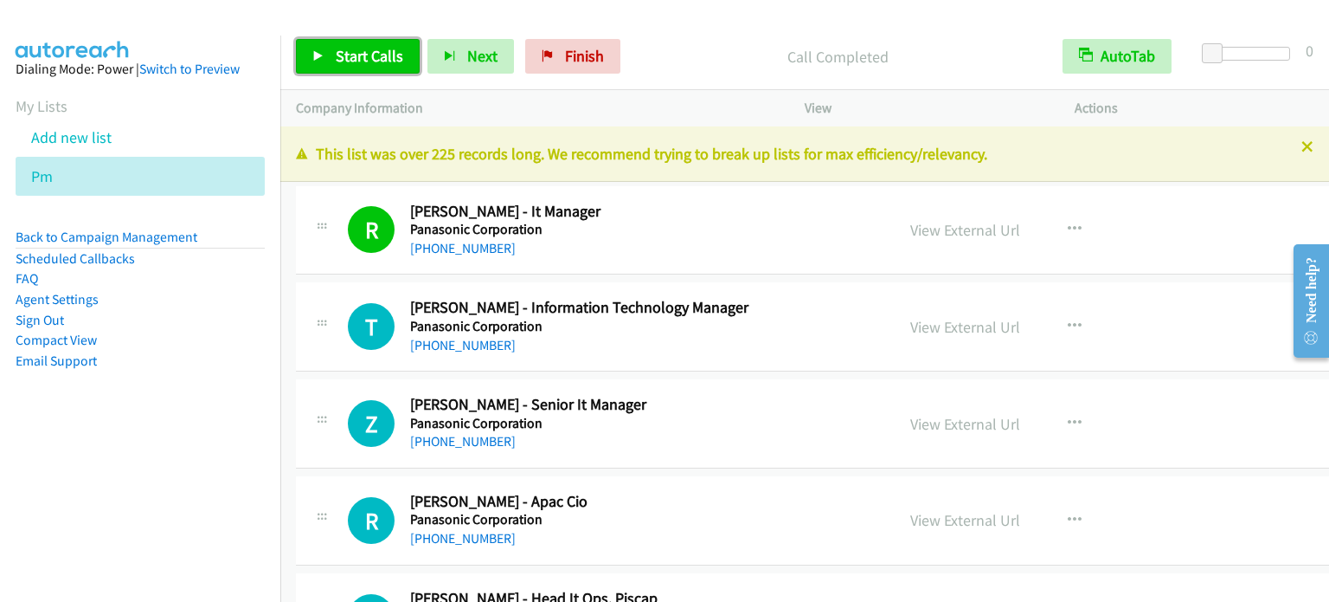
click at [345, 62] on span "Start Calls" at bounding box center [370, 56] width 68 height 20
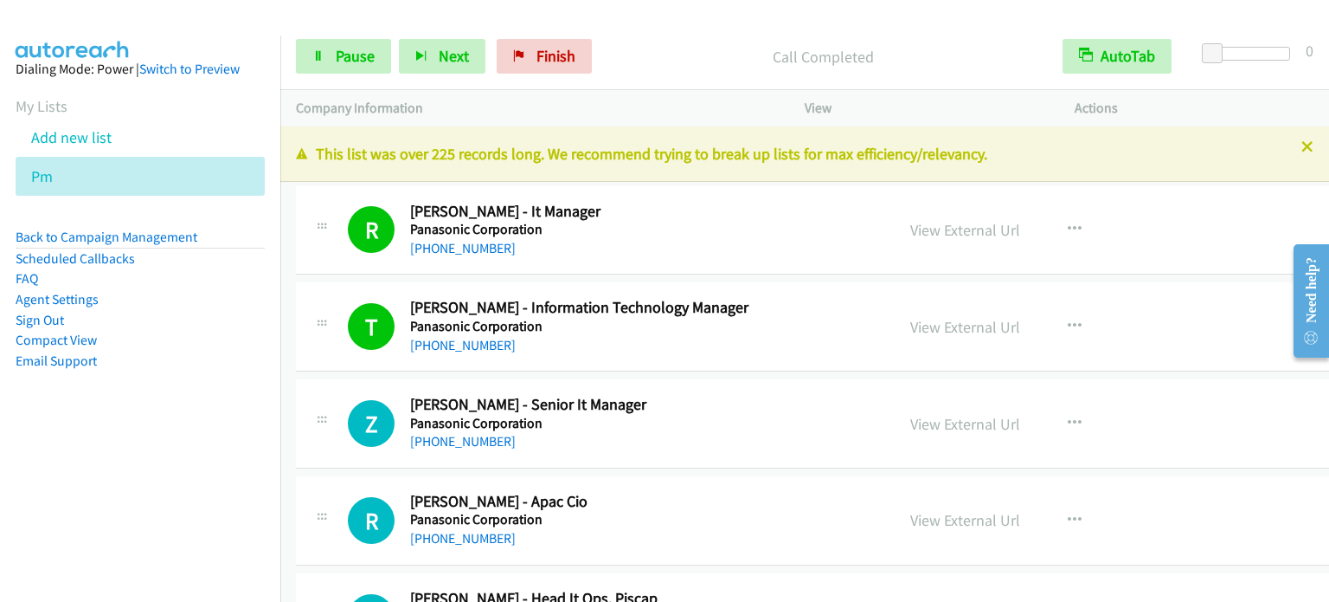
click at [233, 402] on aside "Dialing Mode: Power | Switch to Preview My Lists Add new list Pm Back to Campai…" at bounding box center [140, 242] width 280 height 414
click at [343, 53] on span "Pause" at bounding box center [355, 56] width 39 height 20
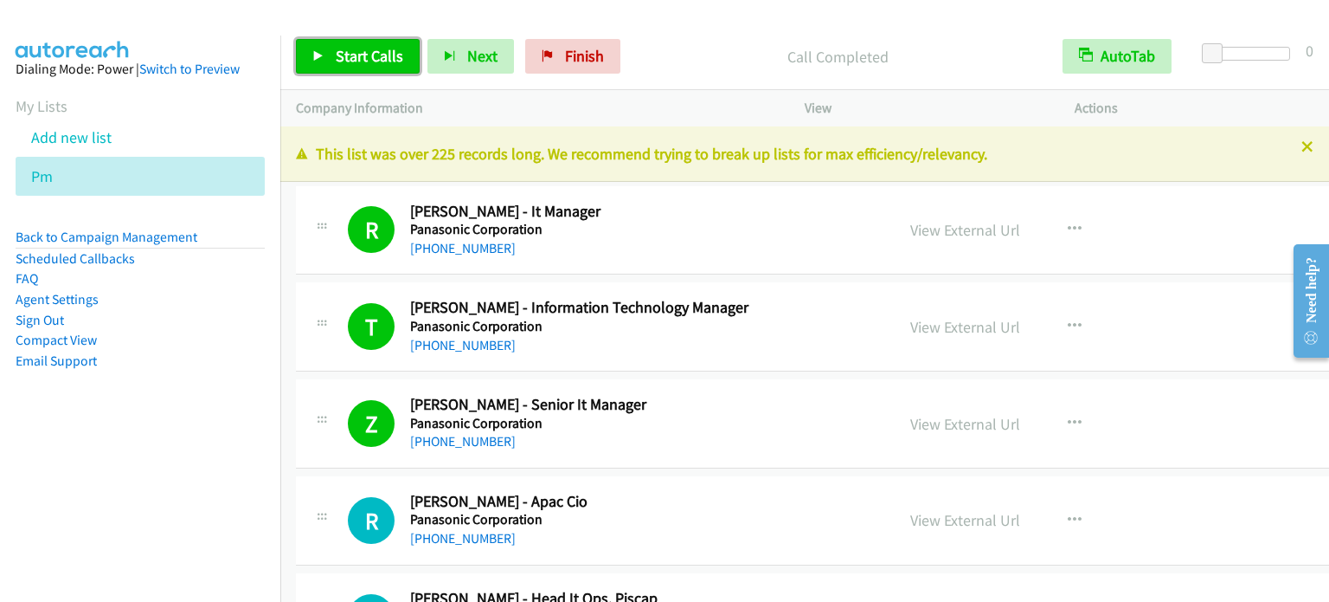
drag, startPoint x: 372, startPoint y: 59, endPoint x: 497, endPoint y: 13, distance: 132.8
click at [371, 59] on span "Start Calls" at bounding box center [370, 56] width 68 height 20
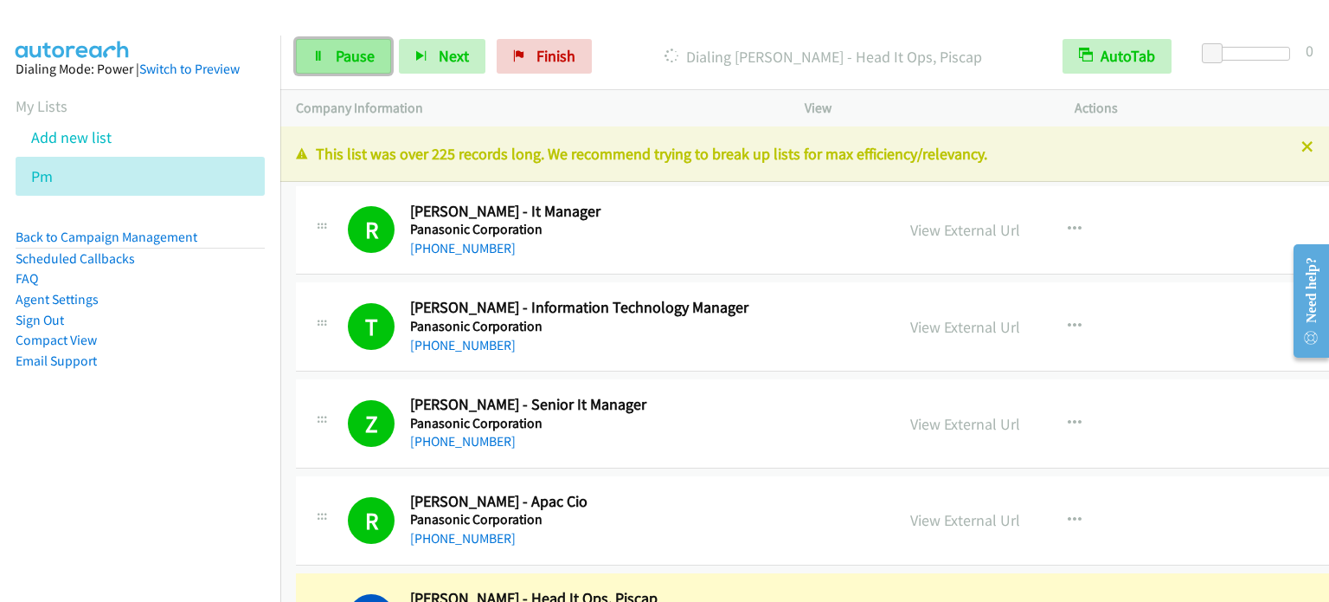
click at [342, 58] on span "Pause" at bounding box center [355, 56] width 39 height 20
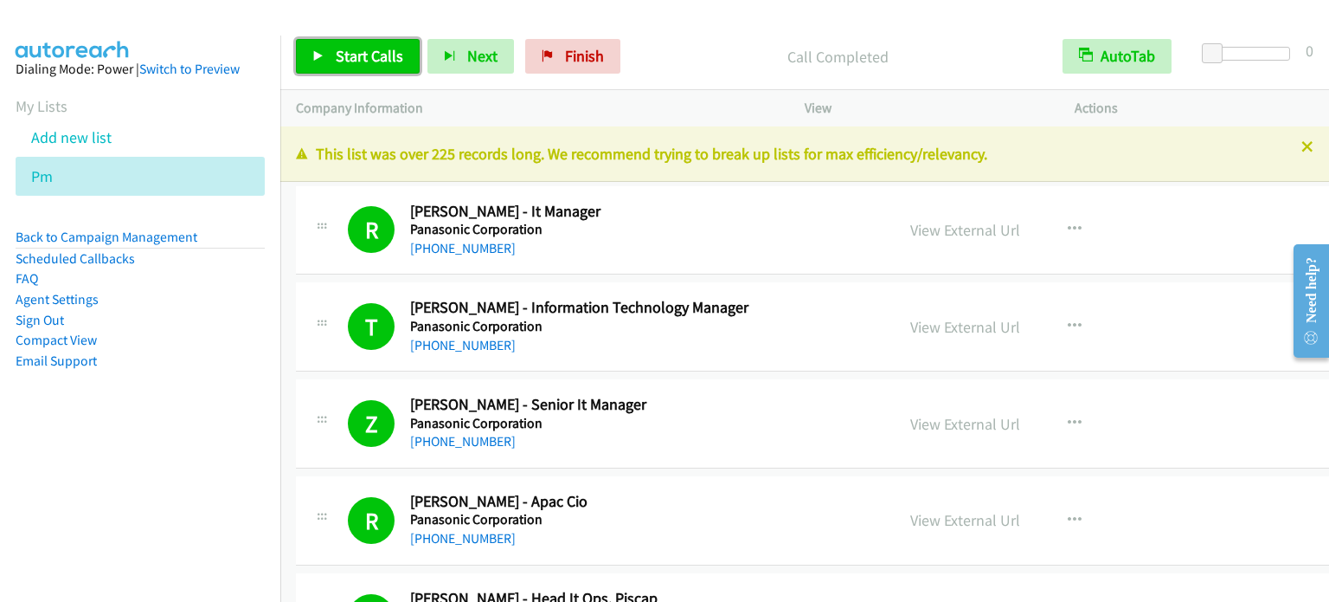
click at [383, 58] on span "Start Calls" at bounding box center [370, 56] width 68 height 20
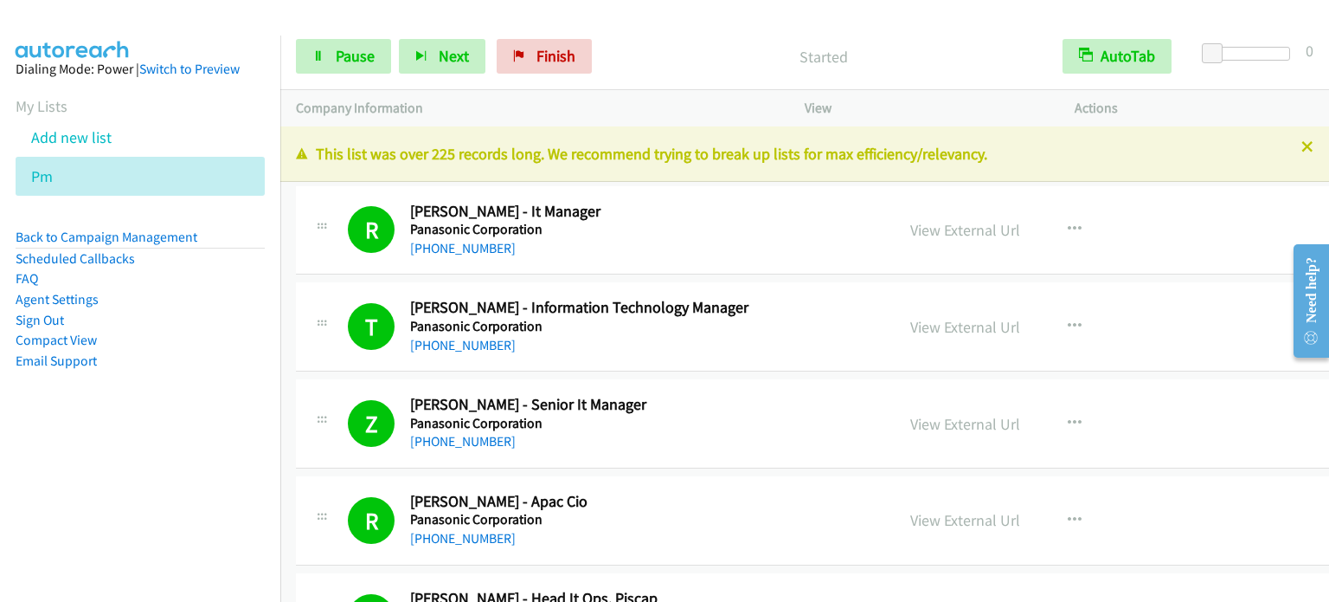
click at [219, 362] on li "Email Support" at bounding box center [140, 361] width 249 height 21
click at [368, 55] on span "Pause" at bounding box center [355, 56] width 39 height 20
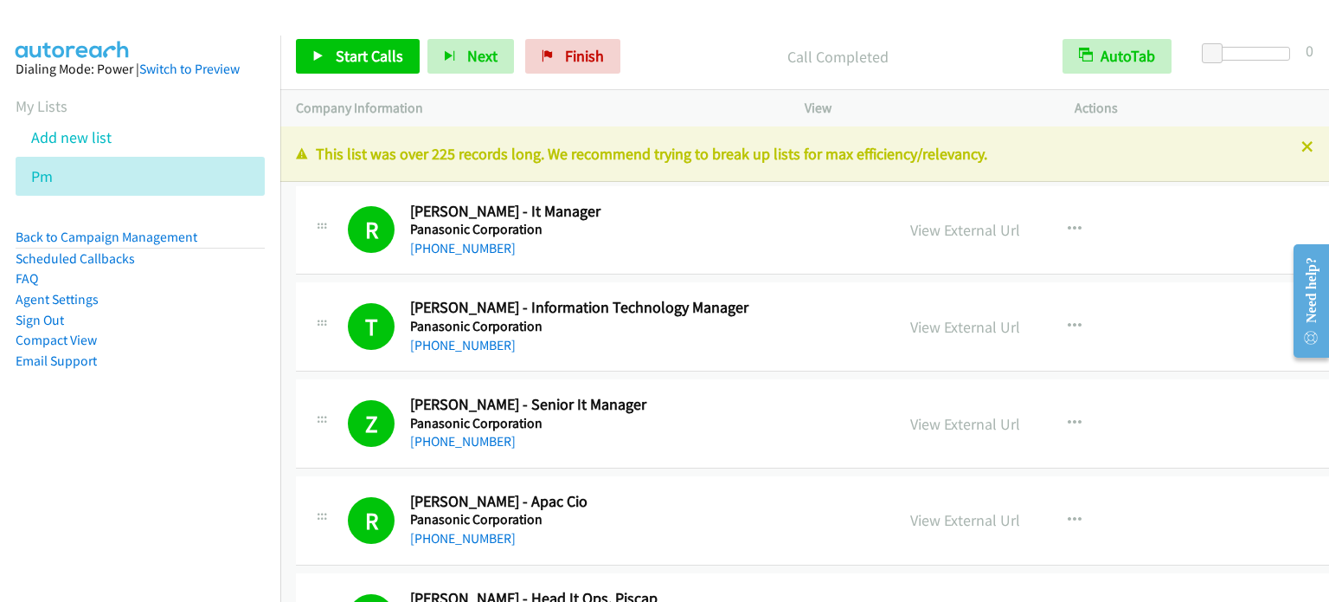
drag, startPoint x: 191, startPoint y: 346, endPoint x: 198, endPoint y: 327, distance: 20.3
click at [191, 346] on li "Compact View" at bounding box center [140, 340] width 249 height 21
click at [361, 52] on span "Start Calls" at bounding box center [370, 56] width 68 height 20
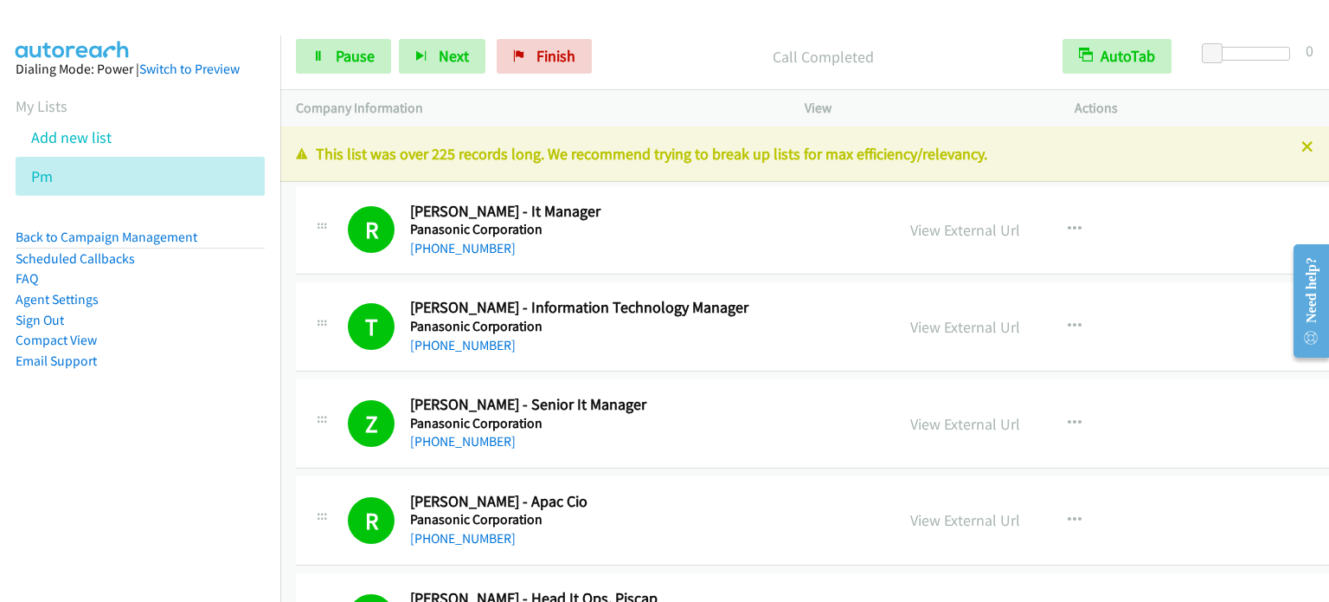
click at [211, 448] on aside "Dialing Mode: Power | Switch to Preview My Lists Add new list Pm Back to Campai…" at bounding box center [140, 242] width 280 height 414
click at [151, 486] on nav "Dialing Mode: Power | Switch to Preview My Lists Add new list Pm Back to Campai…" at bounding box center [140, 336] width 281 height 602
click at [333, 55] on link "Pause" at bounding box center [343, 56] width 95 height 35
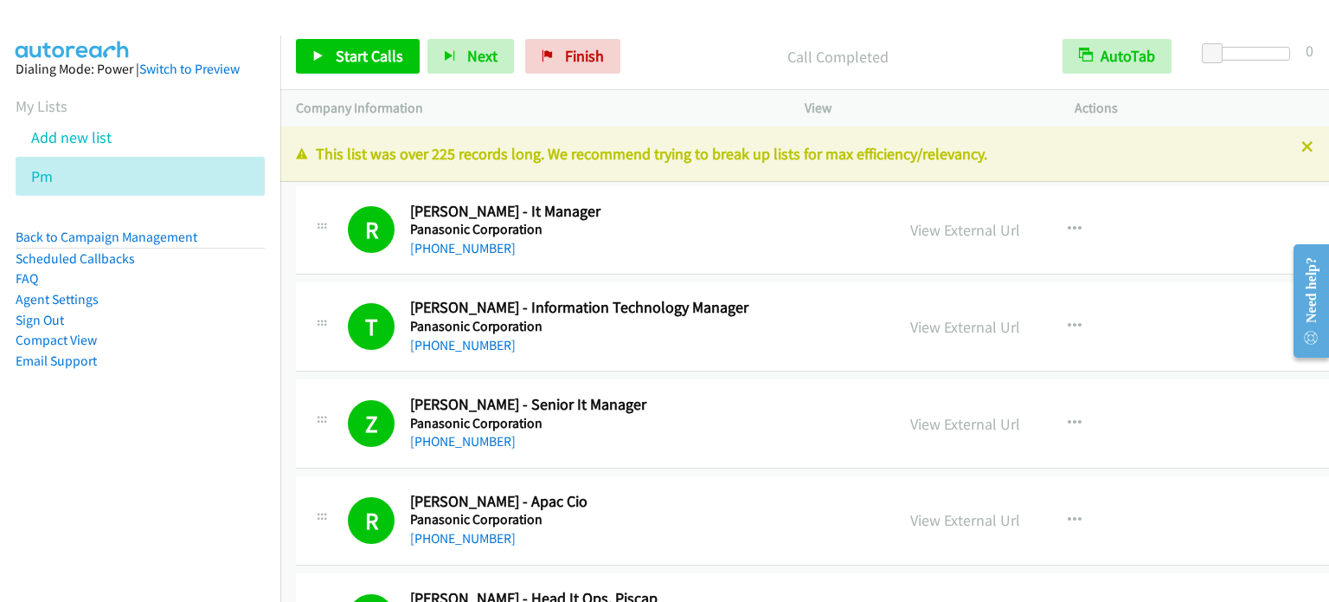
click at [152, 422] on aside "Dialing Mode: Power | Switch to Preview My Lists Add new list Pm Back to Campai…" at bounding box center [140, 242] width 280 height 414
click at [363, 61] on span "Start Calls" at bounding box center [370, 56] width 68 height 20
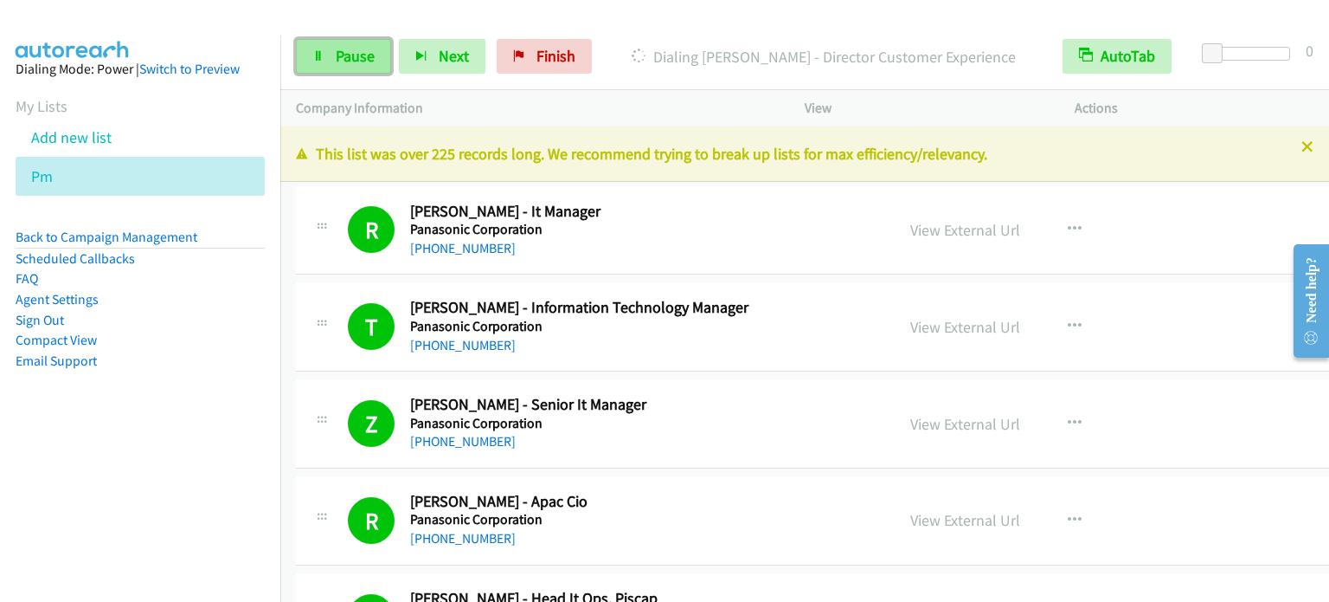
click at [347, 57] on span "Pause" at bounding box center [355, 56] width 39 height 20
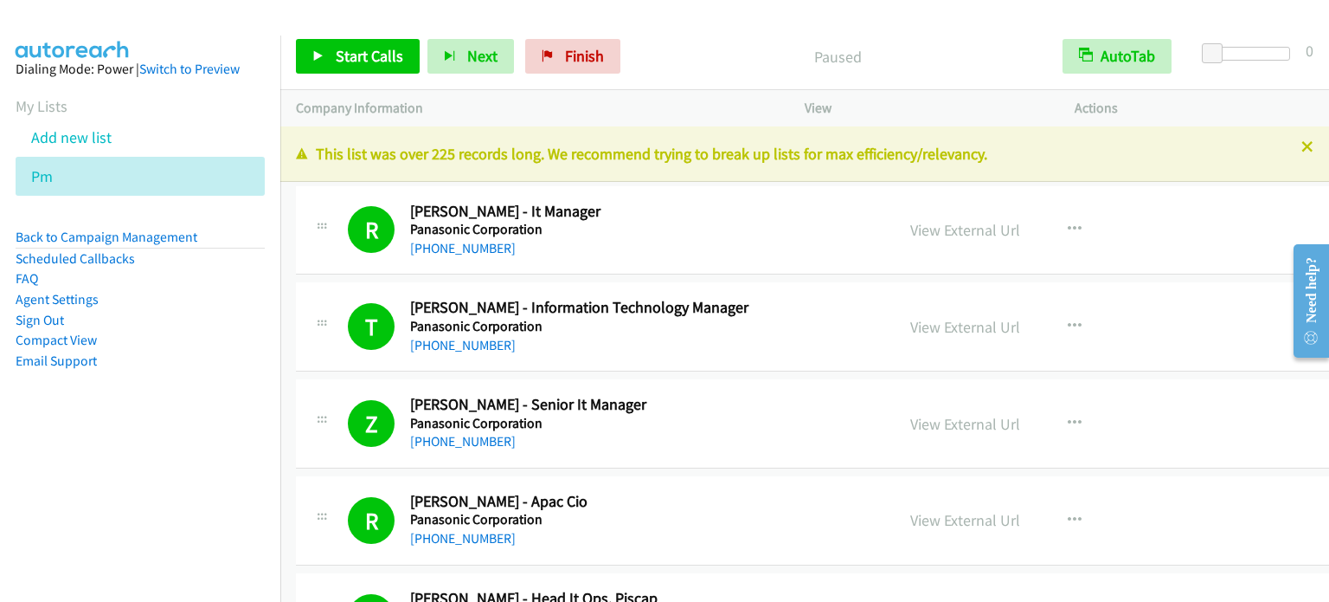
click at [52, 477] on nav "Dialing Mode: Power | Switch to Preview My Lists Add new list Pm Back to Campai…" at bounding box center [140, 336] width 281 height 602
click at [323, 55] on icon at bounding box center [318, 57] width 12 height 12
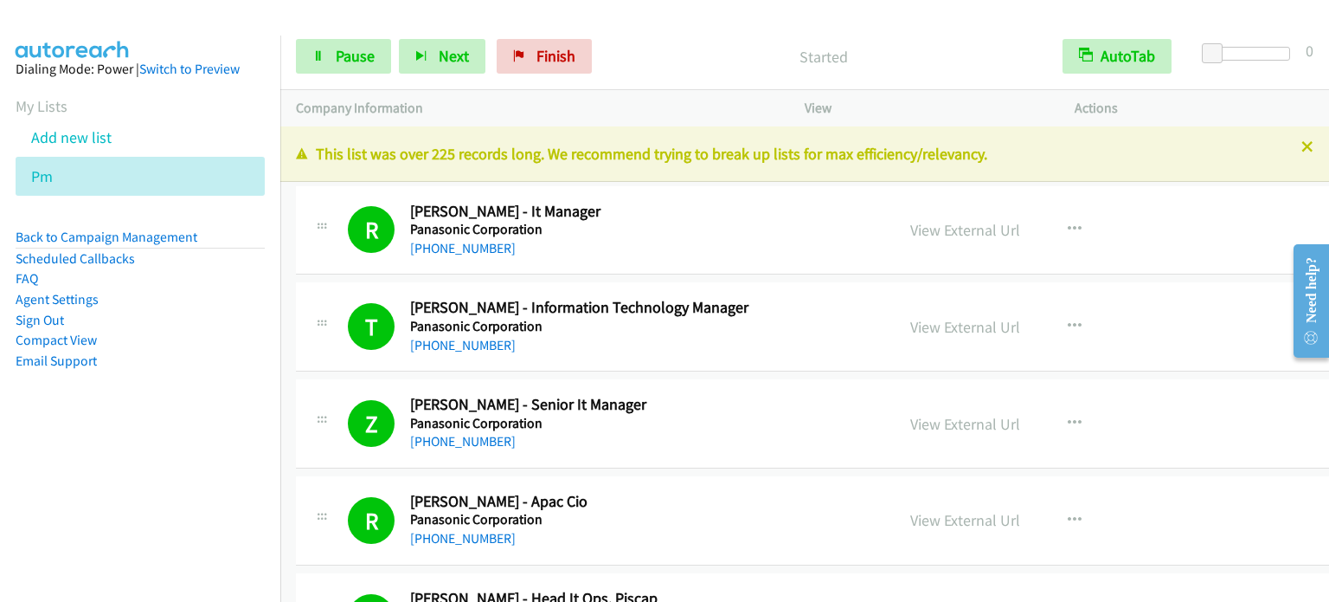
click at [117, 464] on nav "Dialing Mode: Power | Switch to Preview My Lists Add new list Pm Back to Campai…" at bounding box center [140, 336] width 281 height 602
click at [138, 408] on aside "Dialing Mode: Power | Switch to Preview My Lists Add new list Pm Back to Campai…" at bounding box center [140, 242] width 280 height 414
click at [358, 58] on span "Pause" at bounding box center [355, 56] width 39 height 20
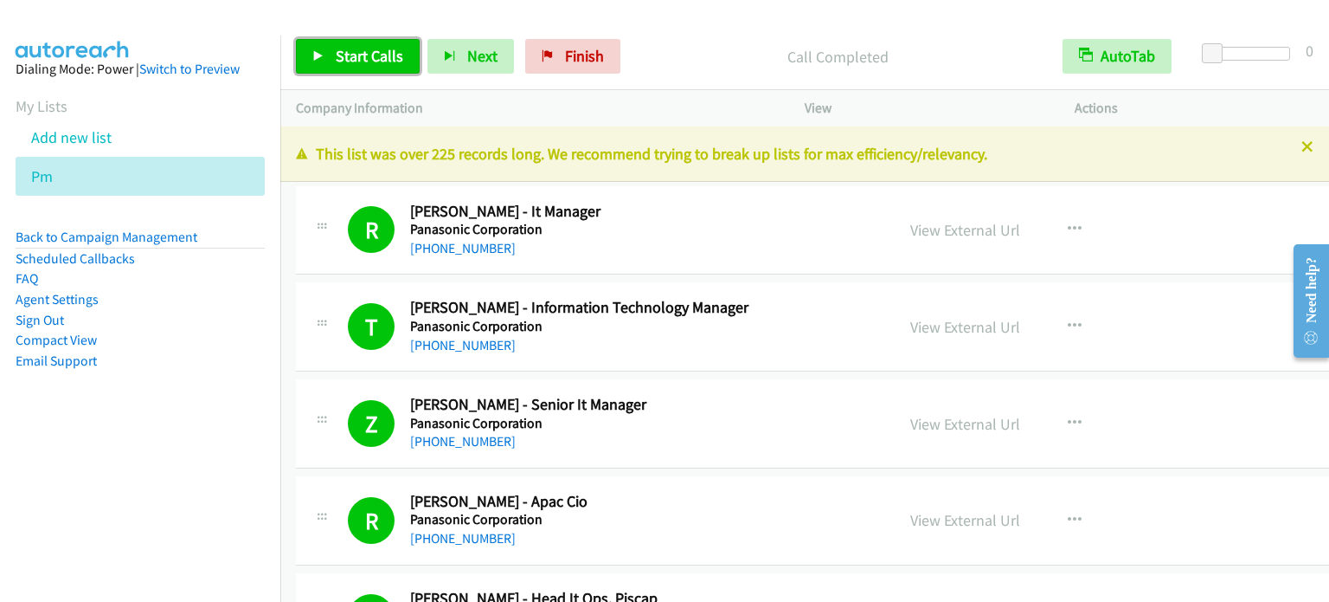
click at [364, 47] on span "Start Calls" at bounding box center [370, 56] width 68 height 20
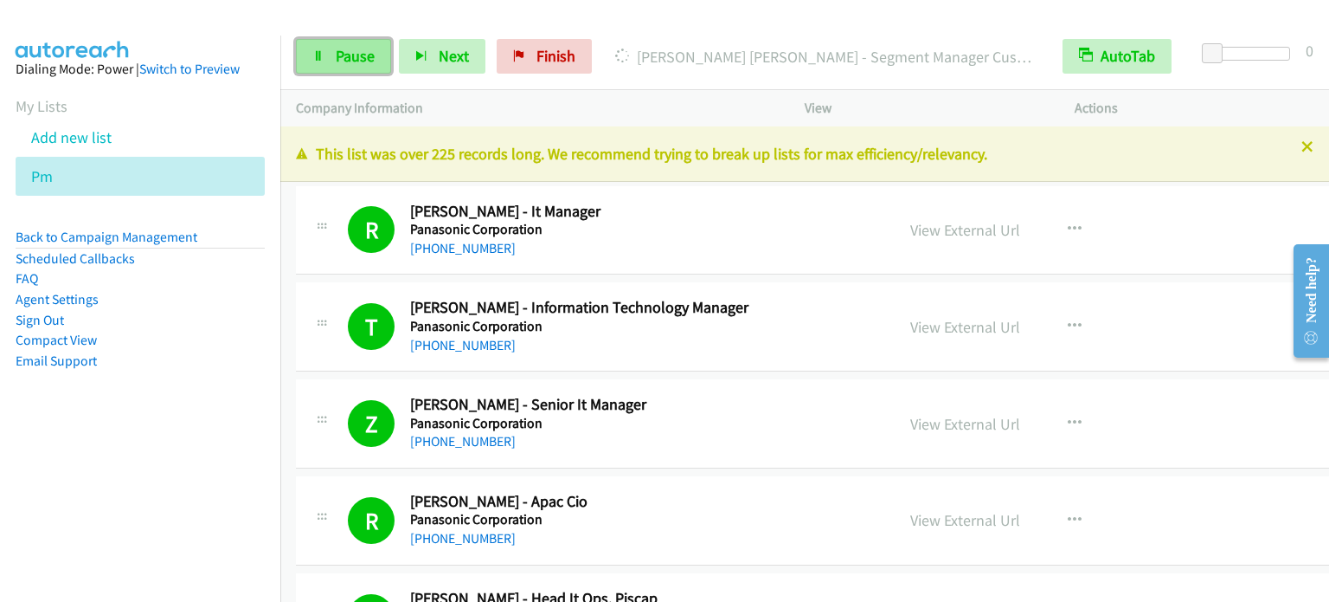
click at [351, 53] on span "Pause" at bounding box center [355, 56] width 39 height 20
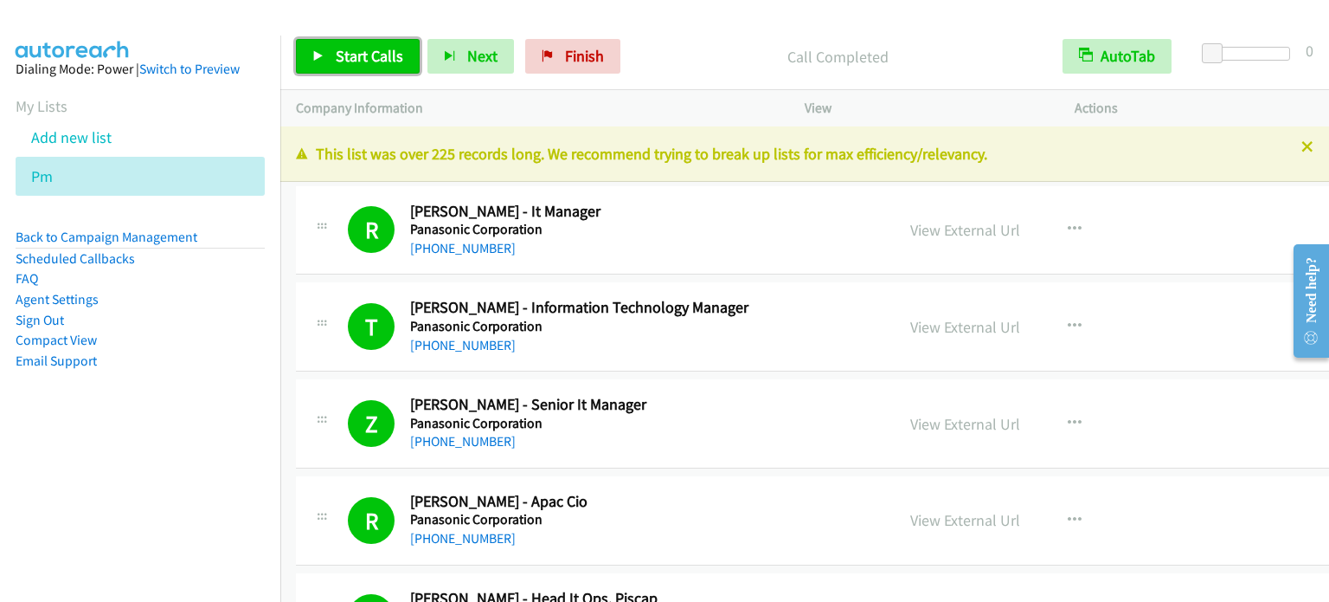
click at [362, 54] on span "Start Calls" at bounding box center [370, 56] width 68 height 20
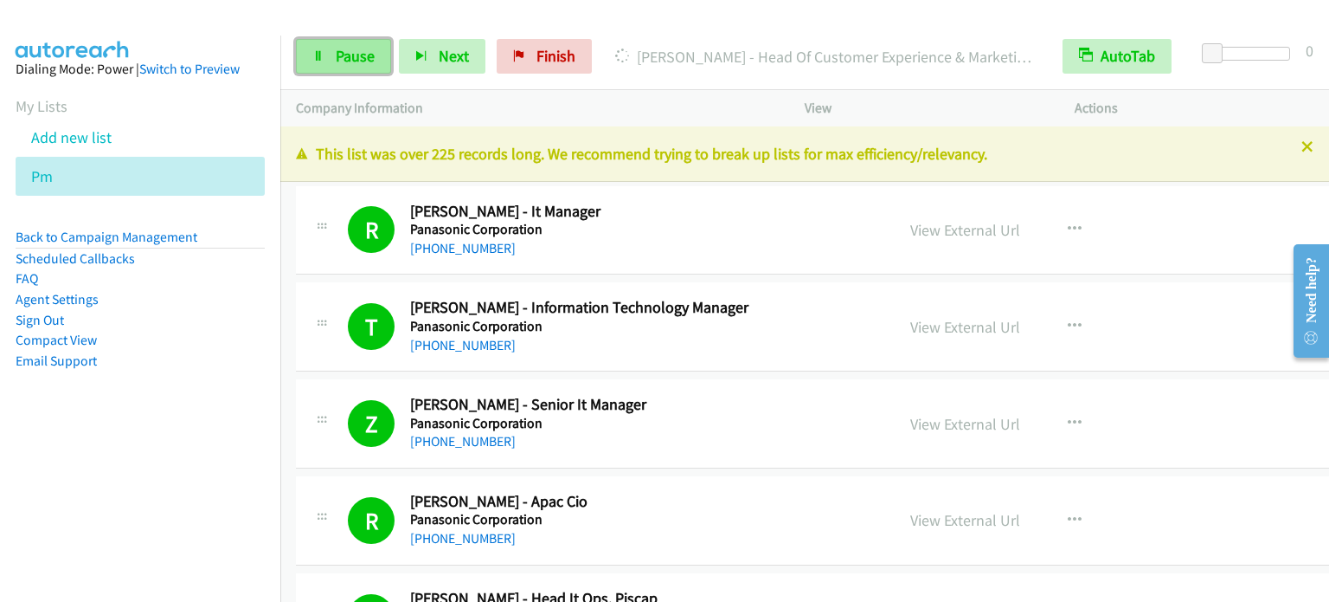
click at [351, 55] on span "Pause" at bounding box center [355, 56] width 39 height 20
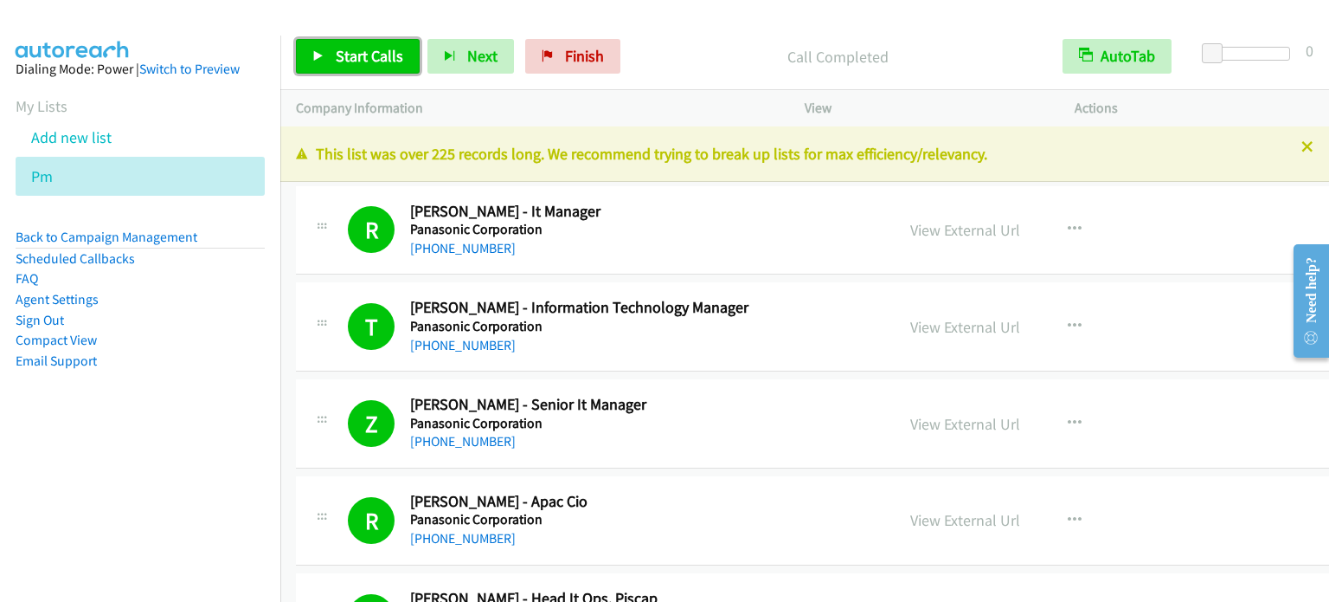
click at [348, 56] on span "Start Calls" at bounding box center [370, 56] width 68 height 20
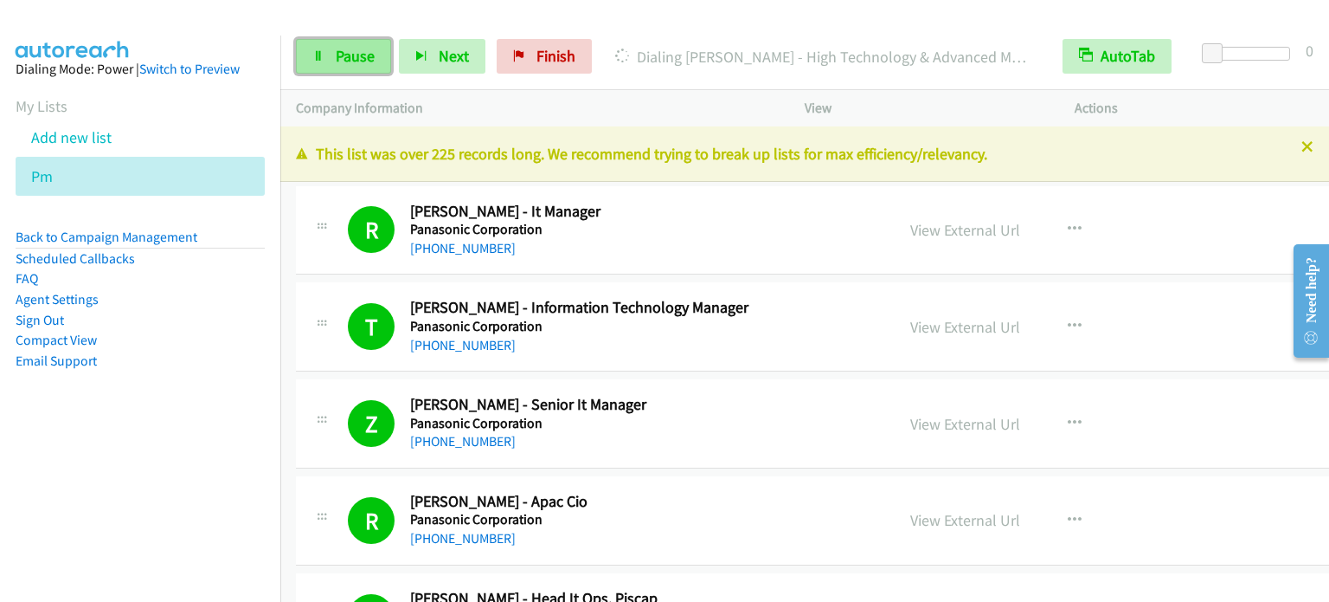
click at [356, 70] on link "Pause" at bounding box center [343, 56] width 95 height 35
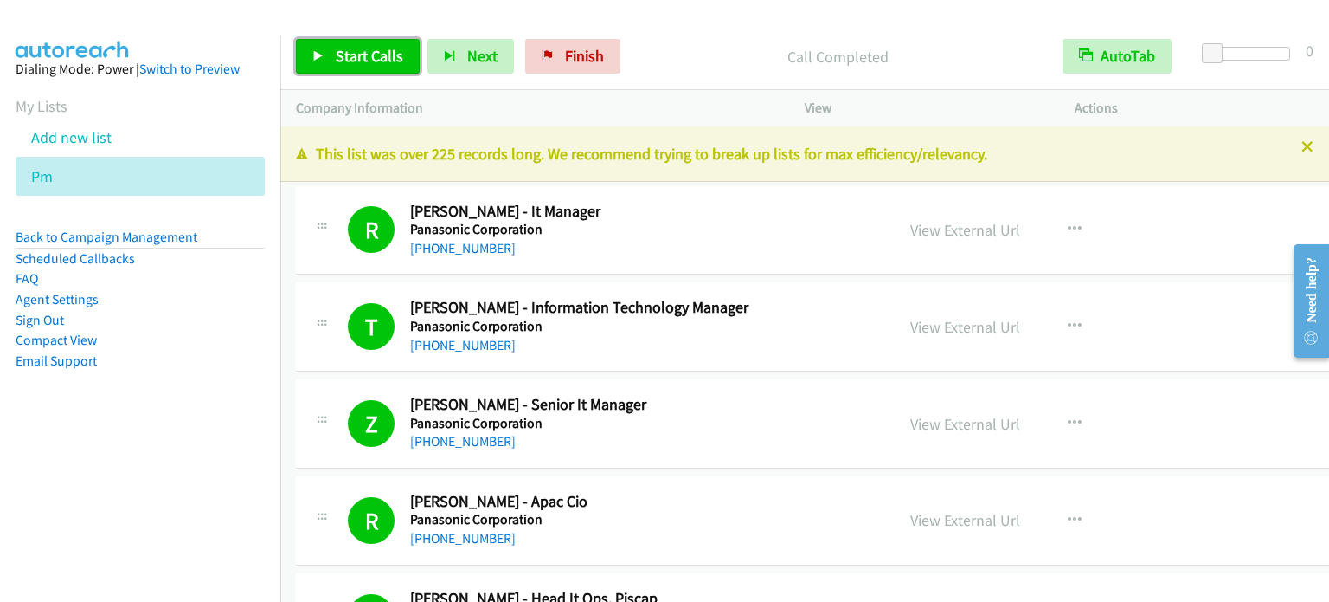
click at [376, 51] on span "Start Calls" at bounding box center [370, 56] width 68 height 20
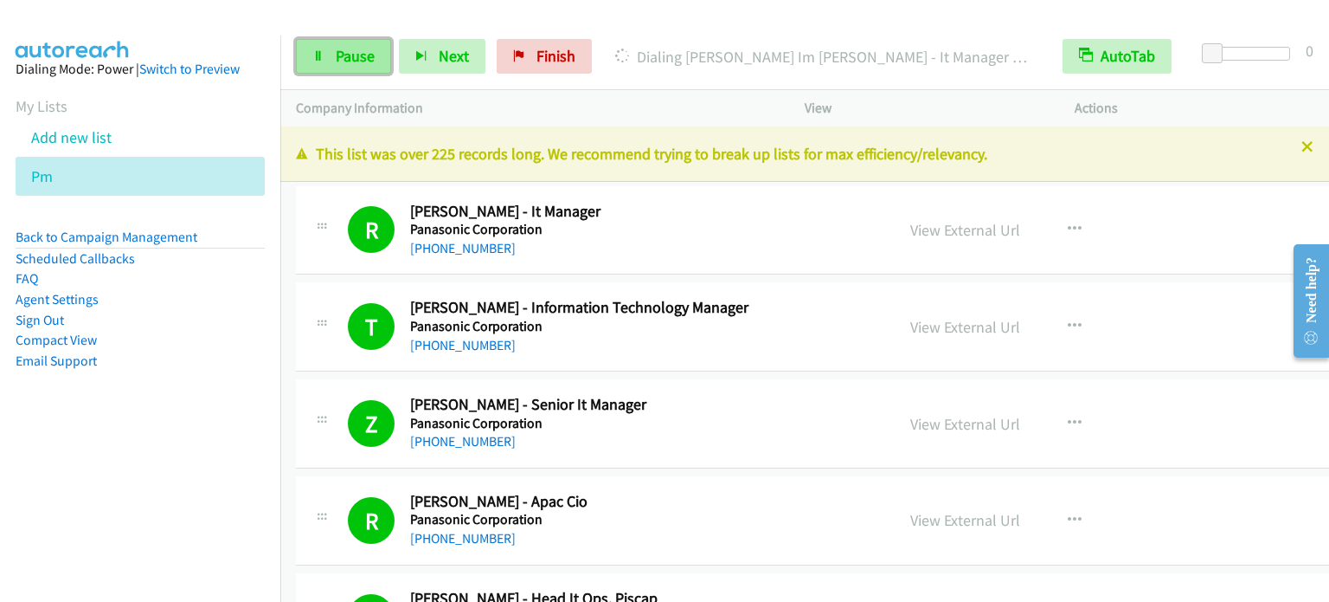
click at [368, 50] on span "Pause" at bounding box center [355, 56] width 39 height 20
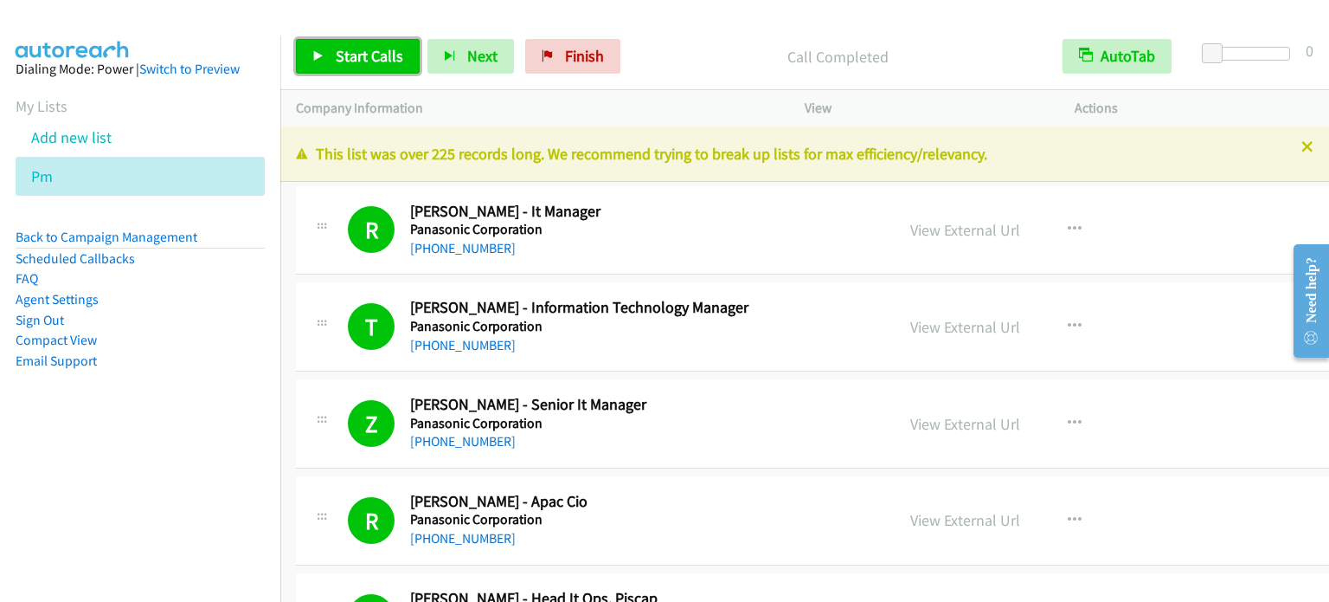
click at [374, 46] on span "Start Calls" at bounding box center [370, 56] width 68 height 20
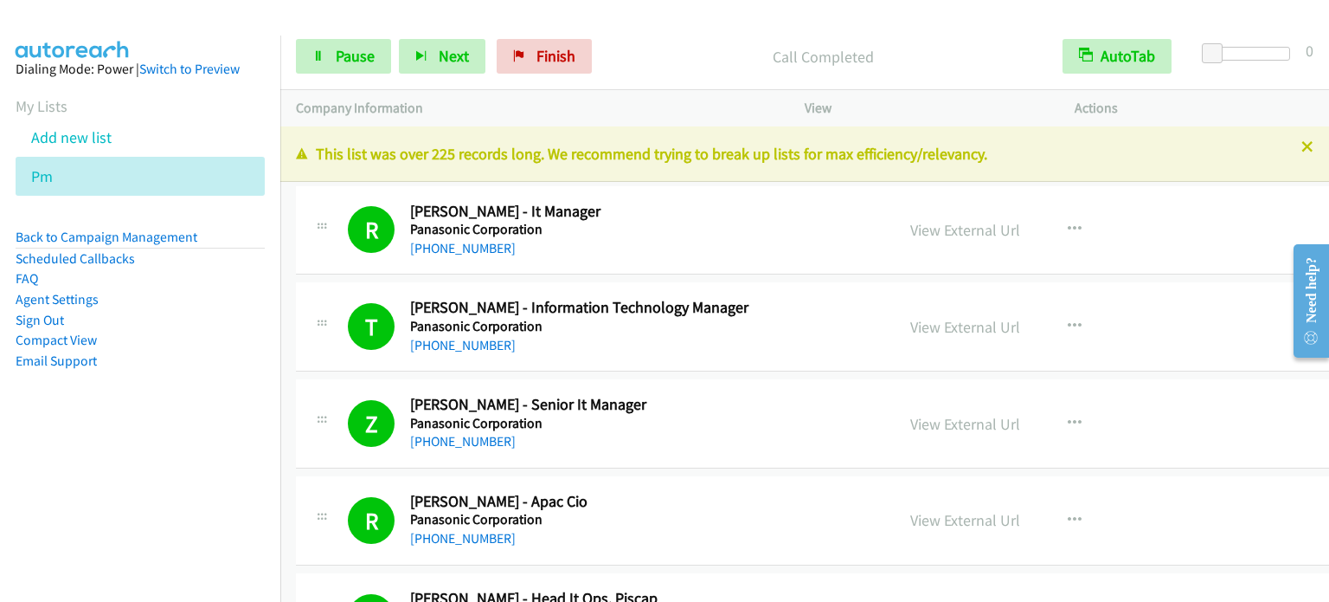
click at [204, 338] on li "Compact View" at bounding box center [140, 340] width 249 height 21
click at [353, 55] on span "Pause" at bounding box center [355, 56] width 39 height 20
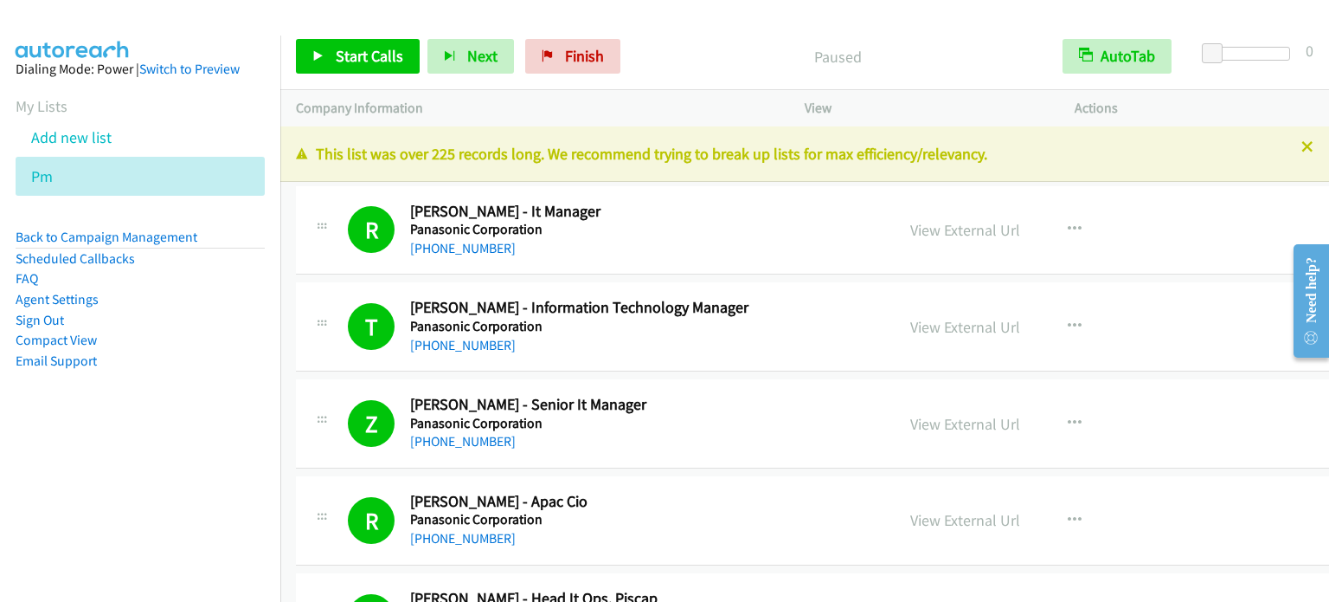
drag, startPoint x: 182, startPoint y: 394, endPoint x: 521, endPoint y: 22, distance: 503.6
click at [183, 394] on aside "Dialing Mode: Power | Switch to Preview My Lists Add new list Pm Back to Campai…" at bounding box center [140, 242] width 280 height 414
click at [380, 52] on span "Start Calls" at bounding box center [370, 56] width 68 height 20
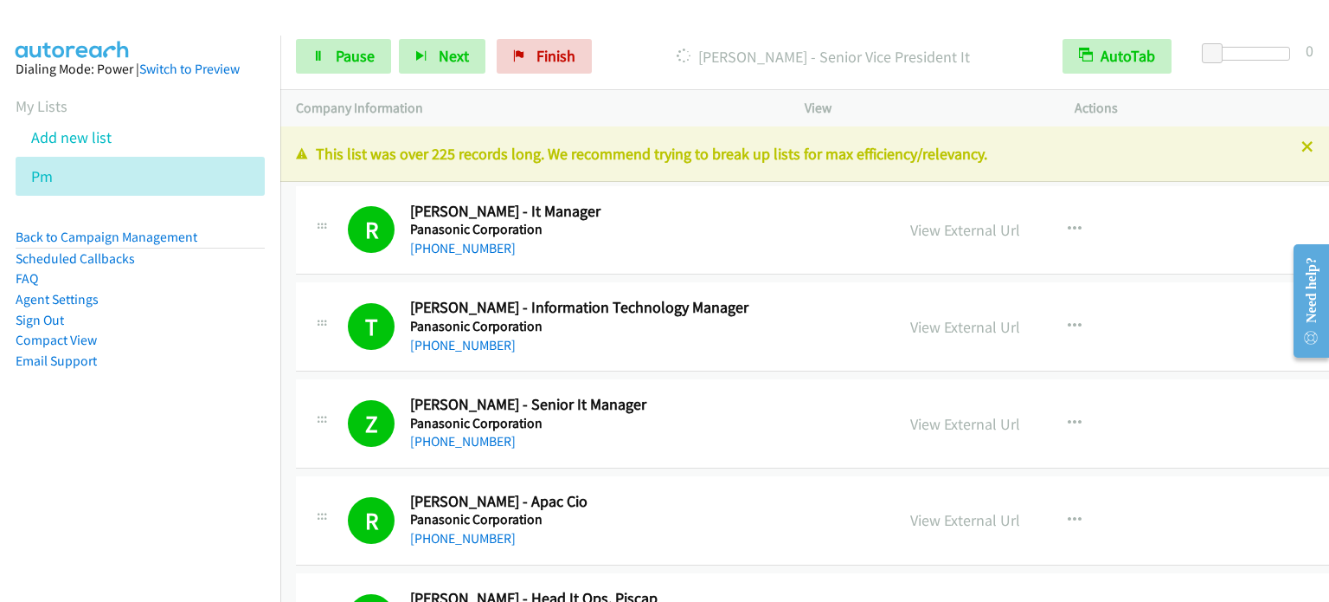
click at [156, 444] on aside "Dialing Mode: Power | Switch to Preview My Lists Add new list Pm Back to Campai…" at bounding box center [140, 242] width 280 height 414
click at [361, 57] on span "Pause" at bounding box center [355, 56] width 39 height 20
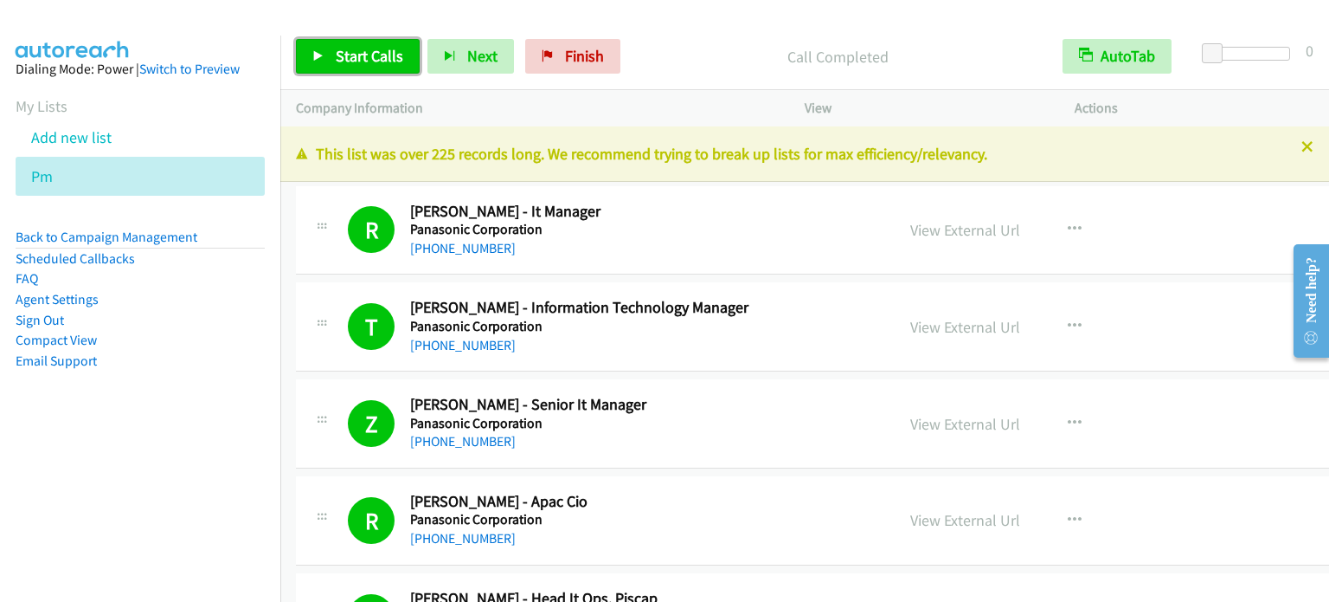
click at [374, 54] on span "Start Calls" at bounding box center [370, 56] width 68 height 20
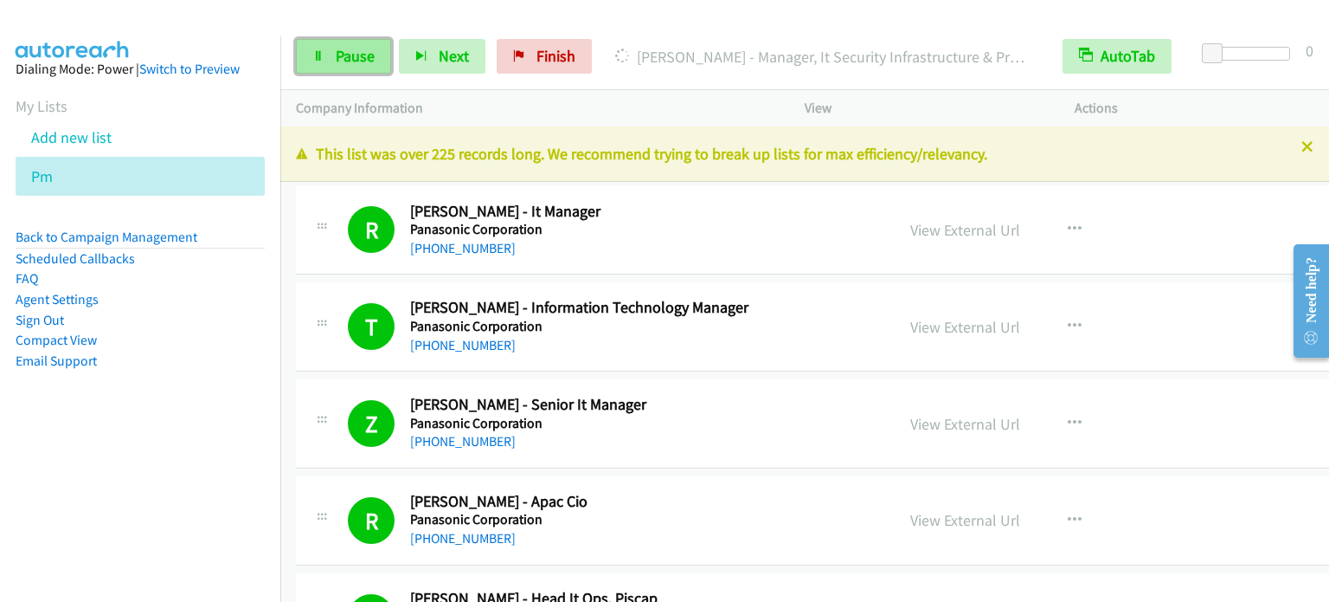
click at [324, 55] on link "Pause" at bounding box center [343, 56] width 95 height 35
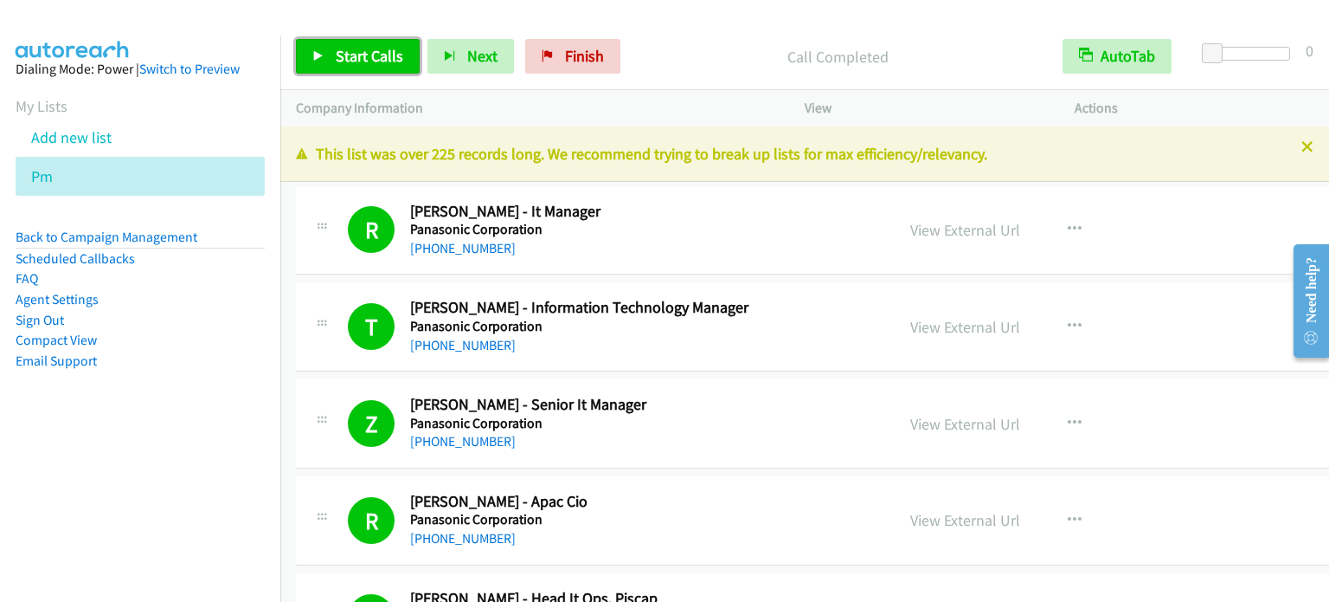
click at [383, 50] on span "Start Calls" at bounding box center [370, 56] width 68 height 20
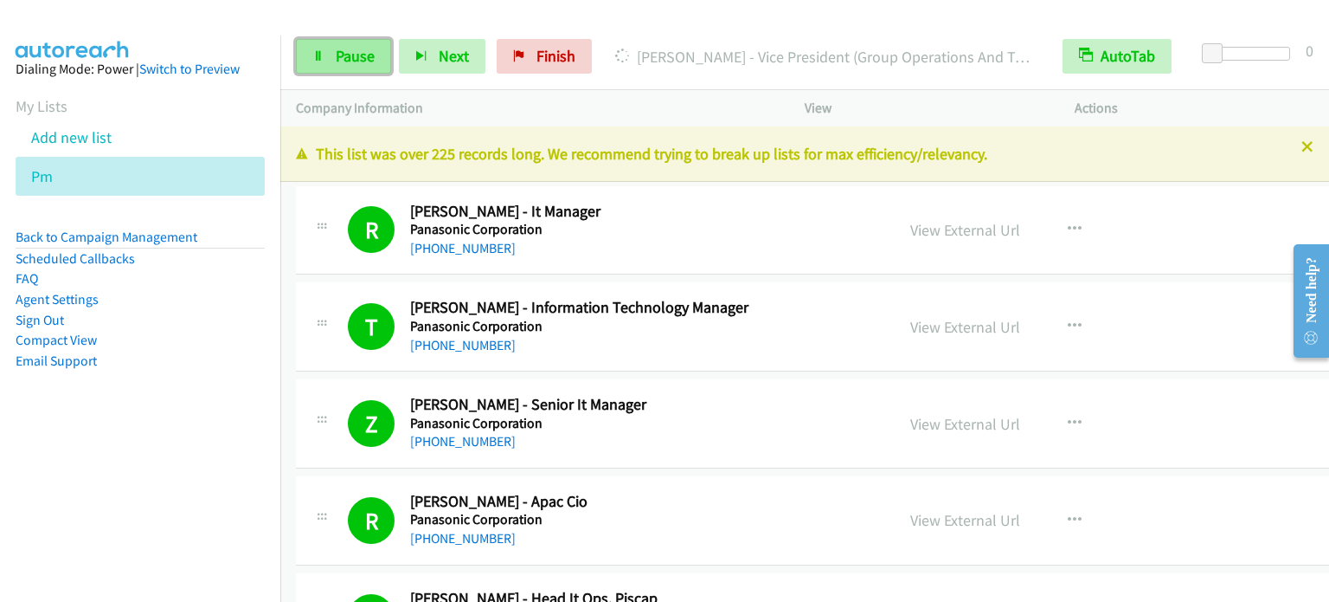
click at [339, 55] on span "Pause" at bounding box center [355, 56] width 39 height 20
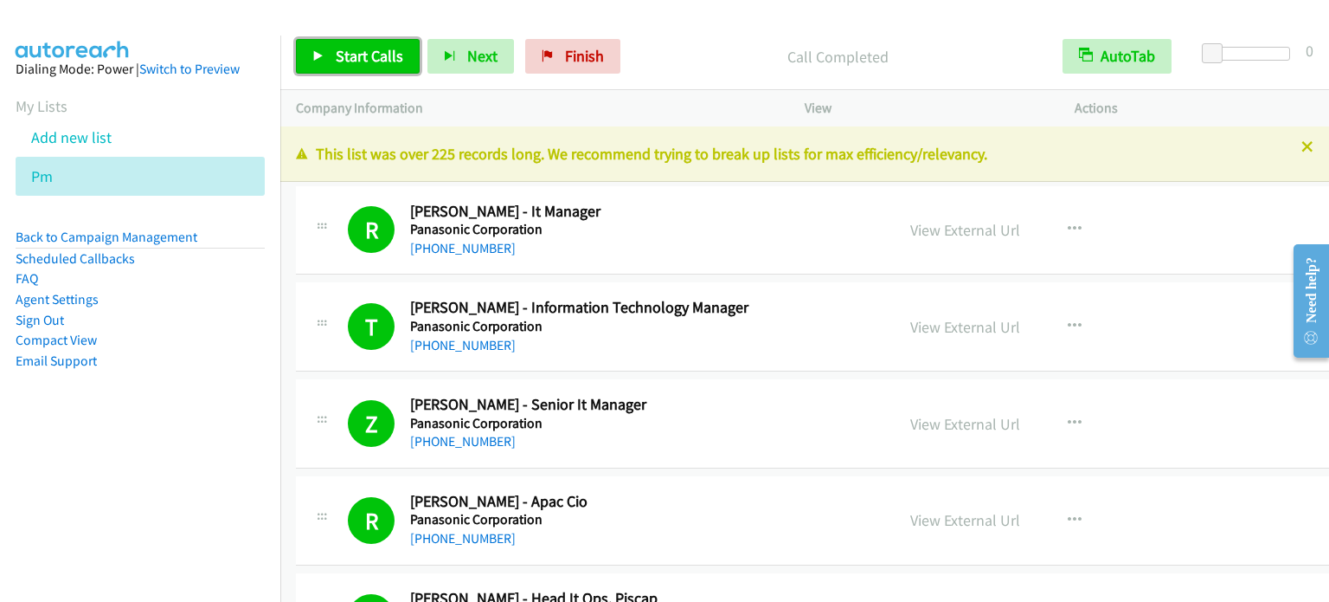
click at [389, 53] on span "Start Calls" at bounding box center [370, 56] width 68 height 20
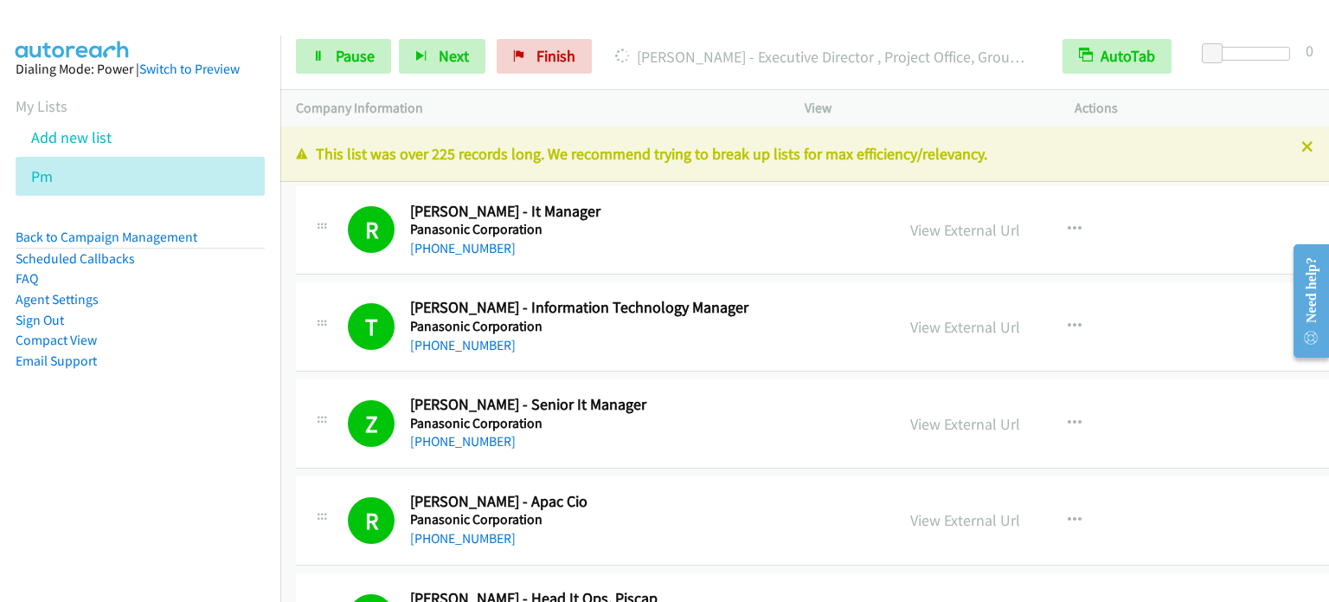
drag, startPoint x: 255, startPoint y: 312, endPoint x: 275, endPoint y: 267, distance: 49.2
click at [255, 312] on aside "Dialing Mode: Power | Switch to Preview My Lists Add new list Pm Back to Campai…" at bounding box center [140, 242] width 280 height 414
click at [321, 55] on icon at bounding box center [318, 57] width 12 height 12
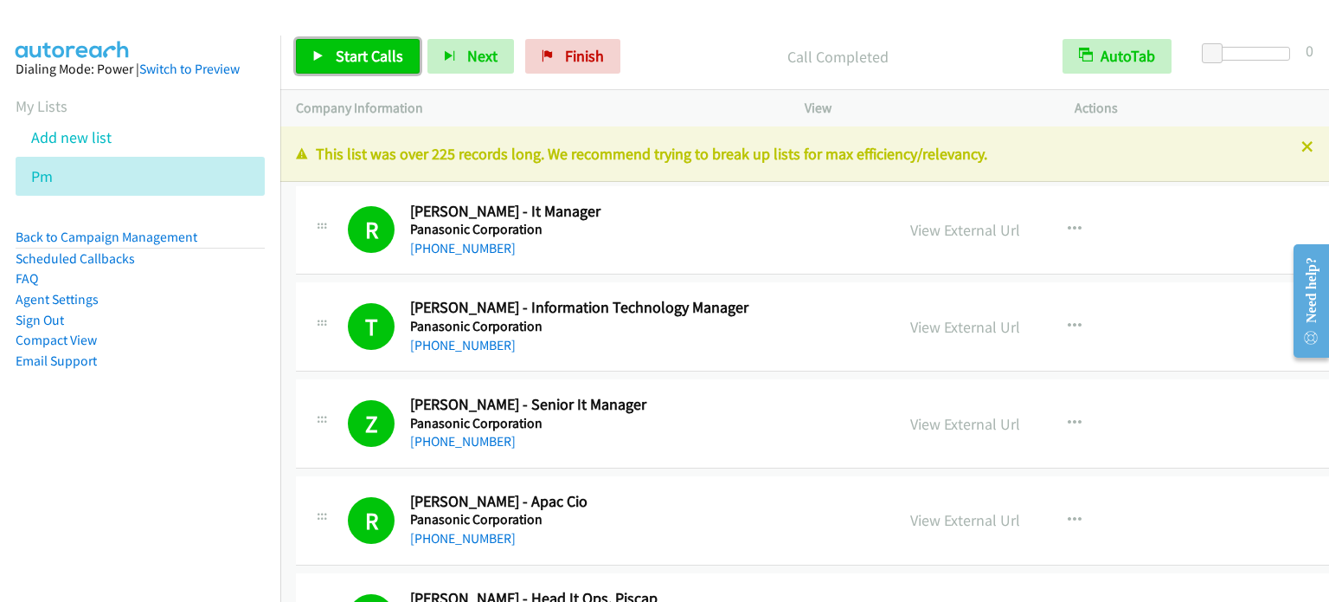
click at [355, 60] on span "Start Calls" at bounding box center [370, 56] width 68 height 20
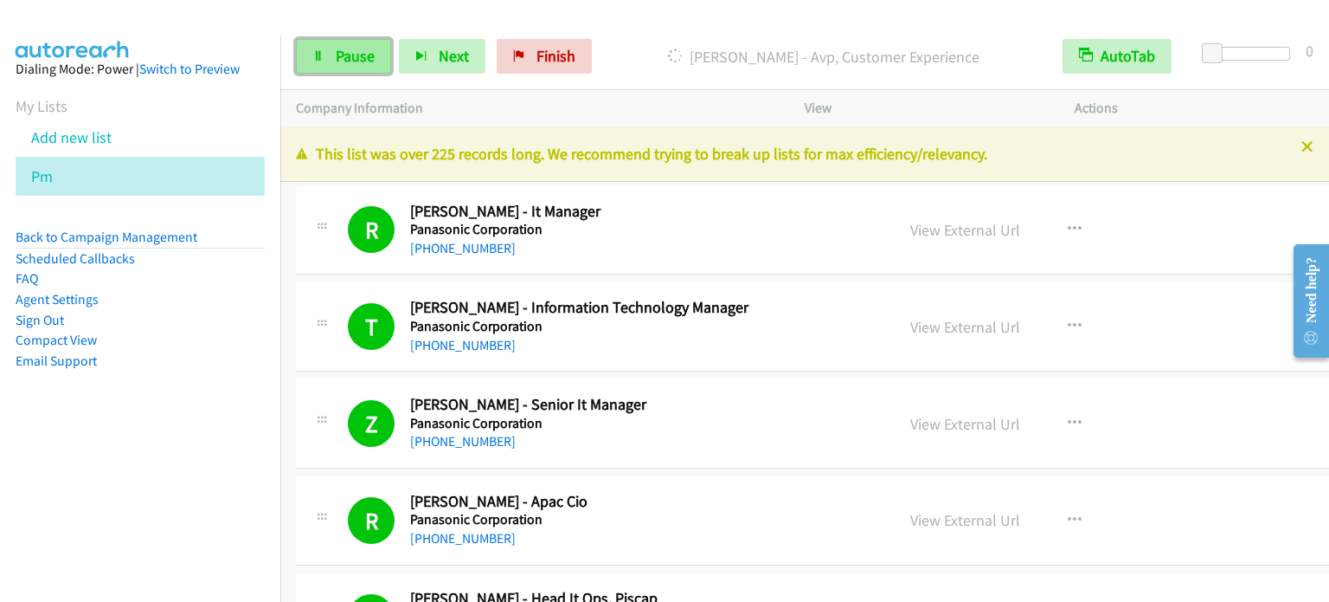
click at [360, 51] on span "Pause" at bounding box center [355, 56] width 39 height 20
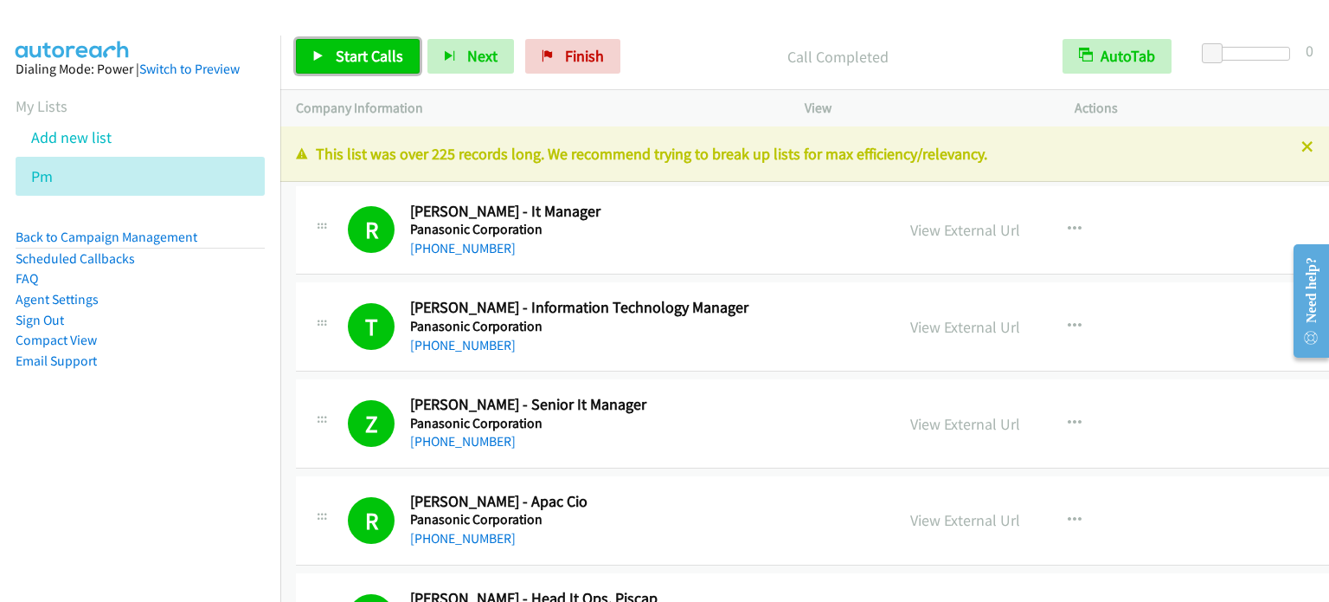
click at [364, 51] on span "Start Calls" at bounding box center [370, 56] width 68 height 20
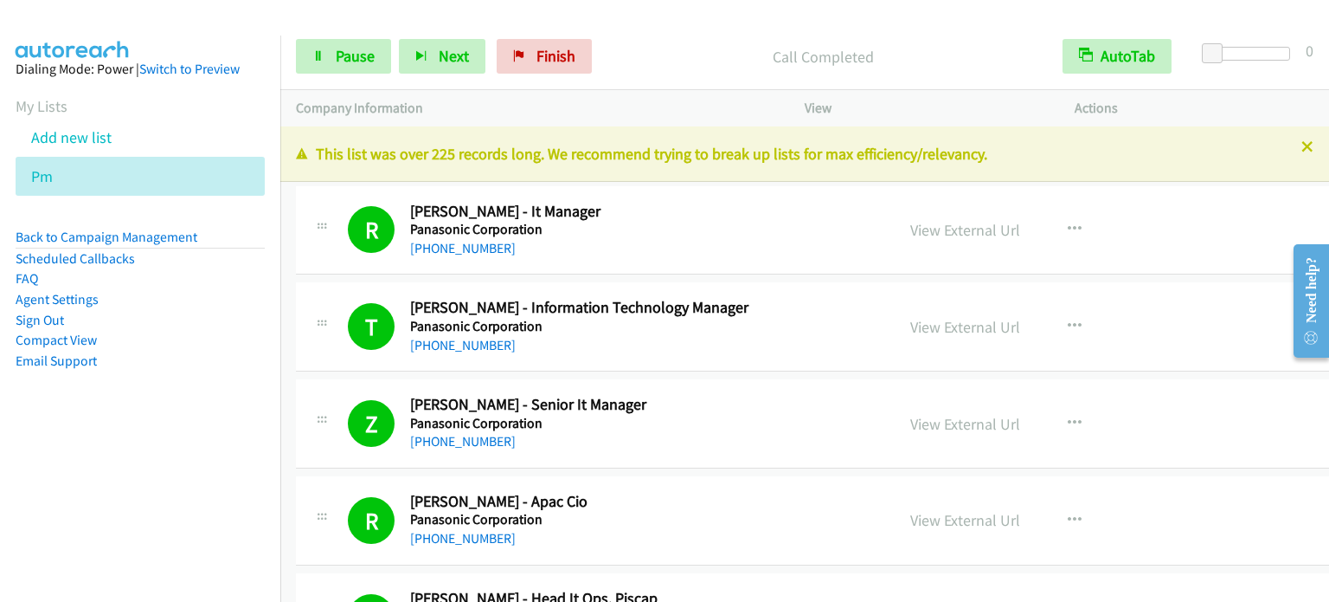
click at [172, 478] on nav "Dialing Mode: Power | Switch to Preview My Lists Add new list Pm Back to Campai…" at bounding box center [140, 336] width 281 height 602
click at [162, 406] on aside "Dialing Mode: Power | Switch to Preview My Lists Add new list Pm Back to Campai…" at bounding box center [140, 242] width 280 height 414
click at [364, 55] on span "Pause" at bounding box center [355, 56] width 39 height 20
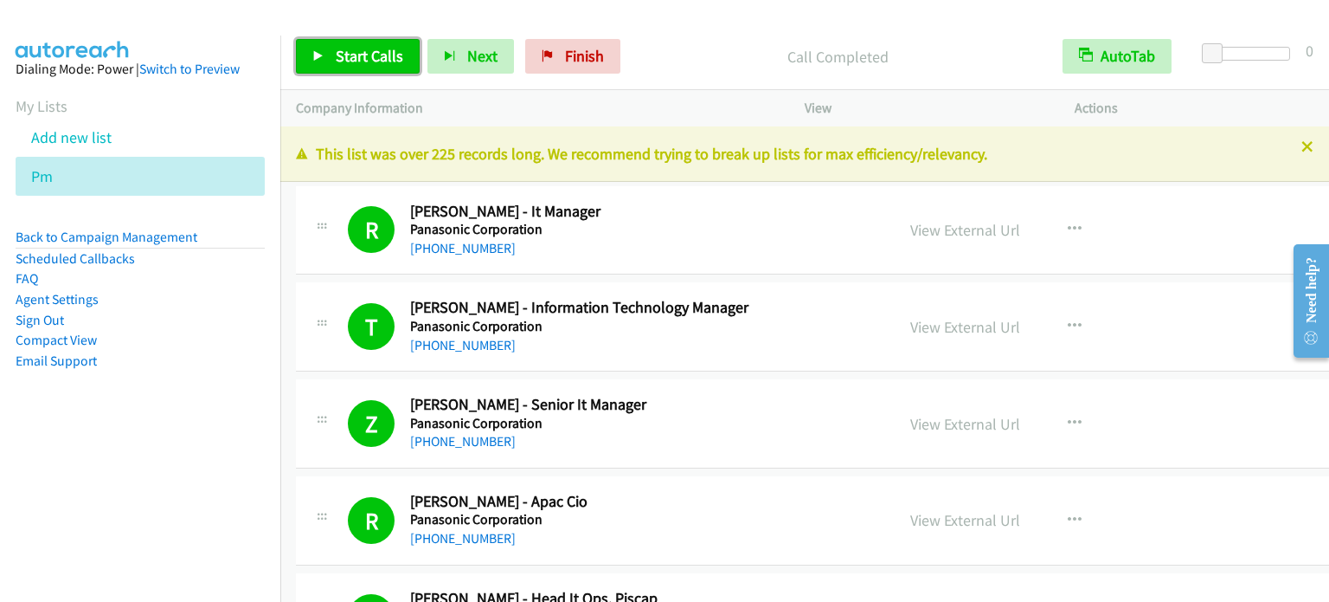
click at [378, 49] on span "Start Calls" at bounding box center [370, 56] width 68 height 20
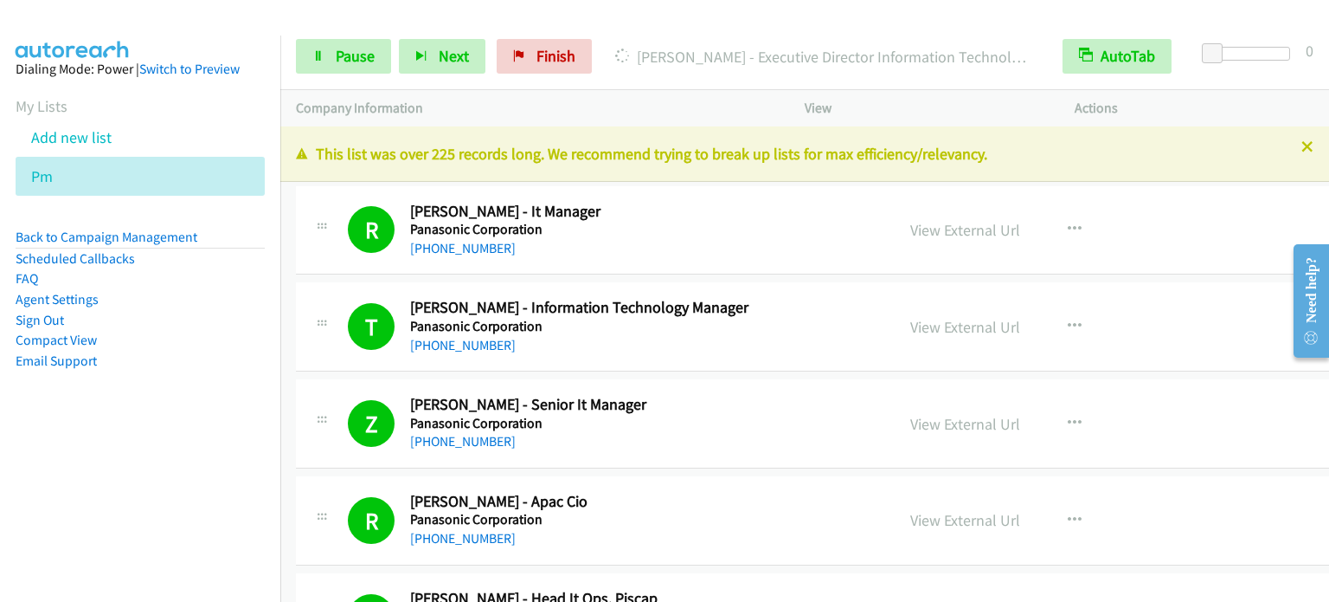
click at [198, 398] on aside "Dialing Mode: Power | Switch to Preview My Lists Add new list Pm Back to Campai…" at bounding box center [140, 242] width 280 height 414
click at [355, 55] on span "Pause" at bounding box center [355, 56] width 39 height 20
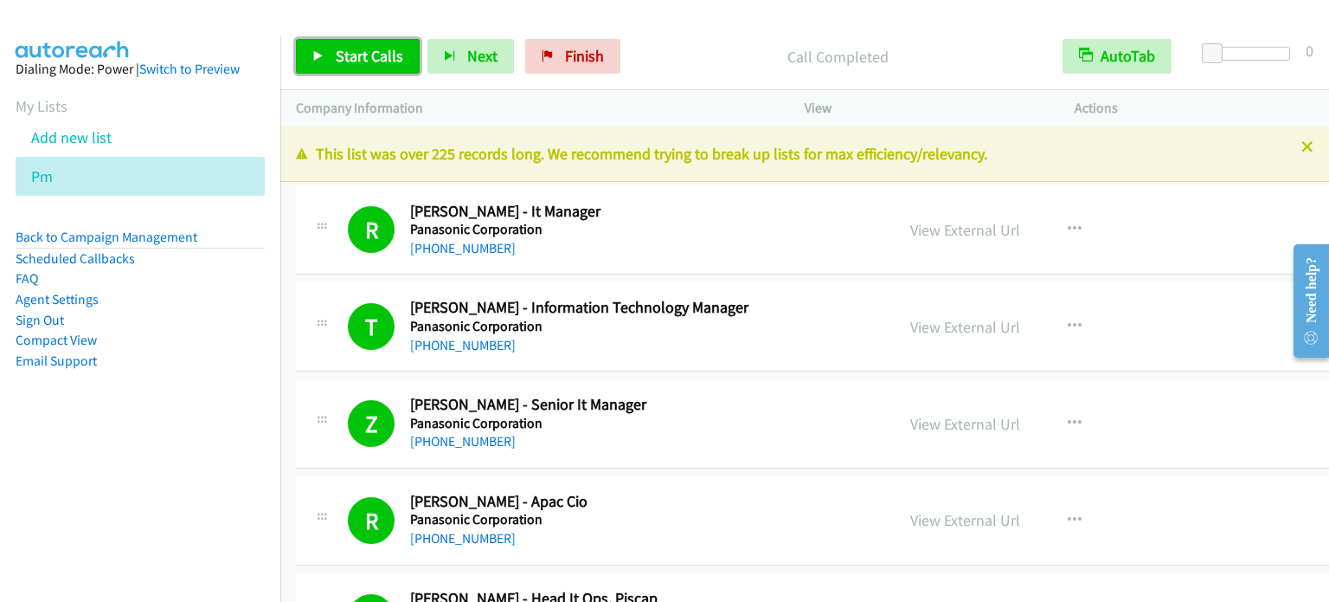
click at [370, 47] on span "Start Calls" at bounding box center [370, 56] width 68 height 20
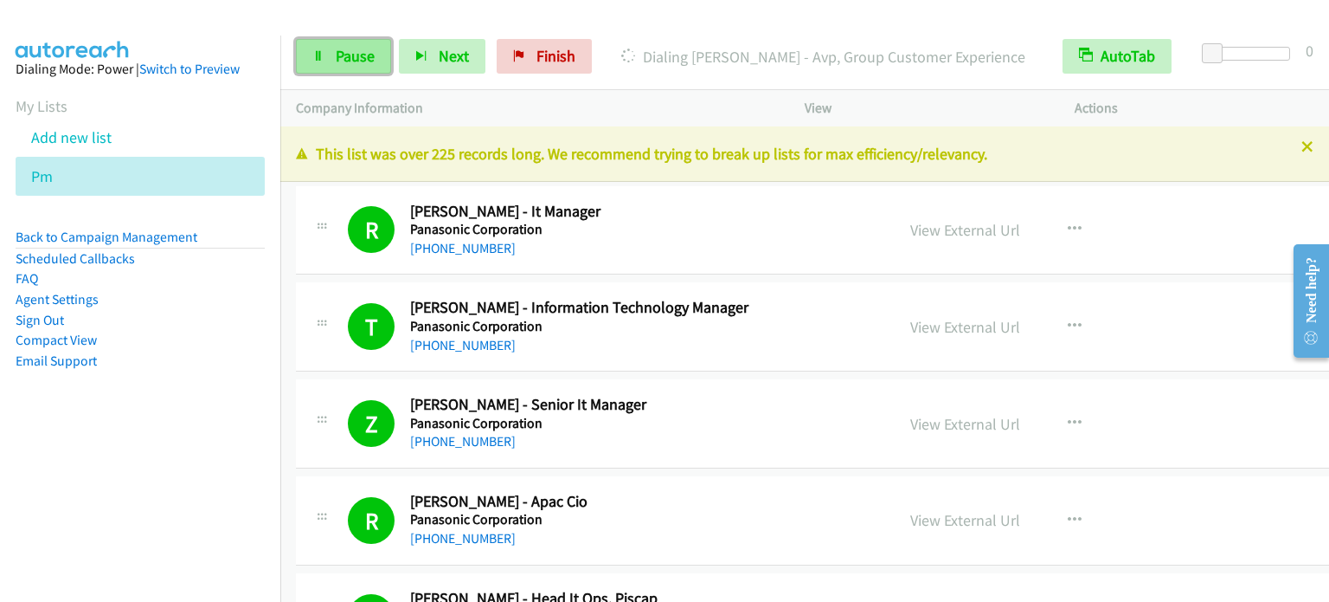
click at [336, 65] on span "Pause" at bounding box center [355, 56] width 39 height 20
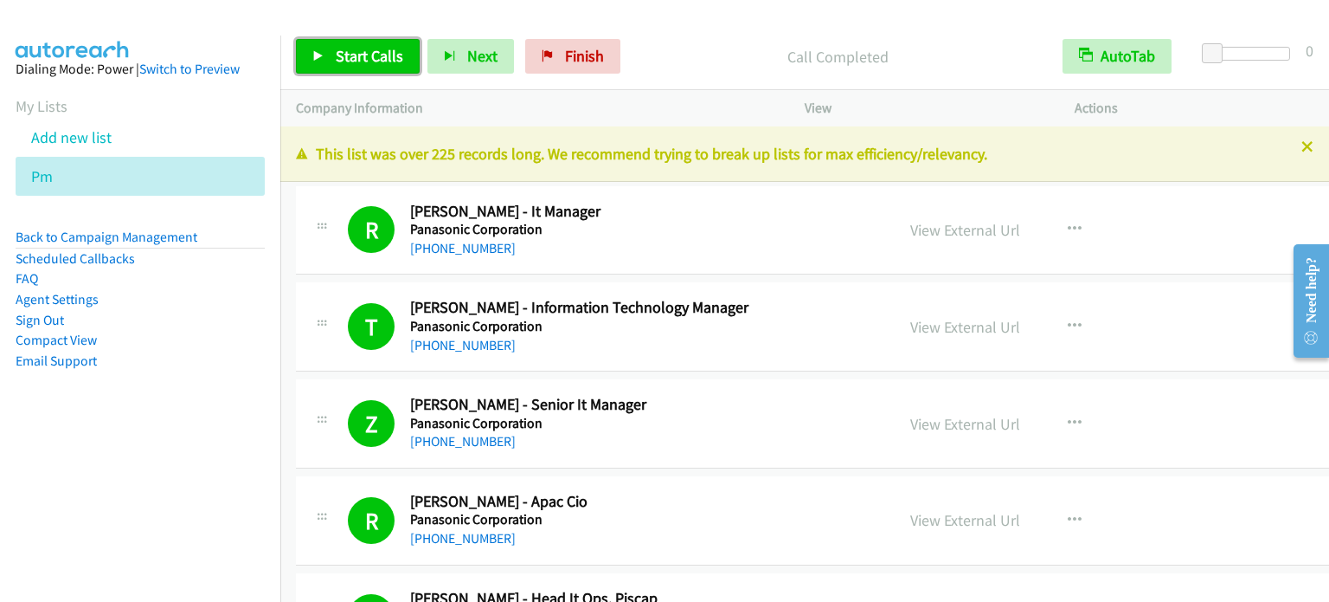
click at [367, 52] on span "Start Calls" at bounding box center [370, 56] width 68 height 20
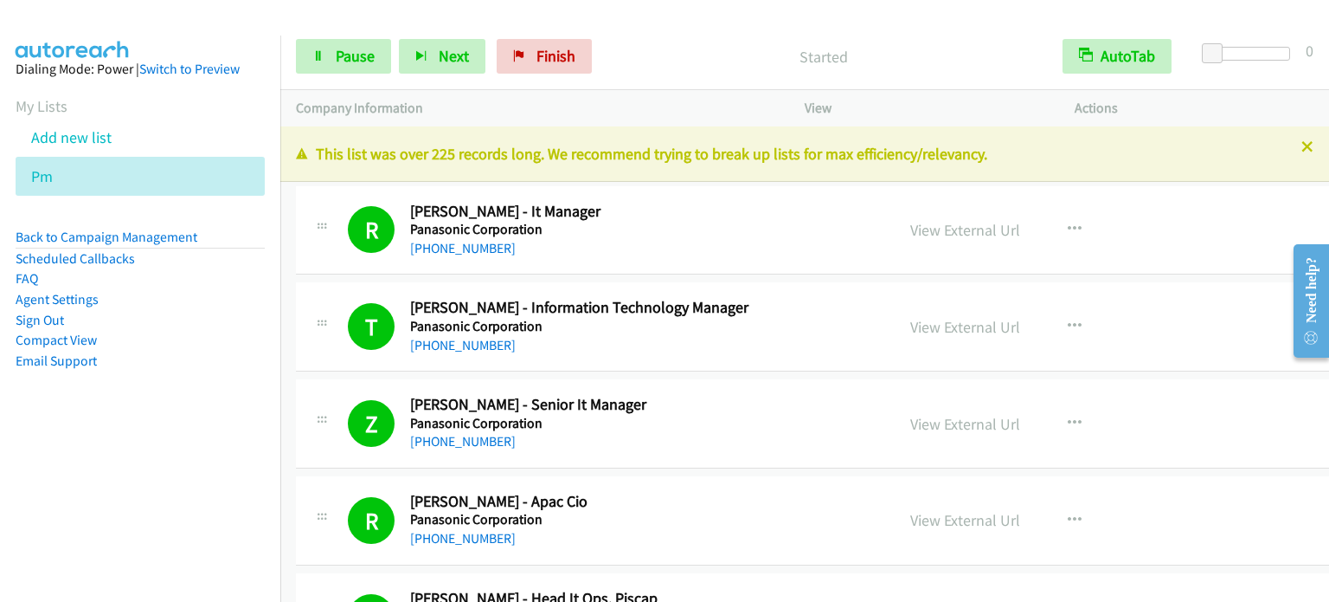
drag, startPoint x: 218, startPoint y: 415, endPoint x: 676, endPoint y: 5, distance: 614.8
click at [227, 404] on aside "Dialing Mode: Power | Switch to Preview My Lists Add new list Pm Back to Campai…" at bounding box center [140, 242] width 280 height 414
click at [154, 447] on aside "Dialing Mode: Power | Switch to Preview My Lists Add new list Pm Back to Campai…" at bounding box center [140, 242] width 280 height 414
click at [314, 63] on link "Pause" at bounding box center [343, 56] width 95 height 35
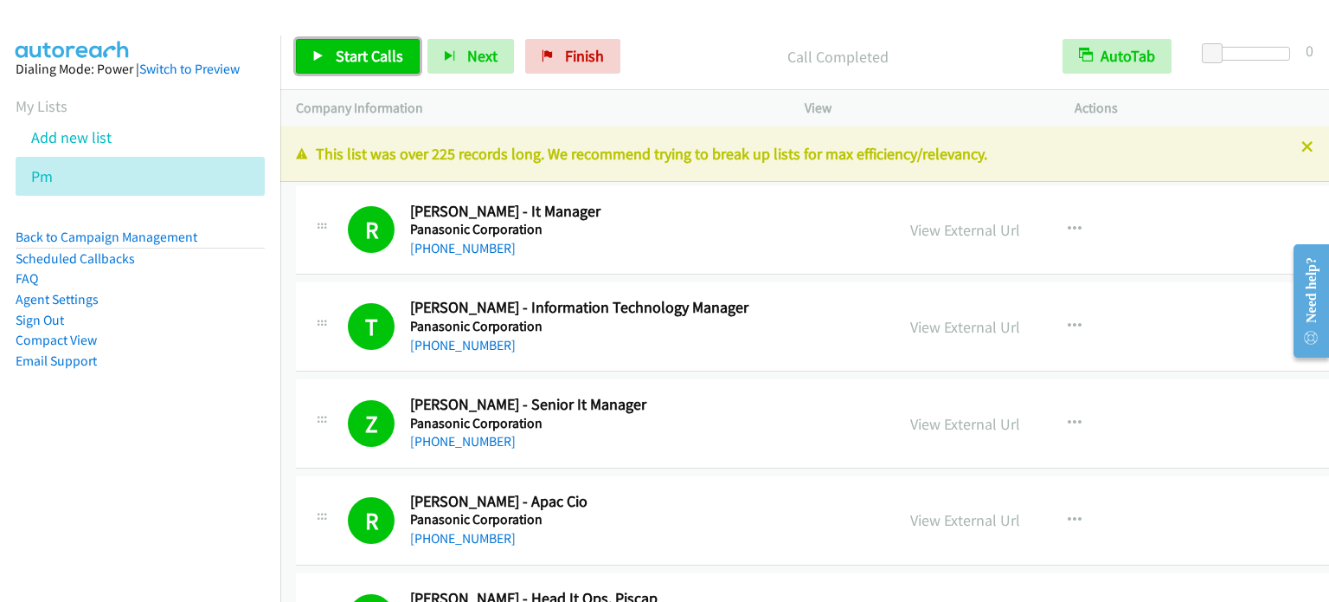
click at [372, 51] on span "Start Calls" at bounding box center [370, 56] width 68 height 20
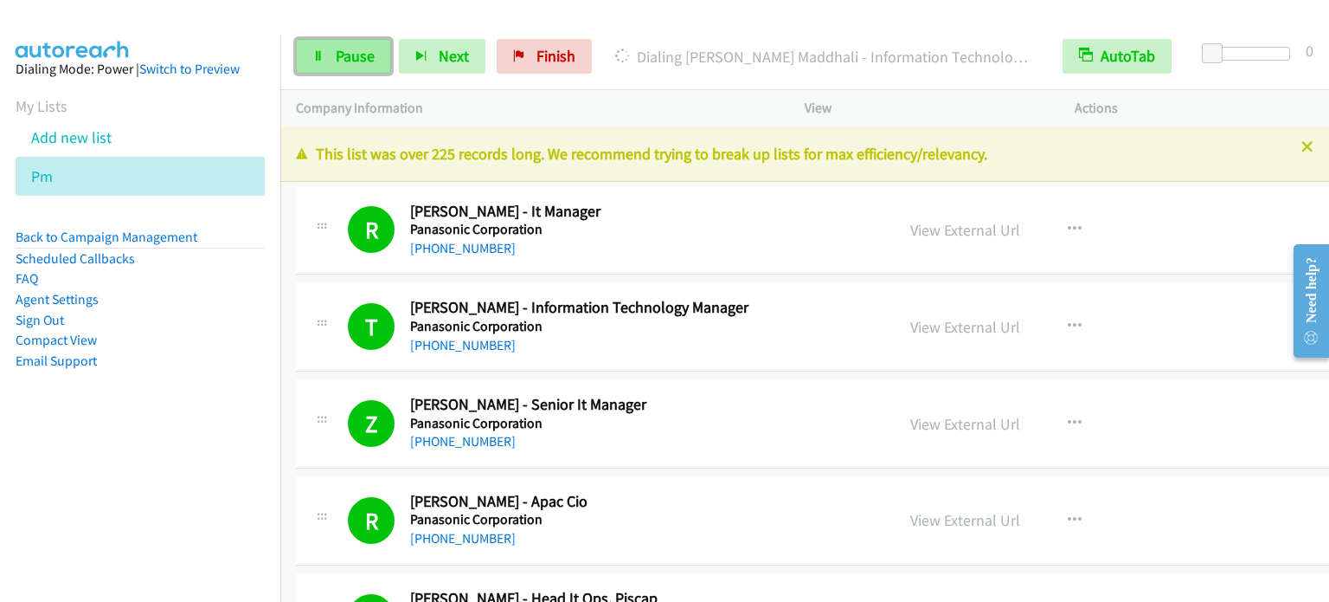
click at [357, 73] on link "Pause" at bounding box center [343, 56] width 95 height 35
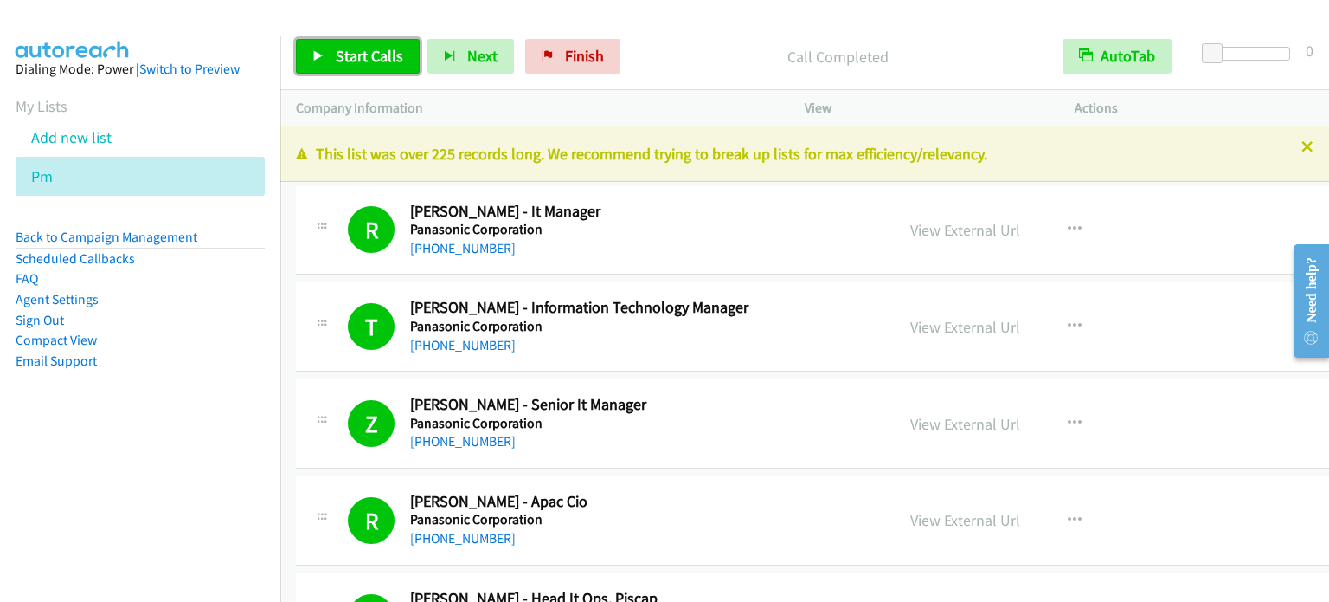
click at [361, 58] on span "Start Calls" at bounding box center [370, 56] width 68 height 20
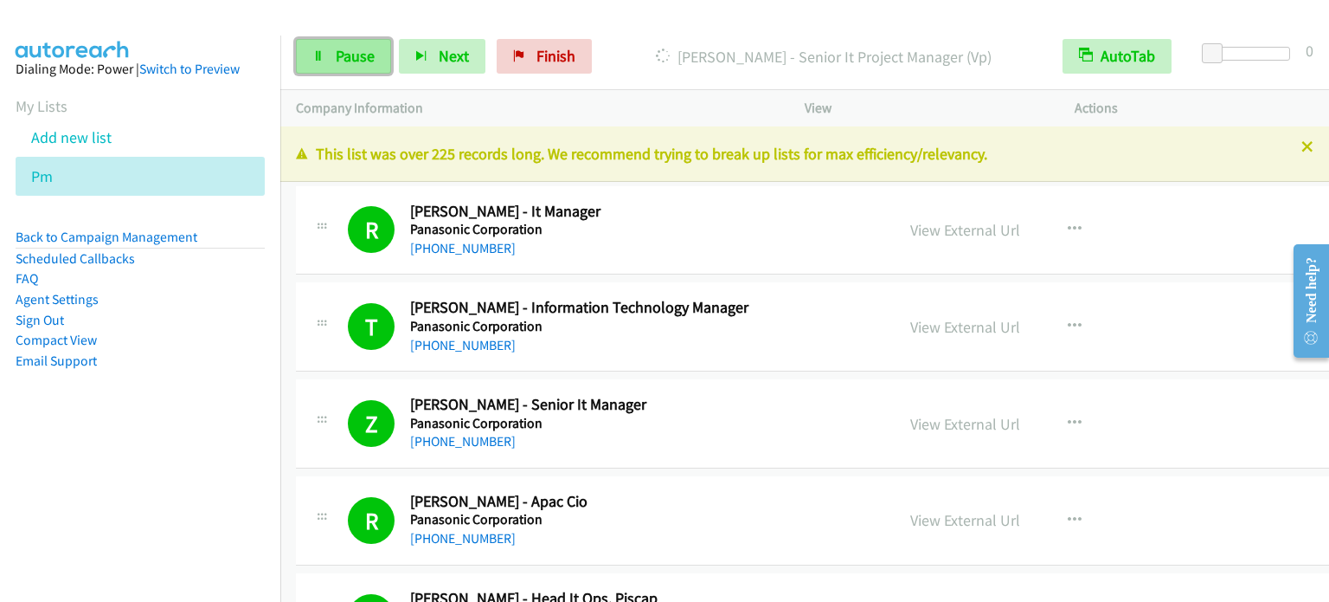
click at [308, 61] on link "Pause" at bounding box center [343, 56] width 95 height 35
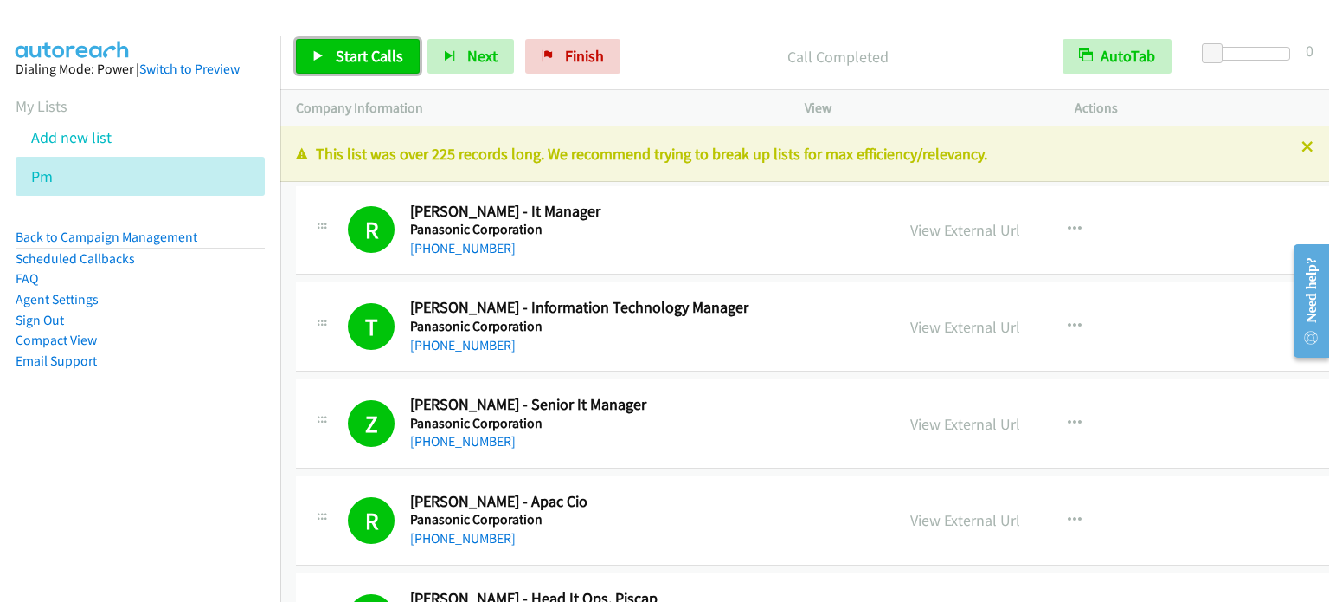
click at [370, 50] on span "Start Calls" at bounding box center [370, 56] width 68 height 20
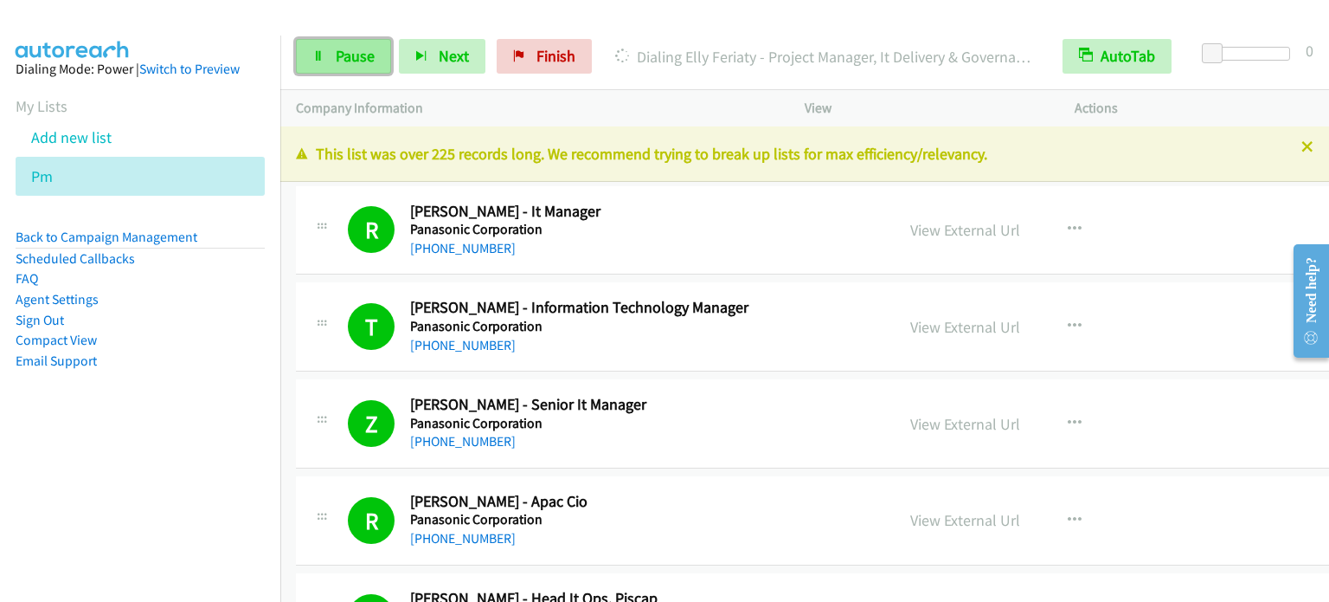
click at [357, 57] on span "Pause" at bounding box center [355, 56] width 39 height 20
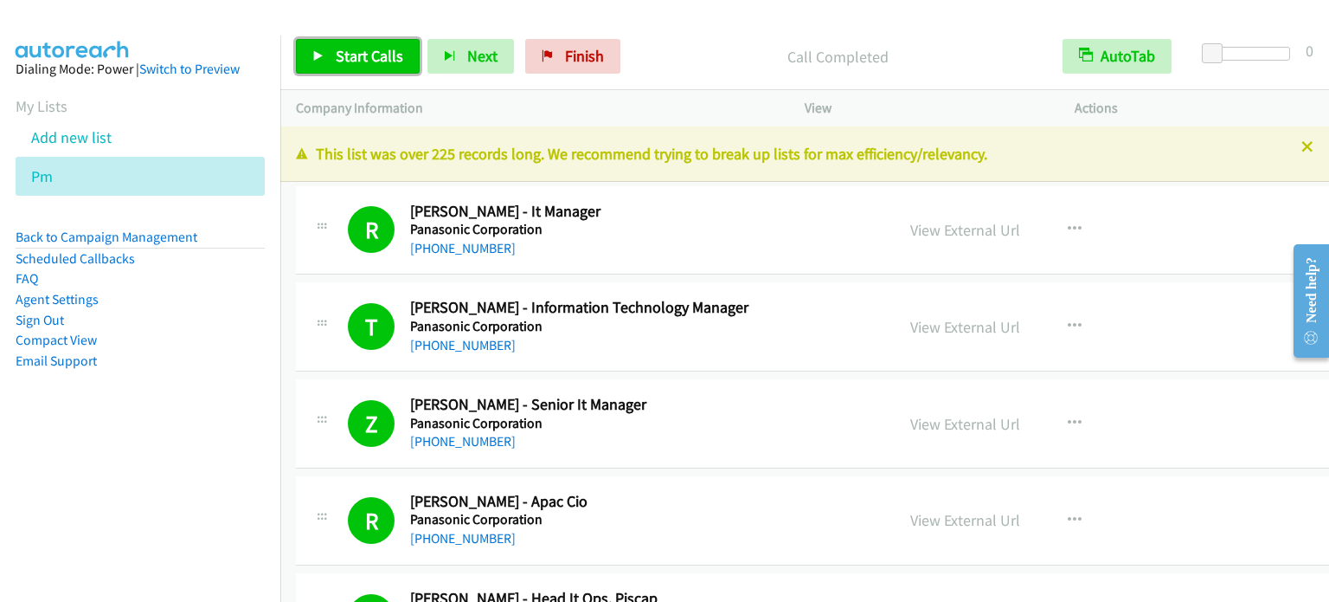
click at [373, 49] on span "Start Calls" at bounding box center [370, 56] width 68 height 20
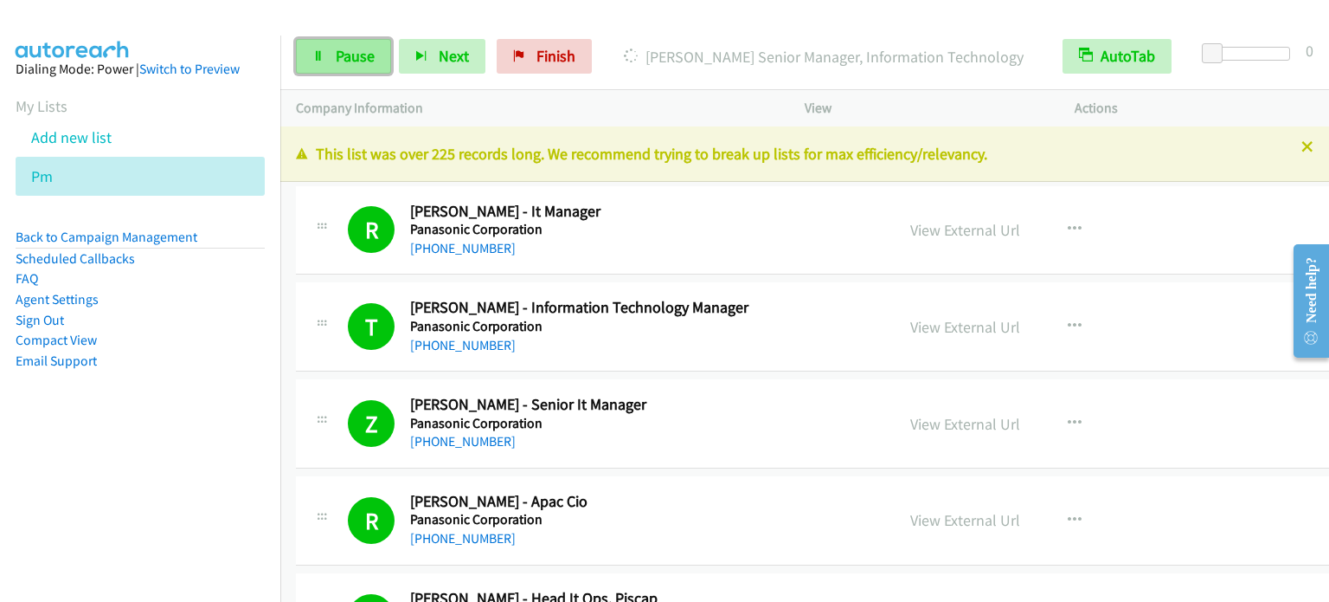
click at [351, 60] on span "Pause" at bounding box center [355, 56] width 39 height 20
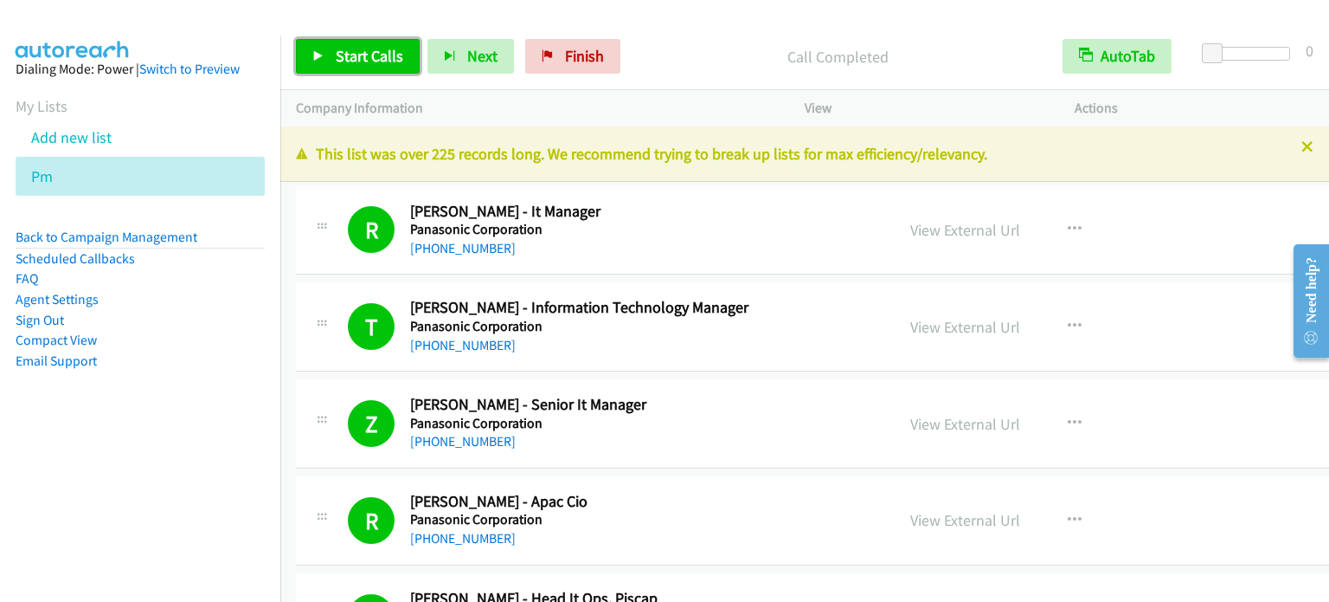
click at [336, 62] on span "Start Calls" at bounding box center [370, 56] width 68 height 20
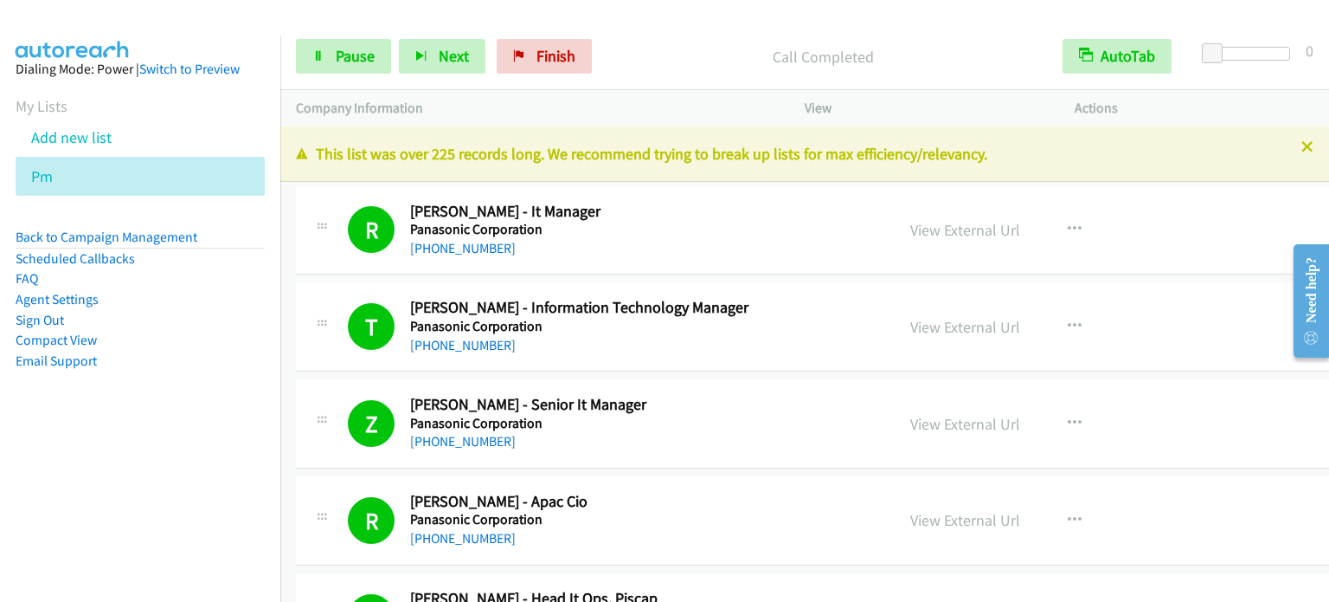
click at [232, 409] on aside "Dialing Mode: Power | Switch to Preview My Lists Add new list Pm Back to Campai…" at bounding box center [140, 242] width 280 height 414
click at [322, 61] on link "Pause" at bounding box center [343, 56] width 95 height 35
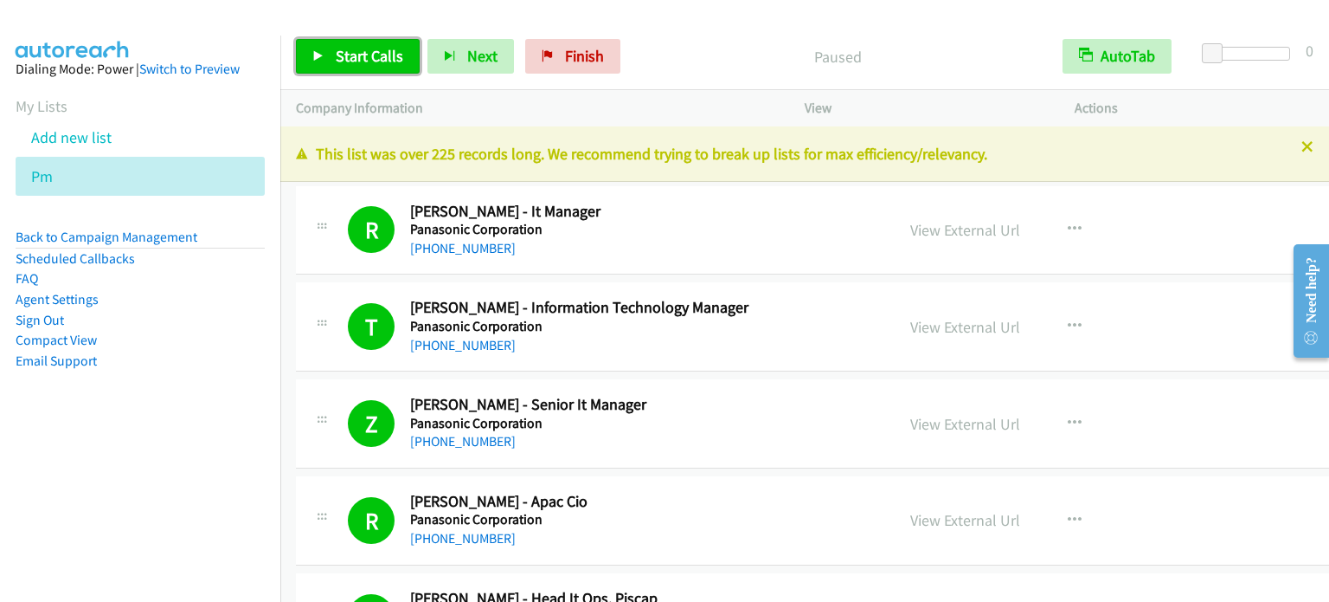
click at [337, 59] on span "Start Calls" at bounding box center [370, 56] width 68 height 20
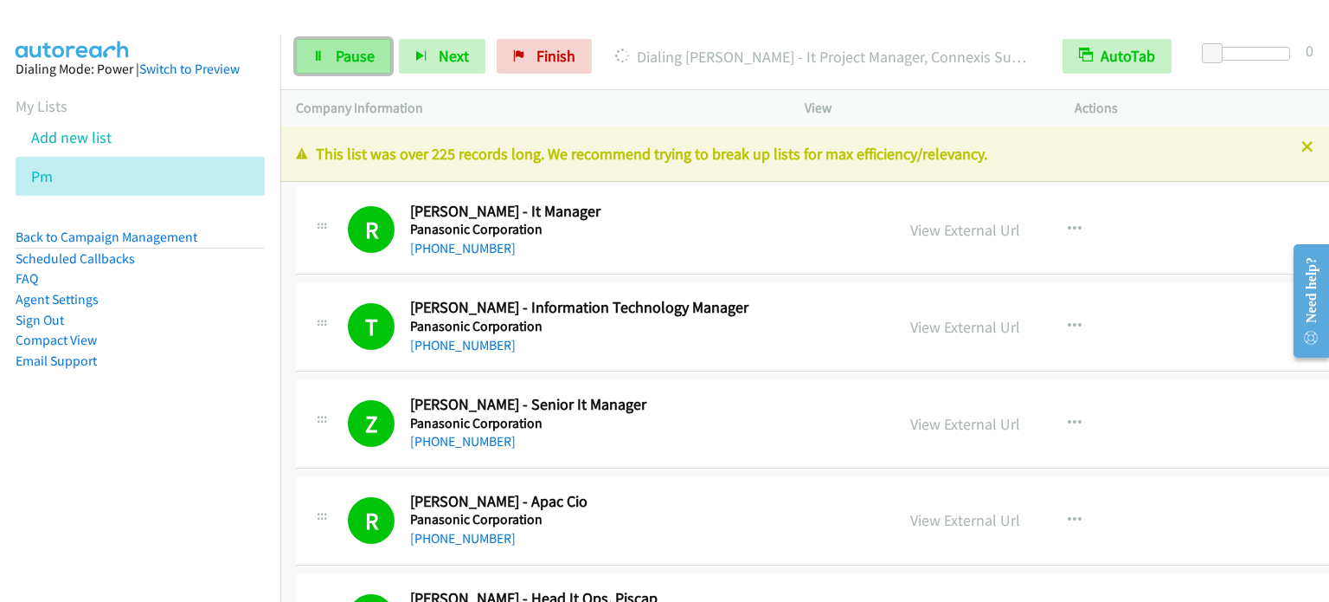
click at [350, 59] on span "Pause" at bounding box center [355, 56] width 39 height 20
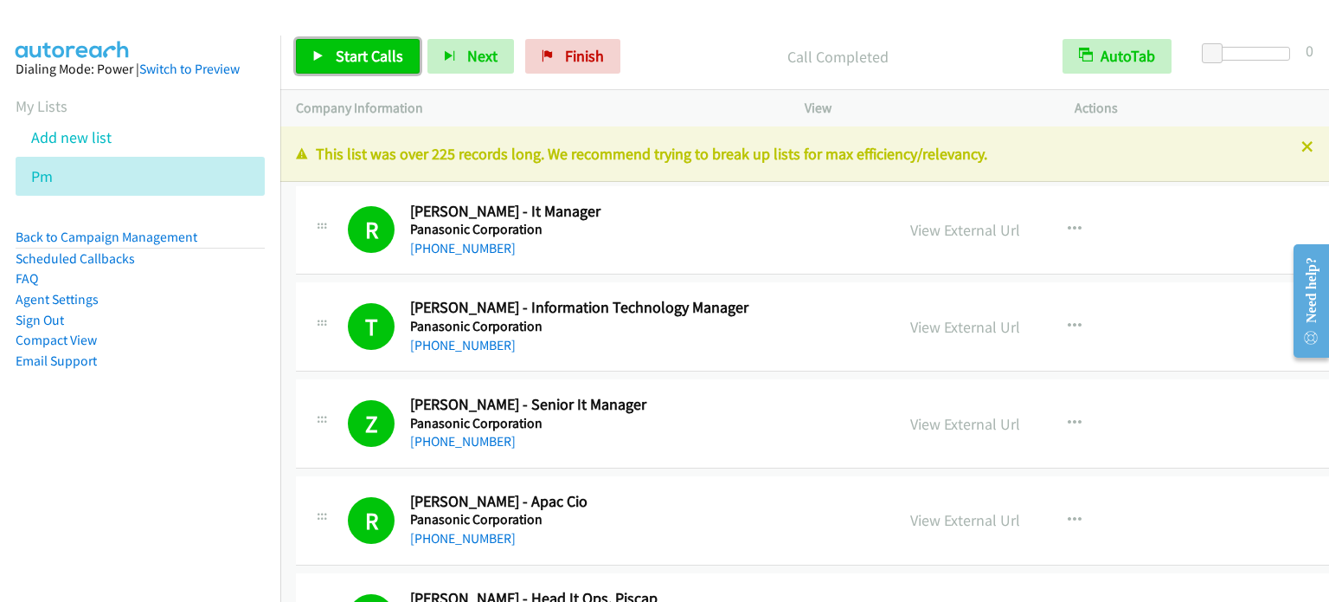
click at [375, 49] on span "Start Calls" at bounding box center [370, 56] width 68 height 20
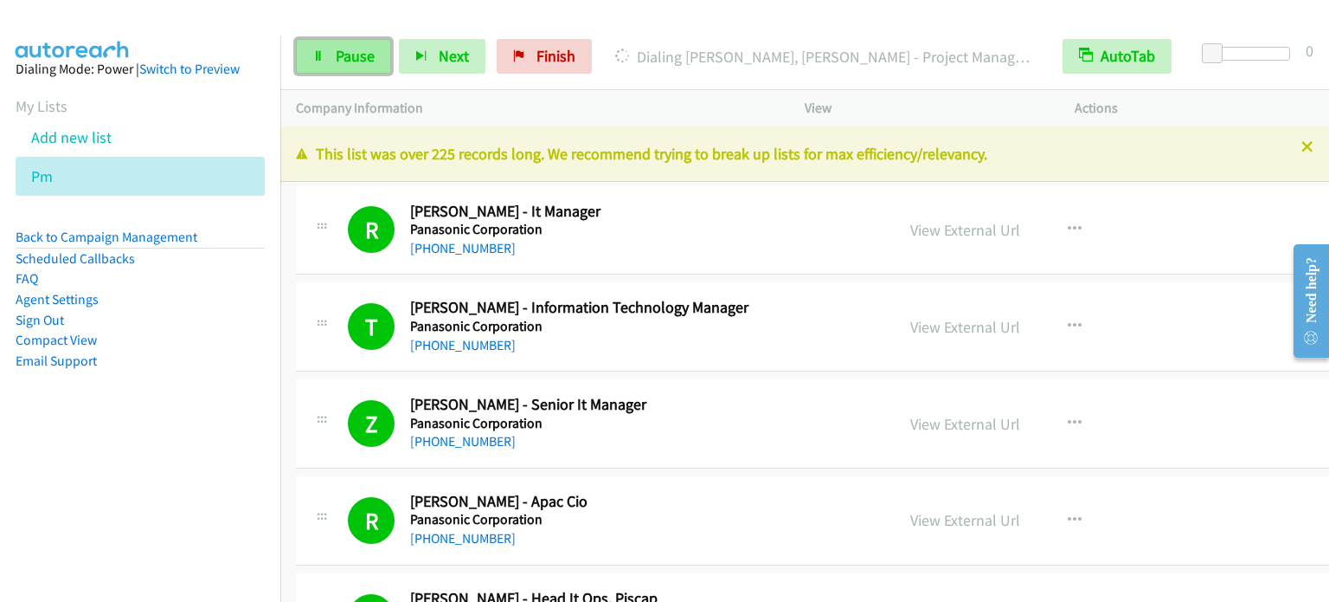
click at [342, 41] on link "Pause" at bounding box center [343, 56] width 95 height 35
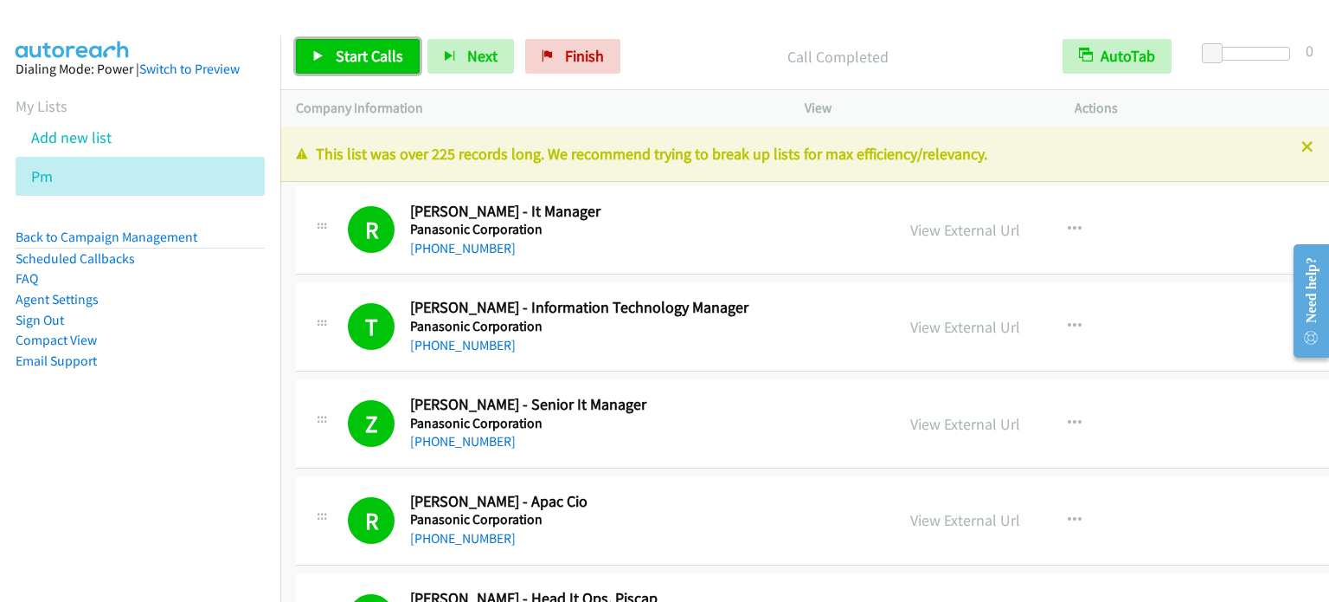
click at [374, 55] on span "Start Calls" at bounding box center [370, 56] width 68 height 20
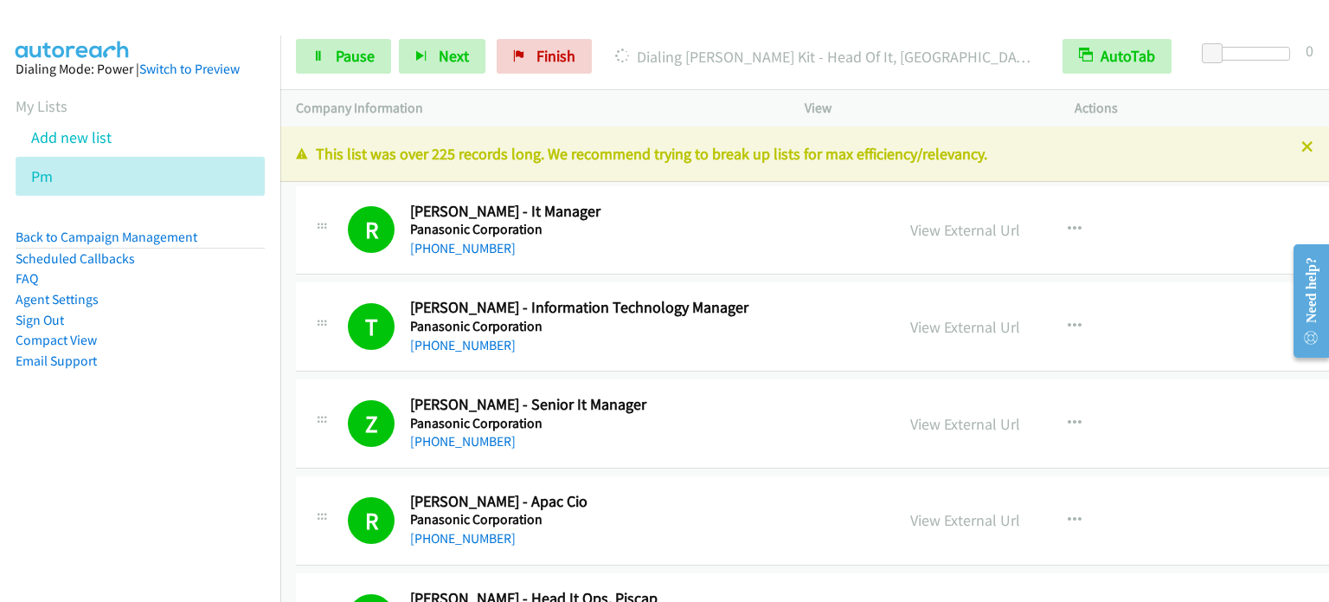
click at [192, 437] on aside "Dialing Mode: Power | Switch to Preview My Lists Add new list Pm Back to Campai…" at bounding box center [140, 242] width 280 height 414
click at [208, 473] on nav "Dialing Mode: Power | Switch to Preview My Lists Add new list Pm Back to Campai…" at bounding box center [140, 336] width 281 height 602
click at [349, 56] on span "Pause" at bounding box center [355, 56] width 39 height 20
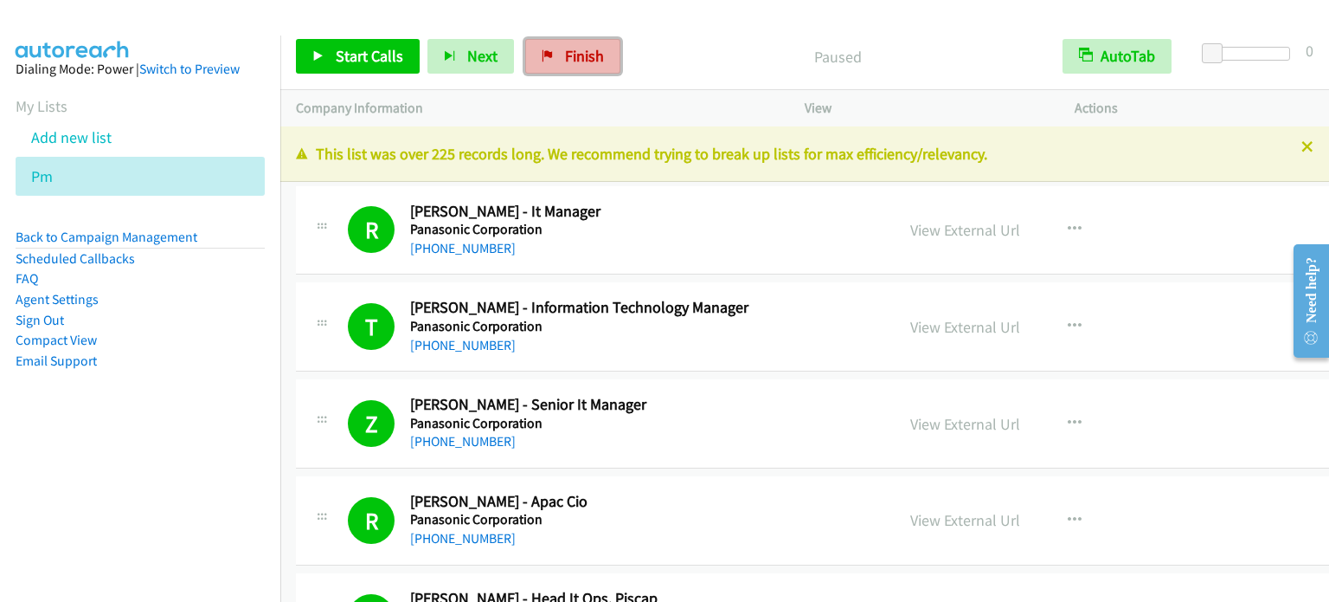
click at [575, 52] on span "Finish" at bounding box center [584, 56] width 39 height 20
